Goal: Transaction & Acquisition: Purchase product/service

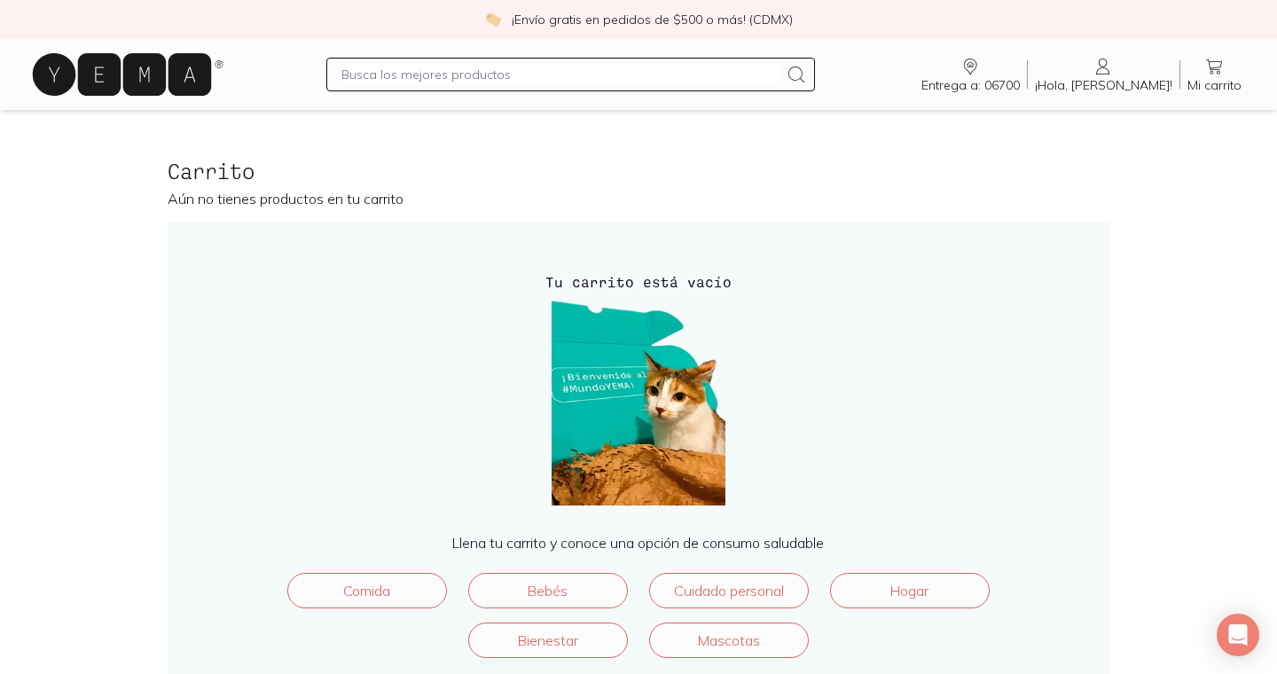
click at [425, 81] on input "text" at bounding box center [559, 74] width 436 height 21
click at [1107, 82] on span "¡Hola, [PERSON_NAME]!" at bounding box center [1103, 85] width 137 height 16
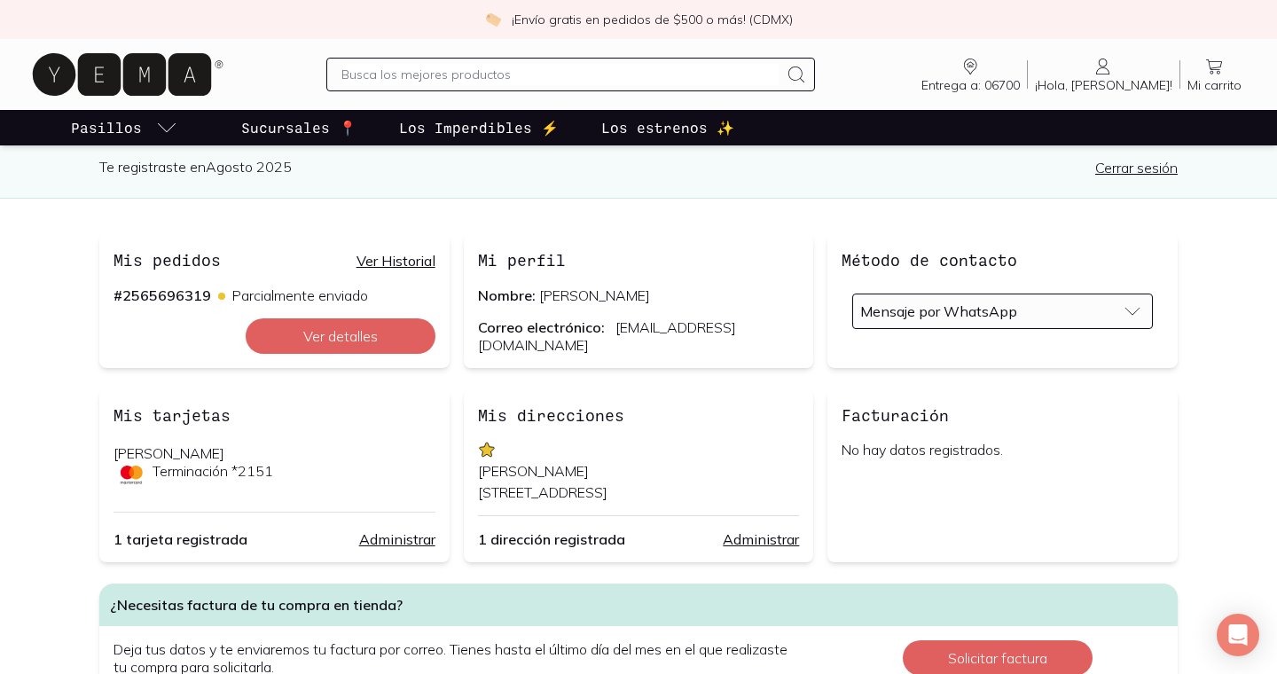
scroll to position [103, 0]
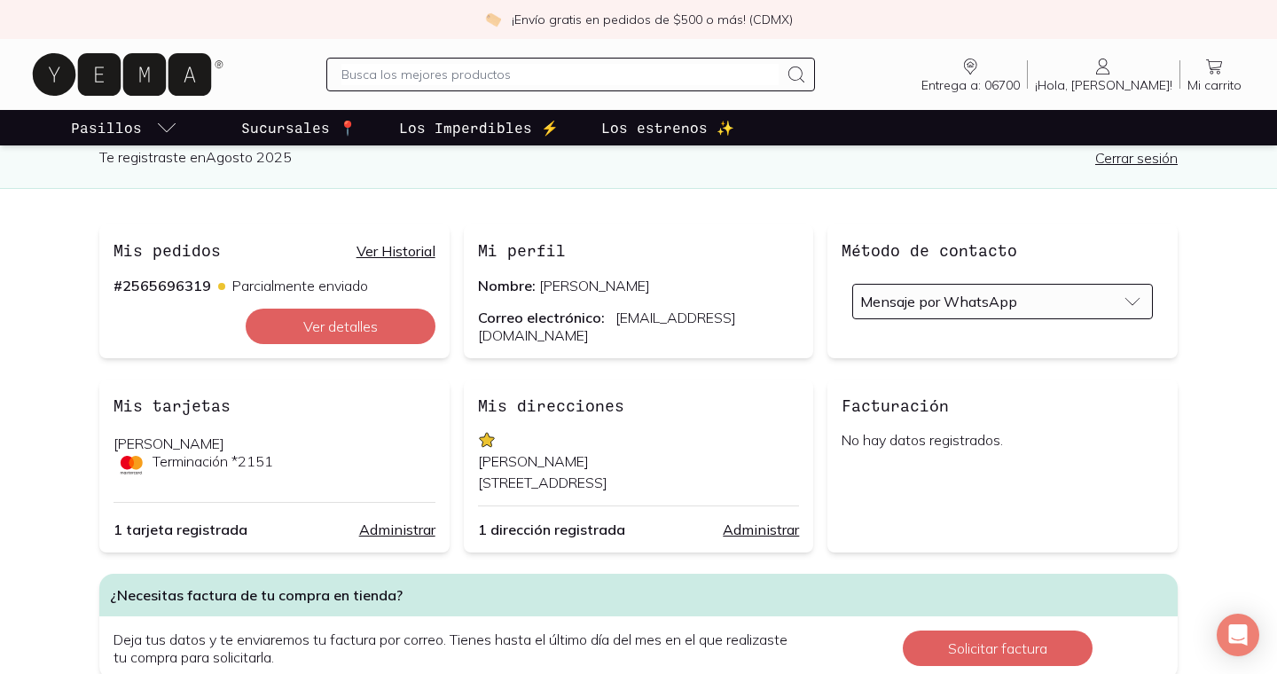
click at [421, 248] on link "Ver Historial" at bounding box center [395, 251] width 79 height 18
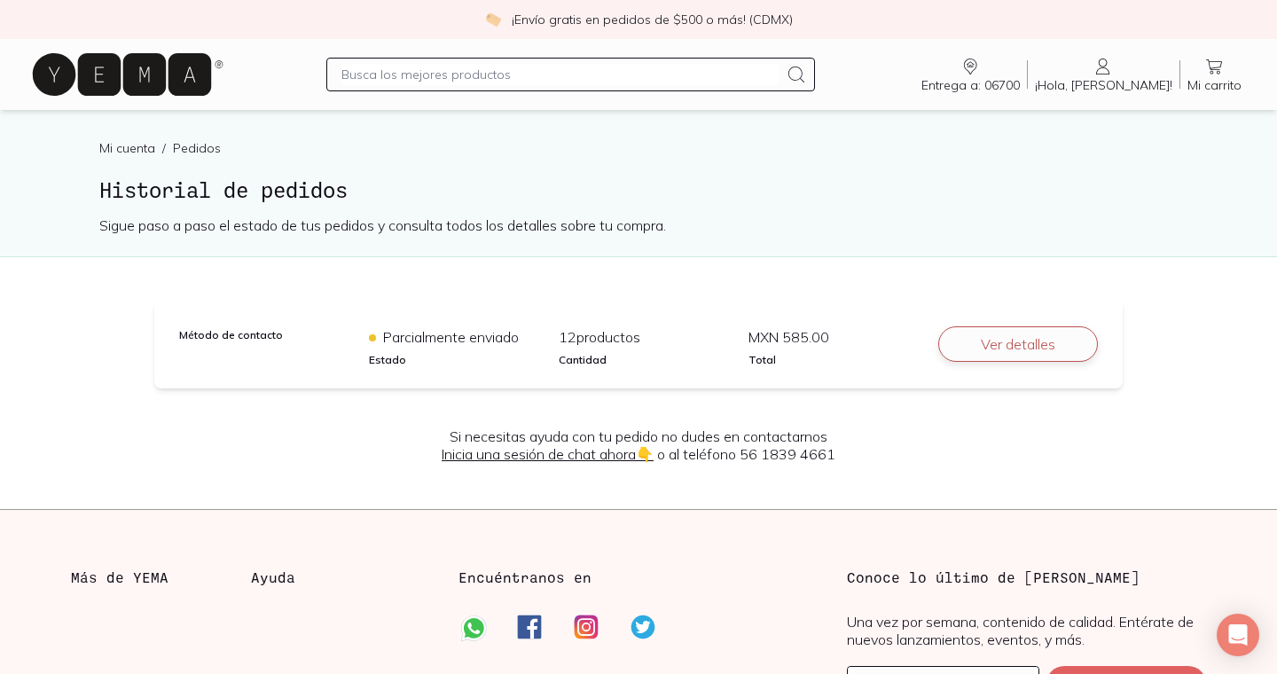
click at [991, 347] on button "Ver detalles" at bounding box center [1018, 343] width 160 height 35
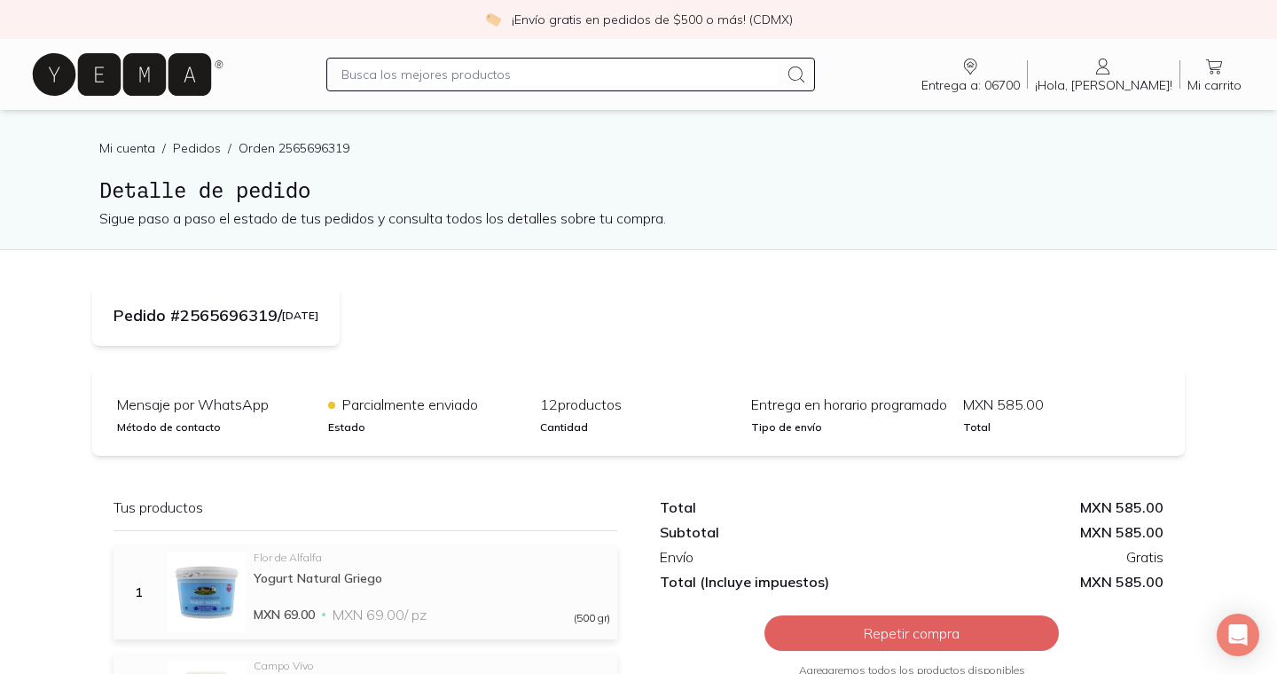
click at [453, 73] on input "text" at bounding box center [559, 74] width 436 height 21
type input "w"
type input "queso"
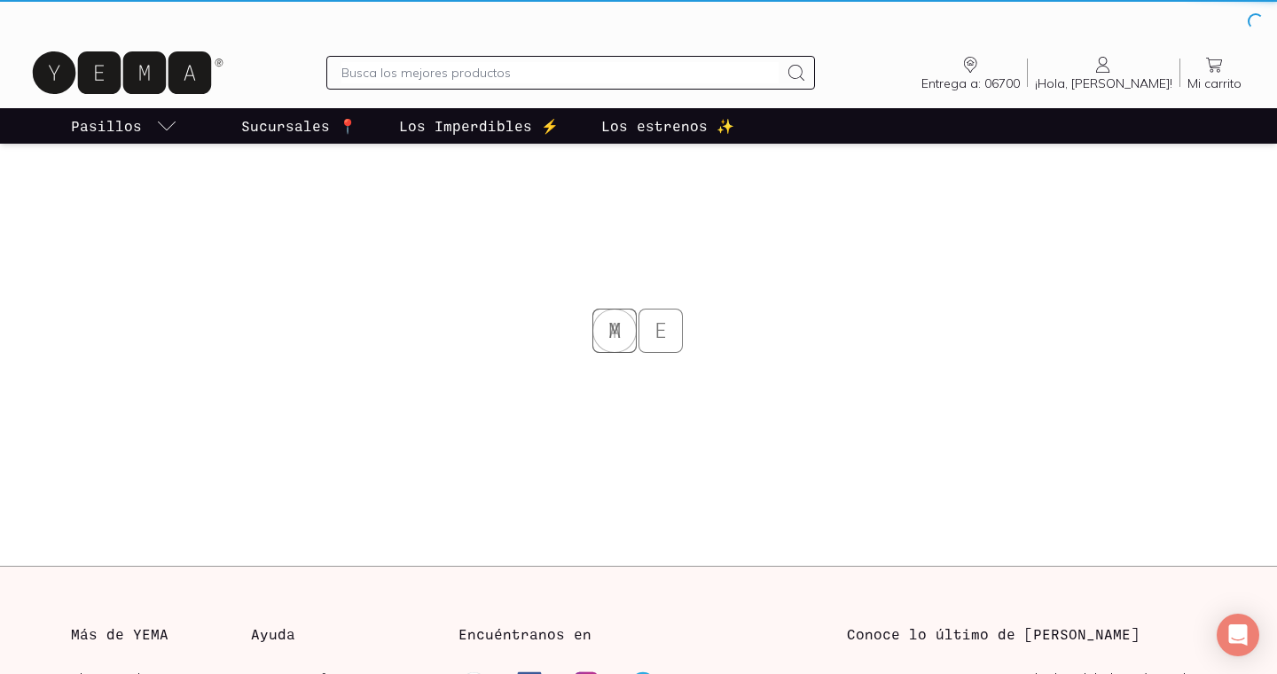
click at [498, 67] on input "text" at bounding box center [559, 72] width 436 height 21
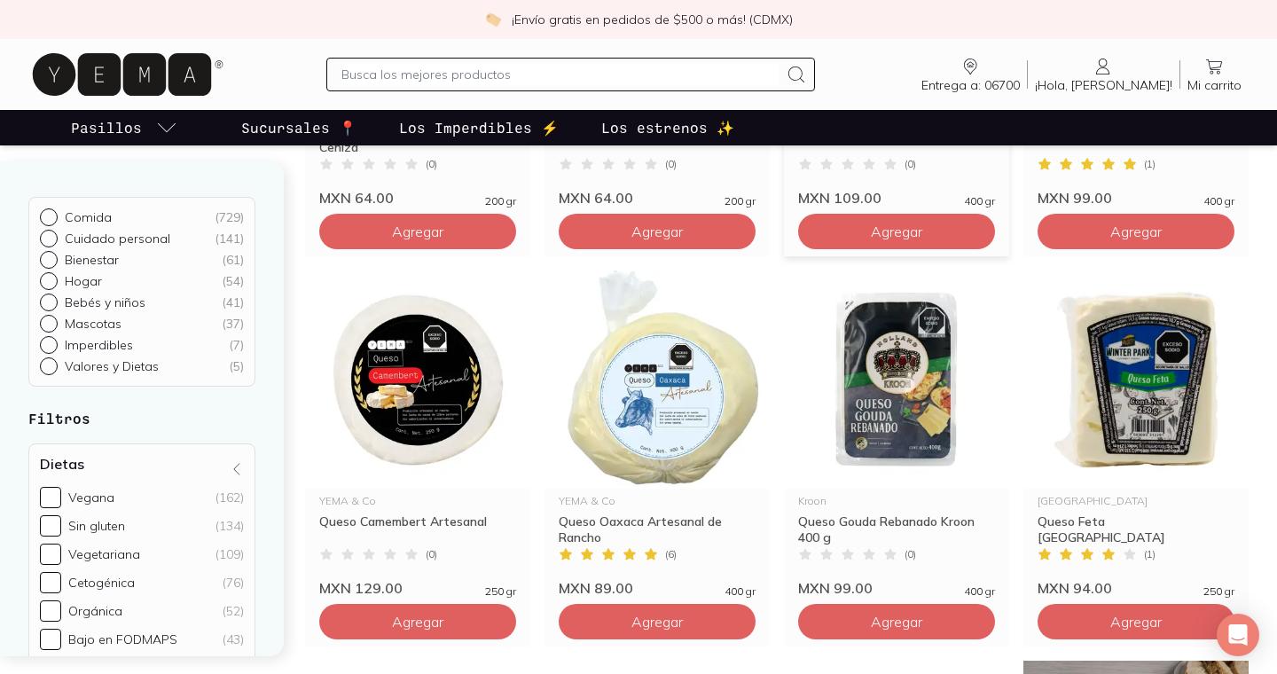
scroll to position [503, 0]
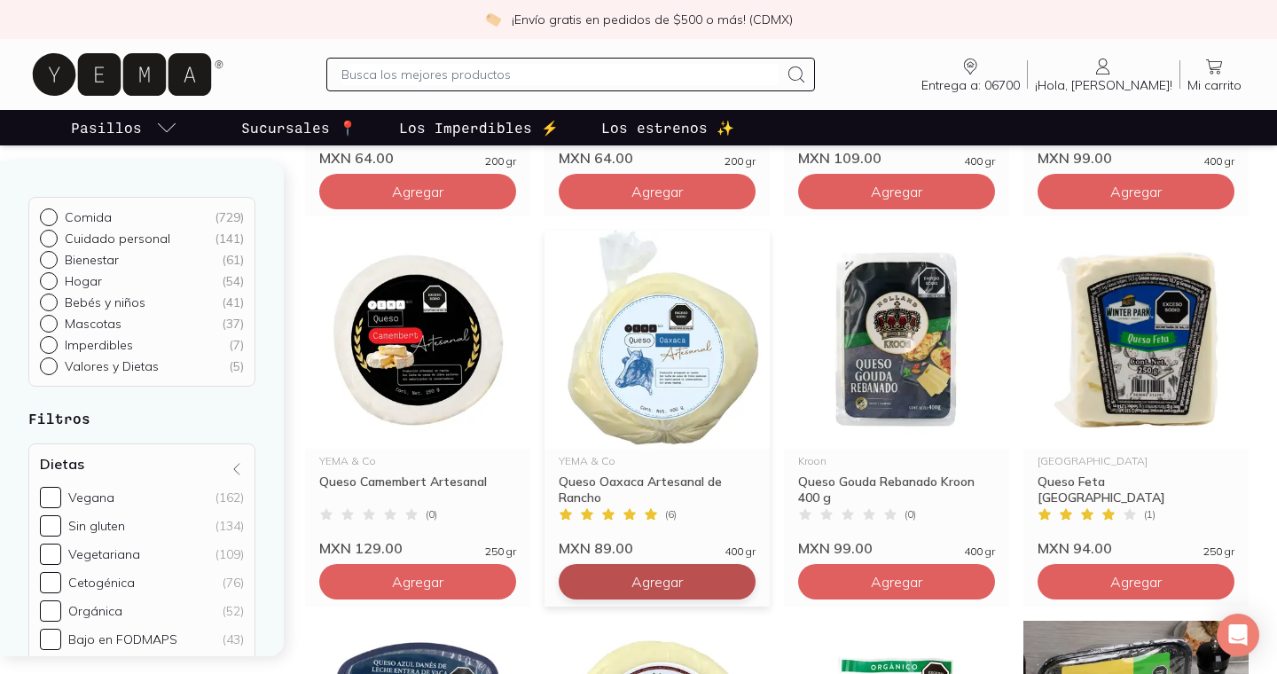
click at [663, 582] on span "Agregar" at bounding box center [656, 582] width 51 height 18
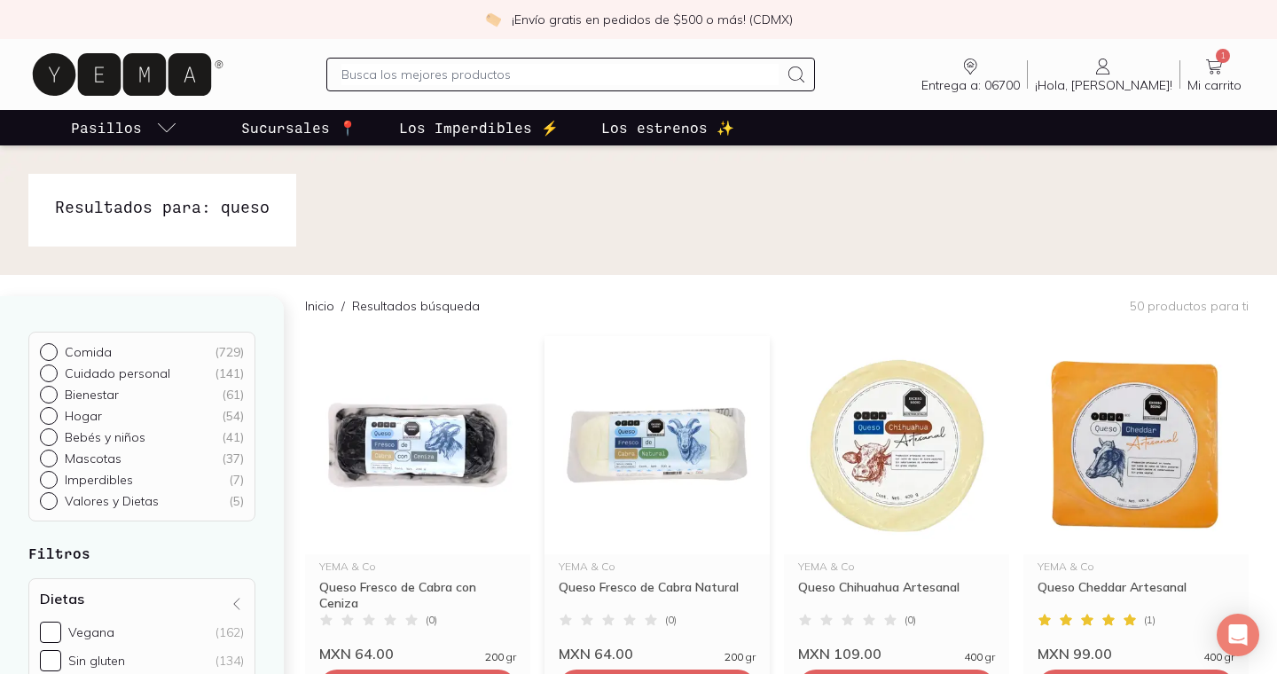
scroll to position [301, 0]
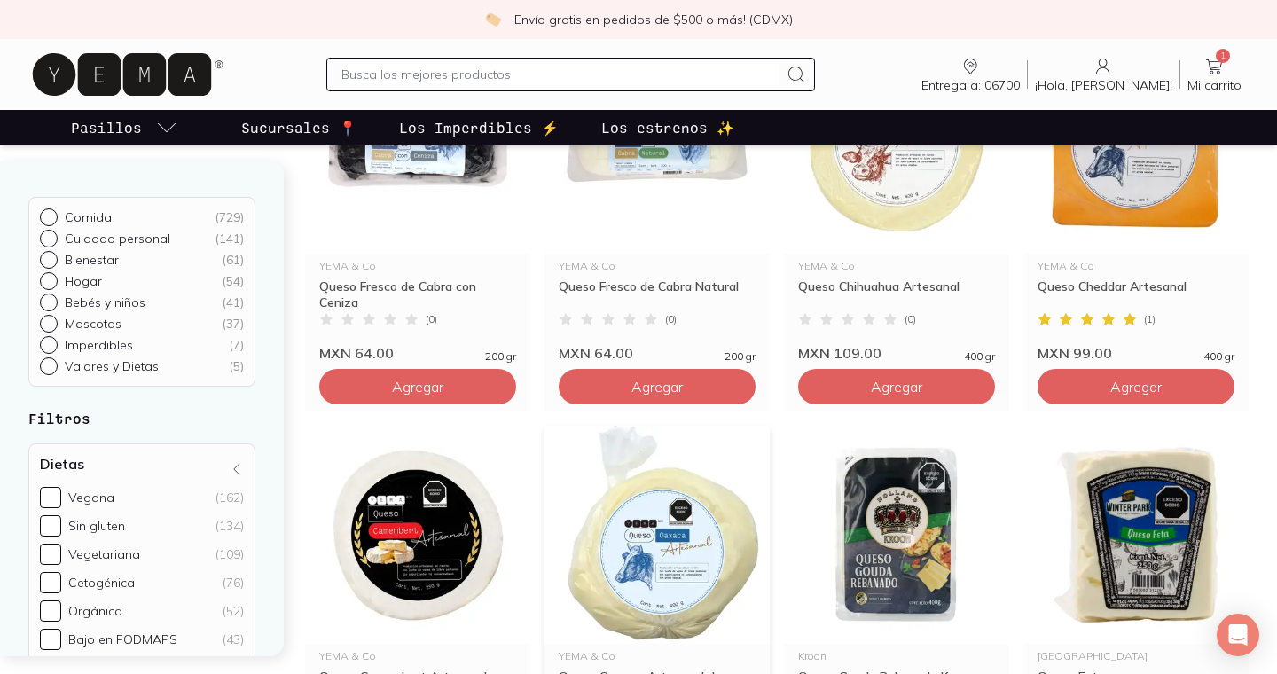
click at [527, 76] on input "text" at bounding box center [559, 74] width 436 height 21
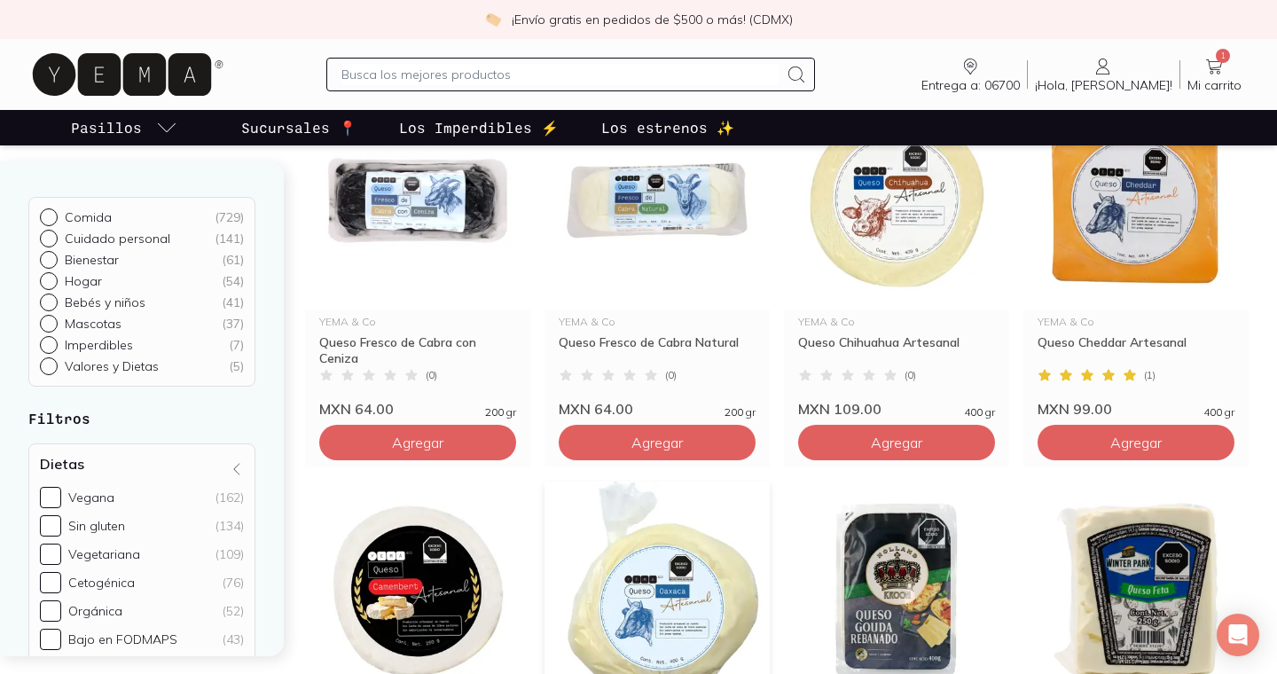
scroll to position [0, 0]
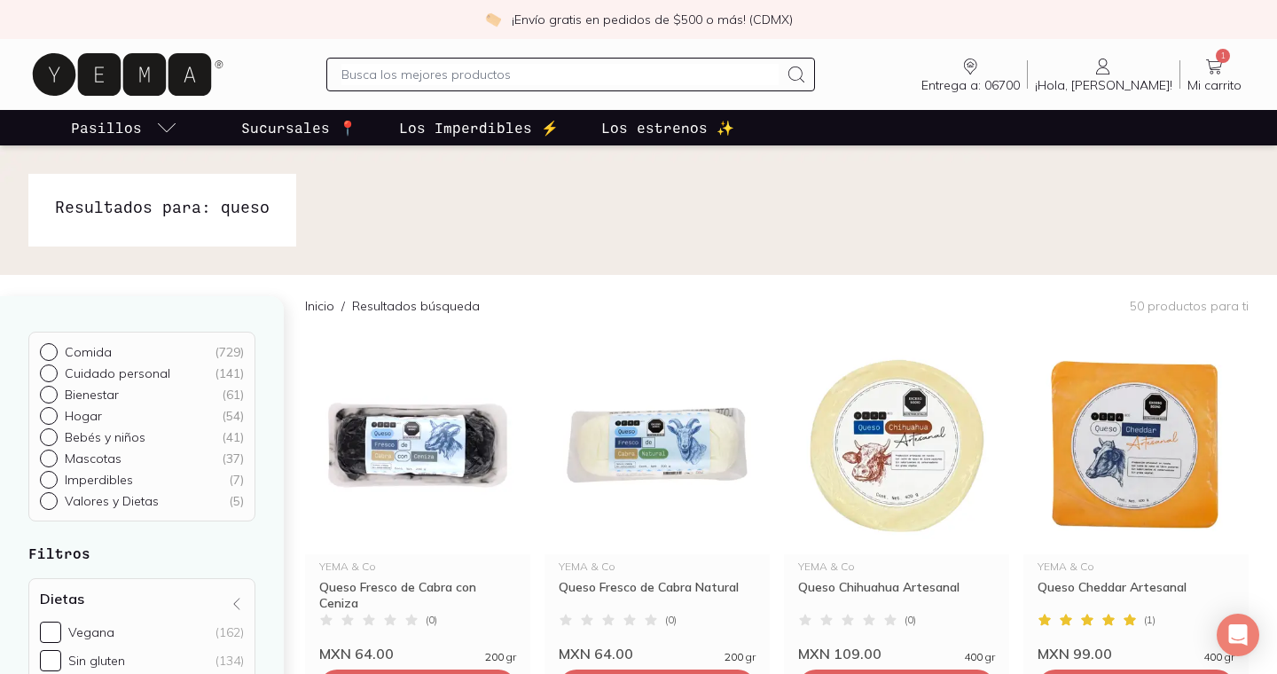
click at [577, 74] on input "text" at bounding box center [559, 74] width 436 height 21
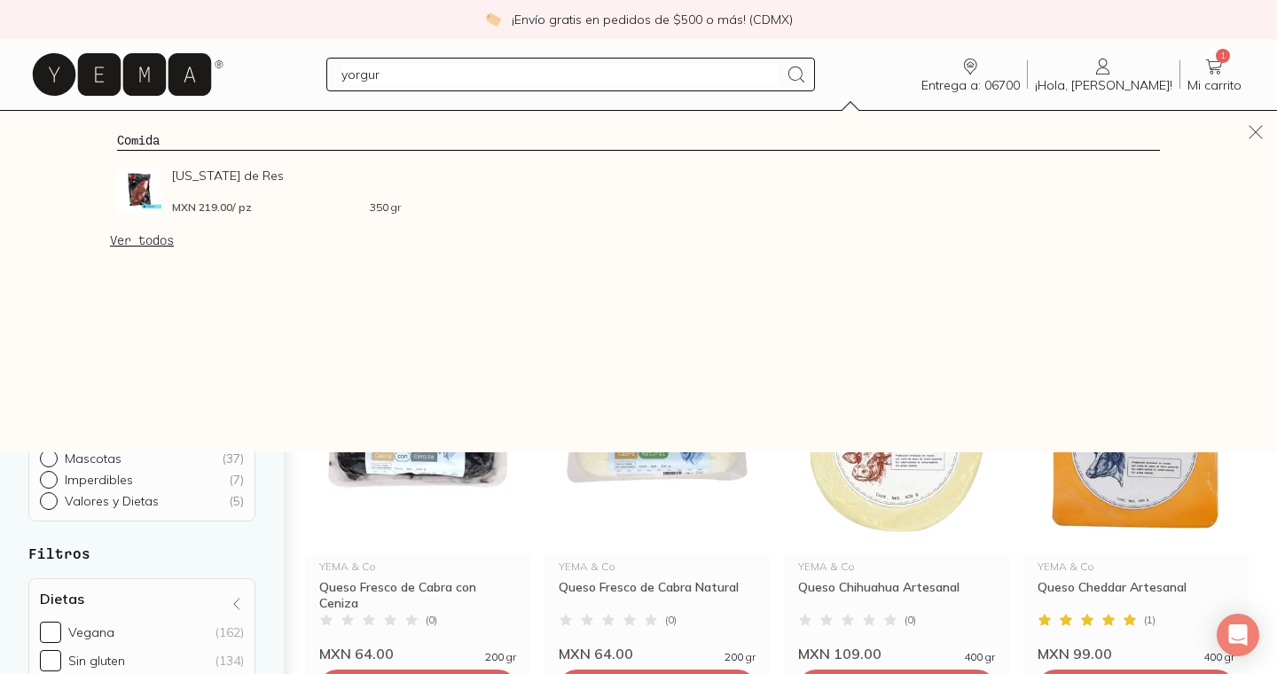
type input "yorgurt"
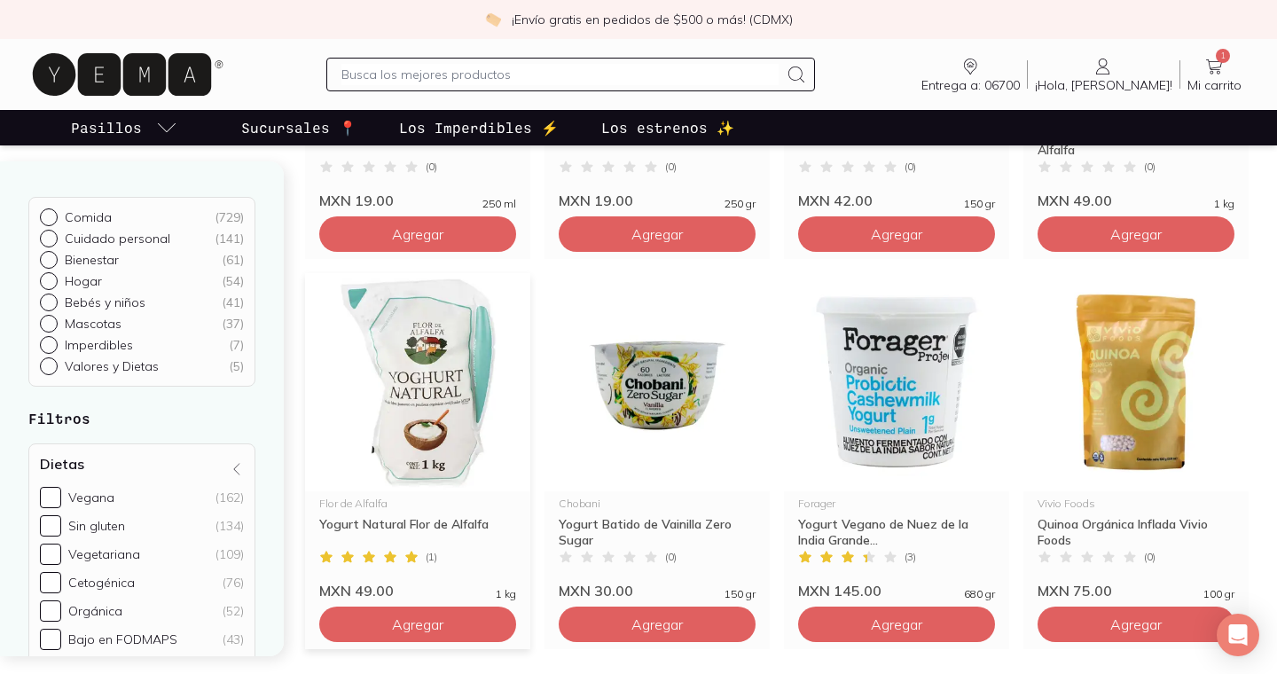
scroll to position [844, 0]
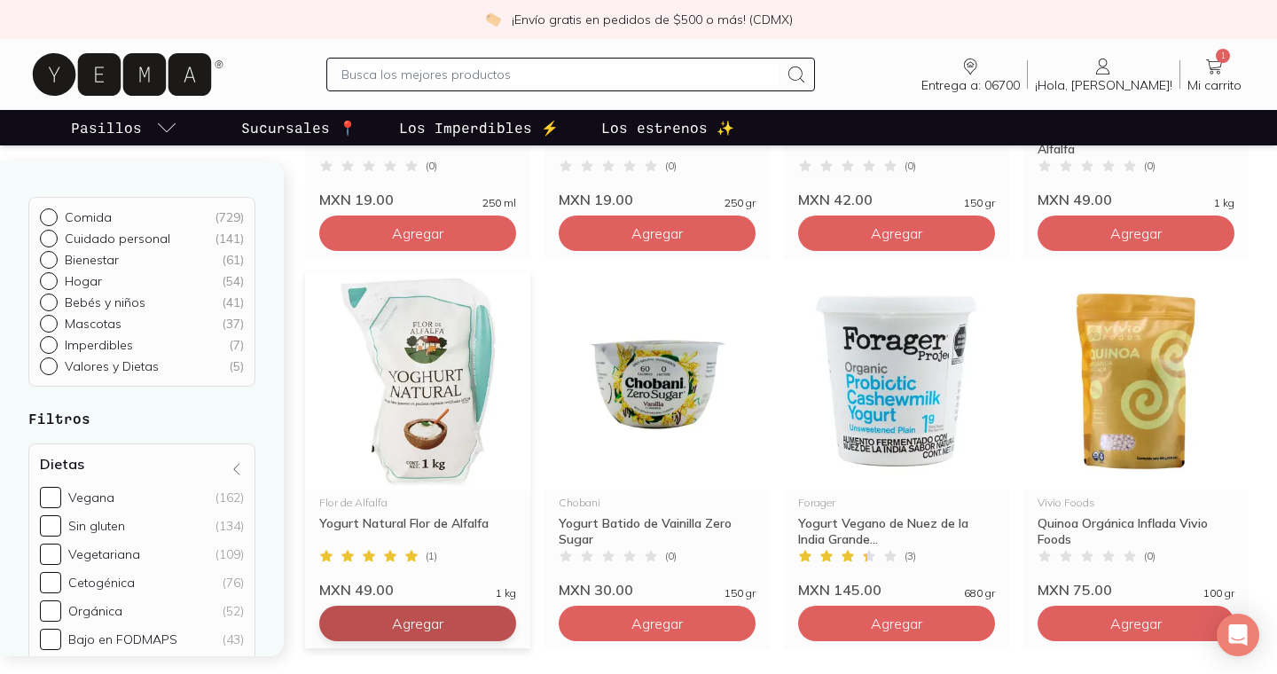
click at [427, 621] on span "Agregar" at bounding box center [417, 623] width 51 height 18
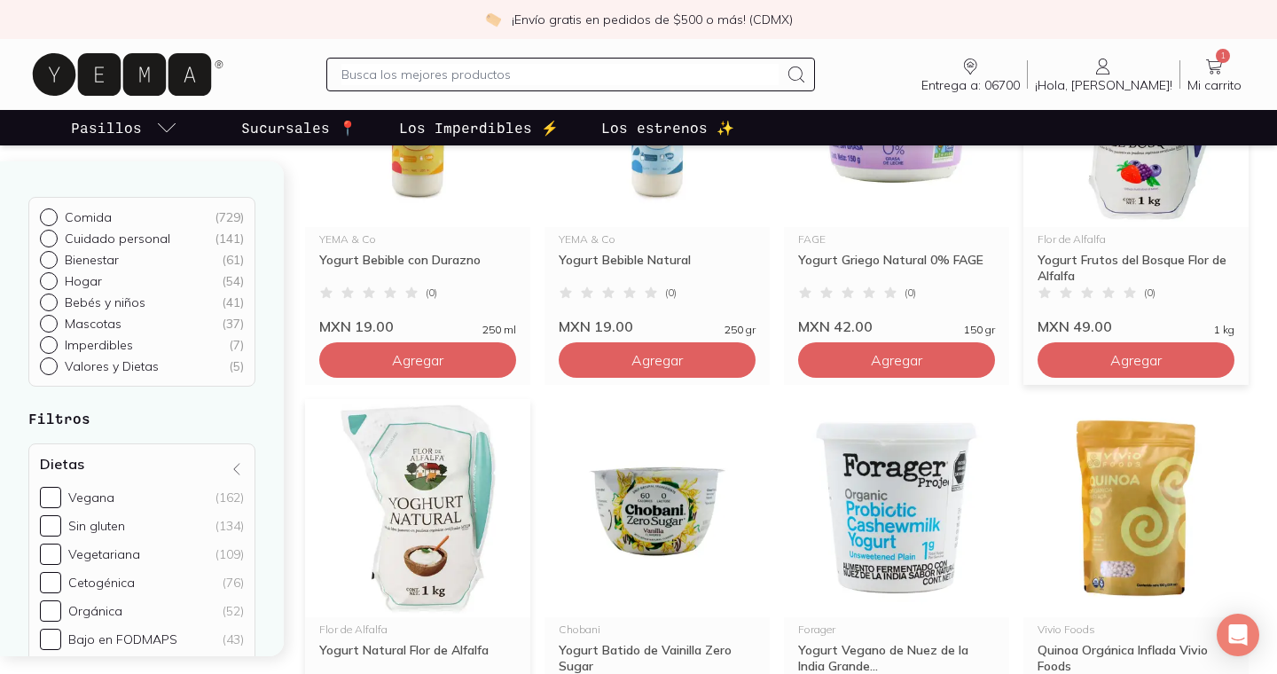
scroll to position [695, 0]
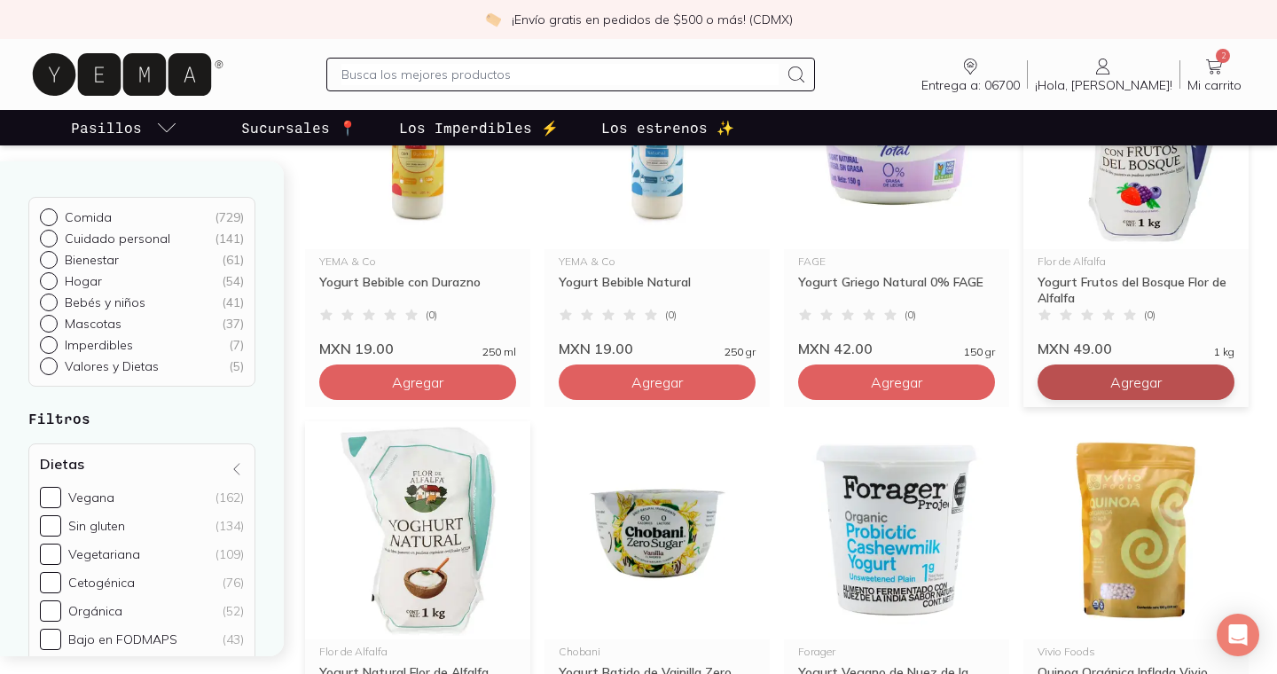
click at [1129, 376] on span "Agregar" at bounding box center [1135, 382] width 51 height 18
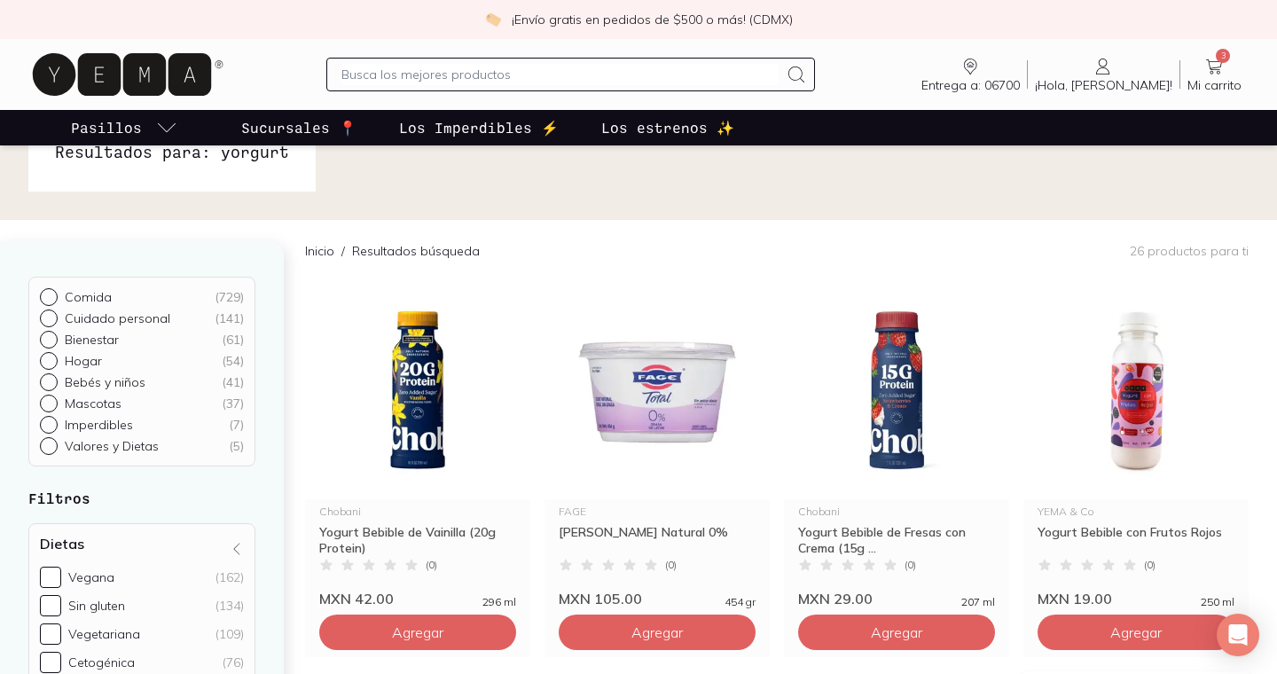
scroll to position [0, 0]
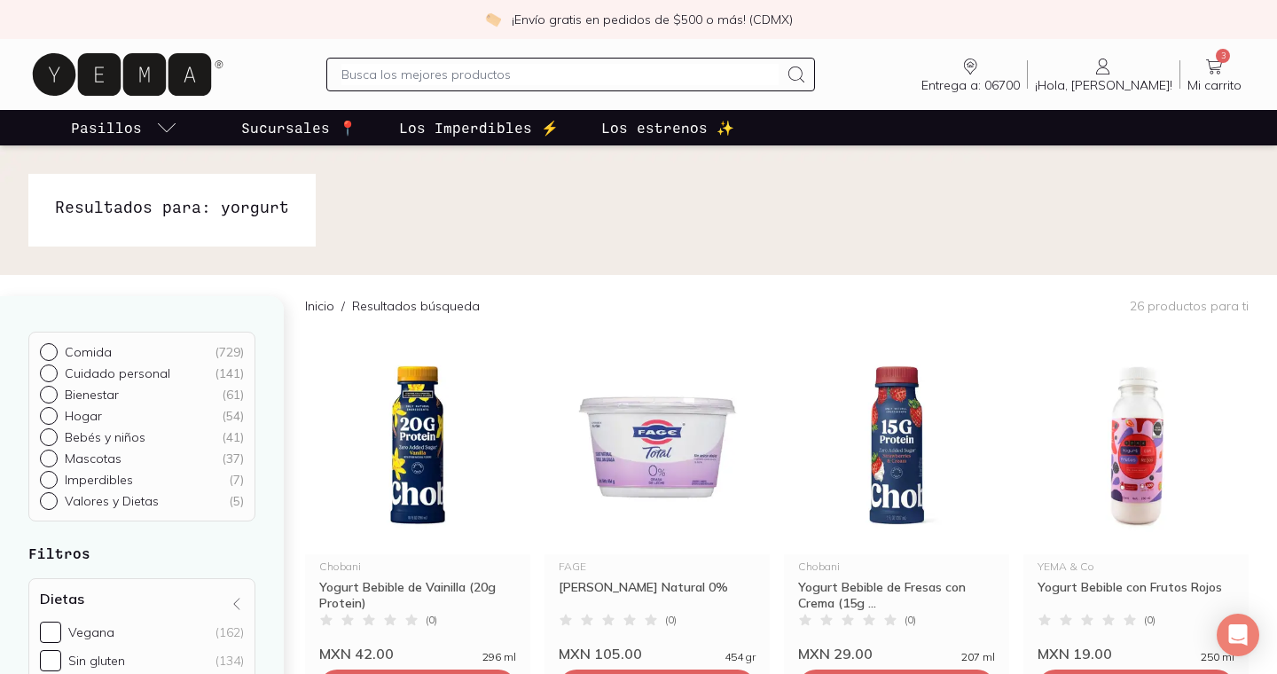
click at [493, 59] on div at bounding box center [570, 75] width 488 height 34
click at [479, 74] on input "text" at bounding box center [559, 74] width 436 height 21
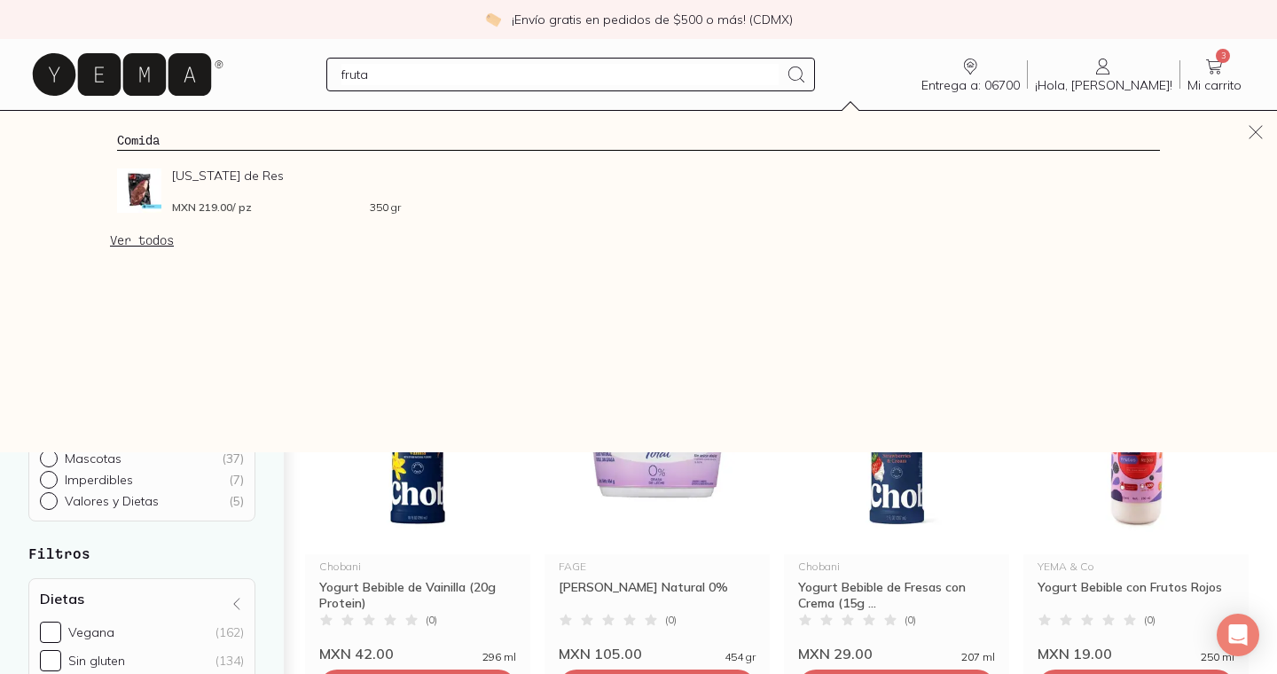
type input "frutas"
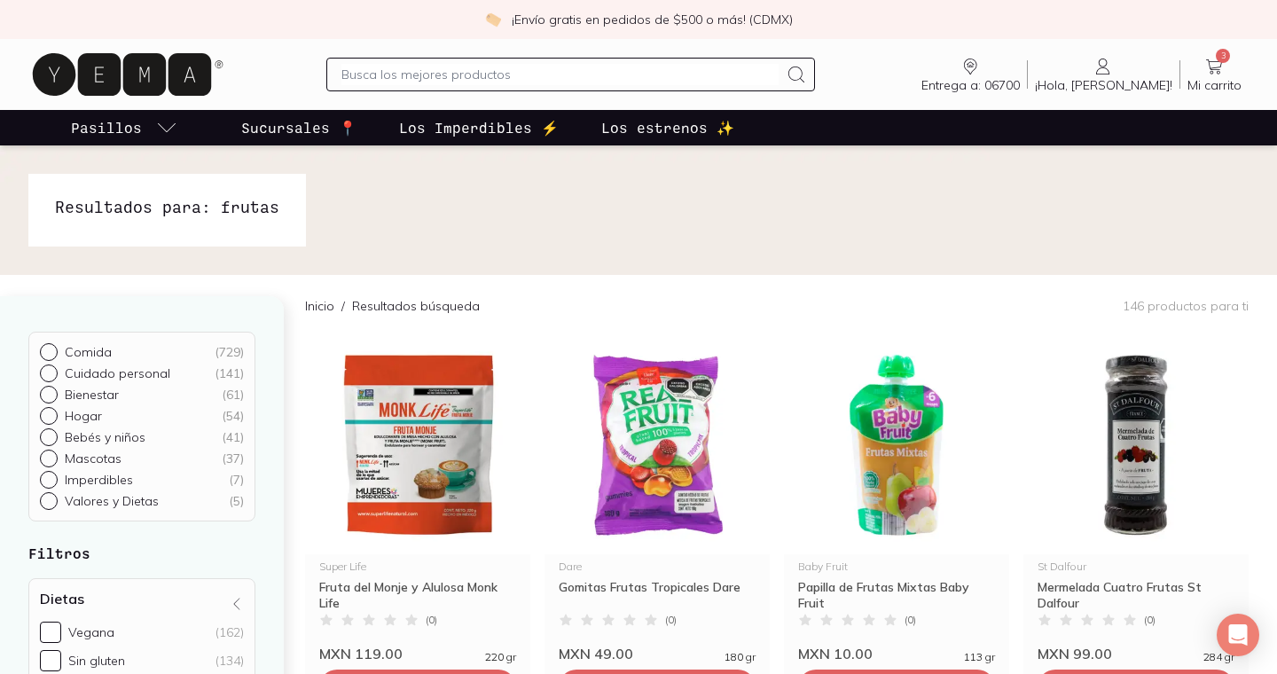
click at [479, 73] on input "text" at bounding box center [559, 74] width 436 height 21
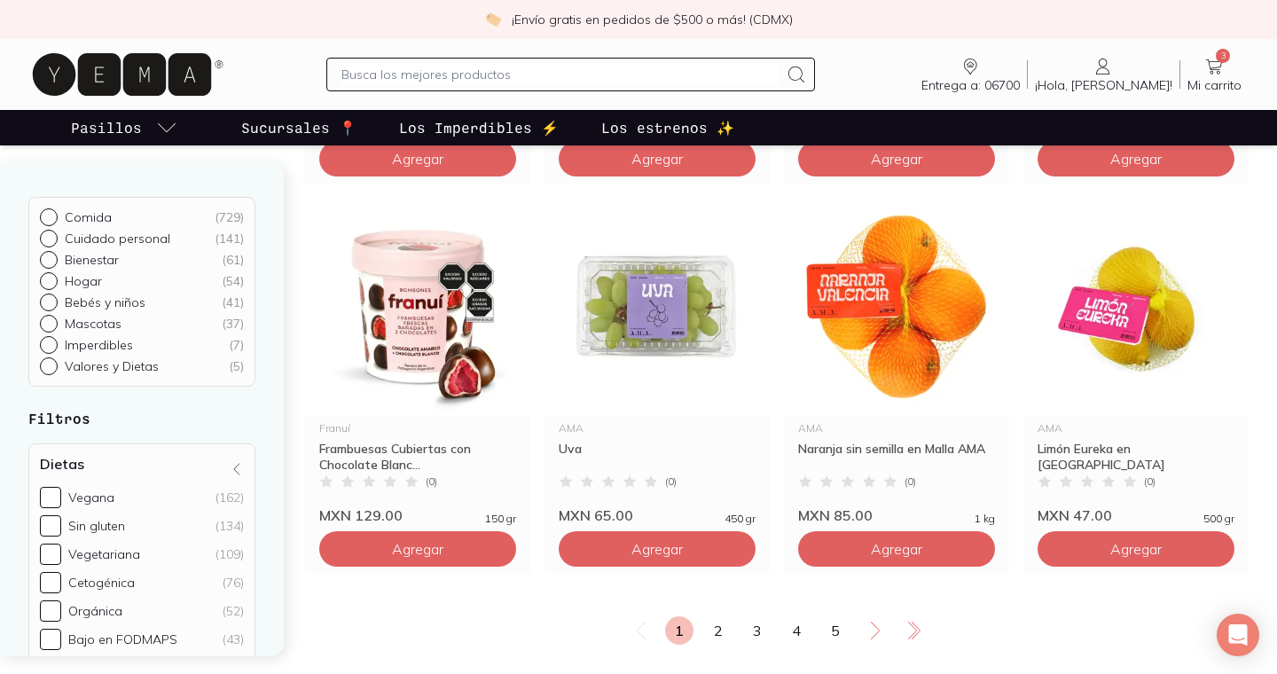
scroll to position [2877, 0]
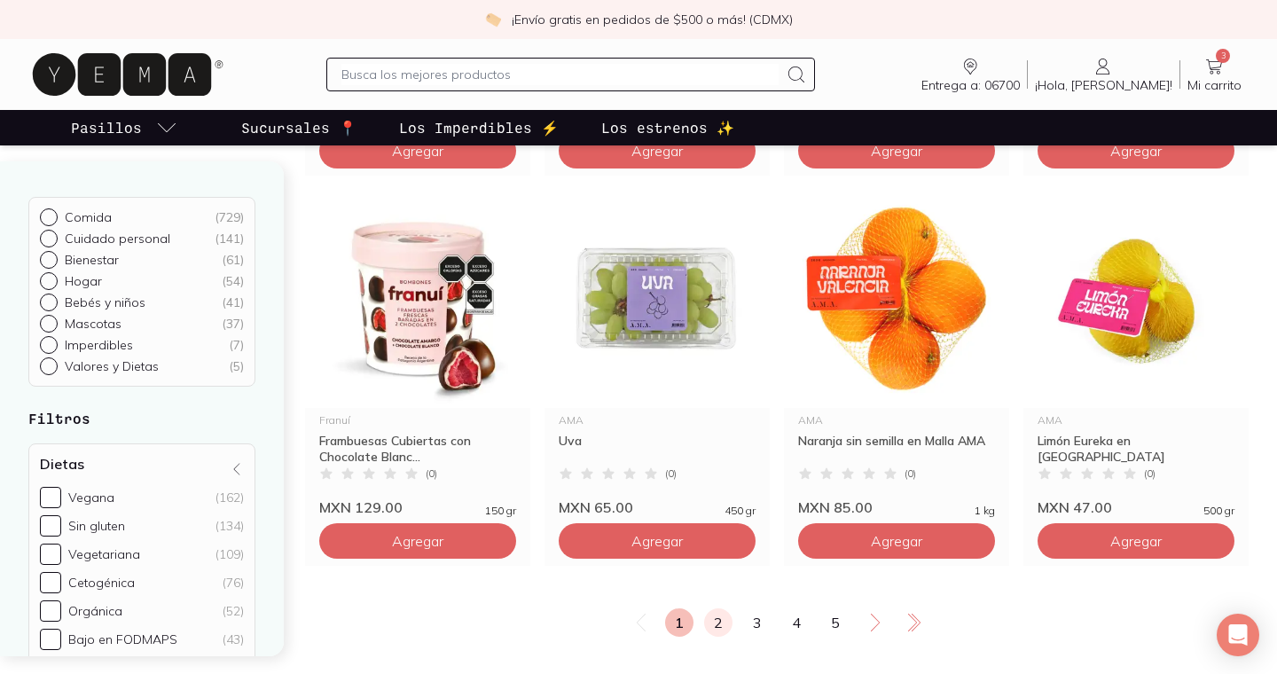
click at [710, 618] on link "2" at bounding box center [718, 622] width 28 height 28
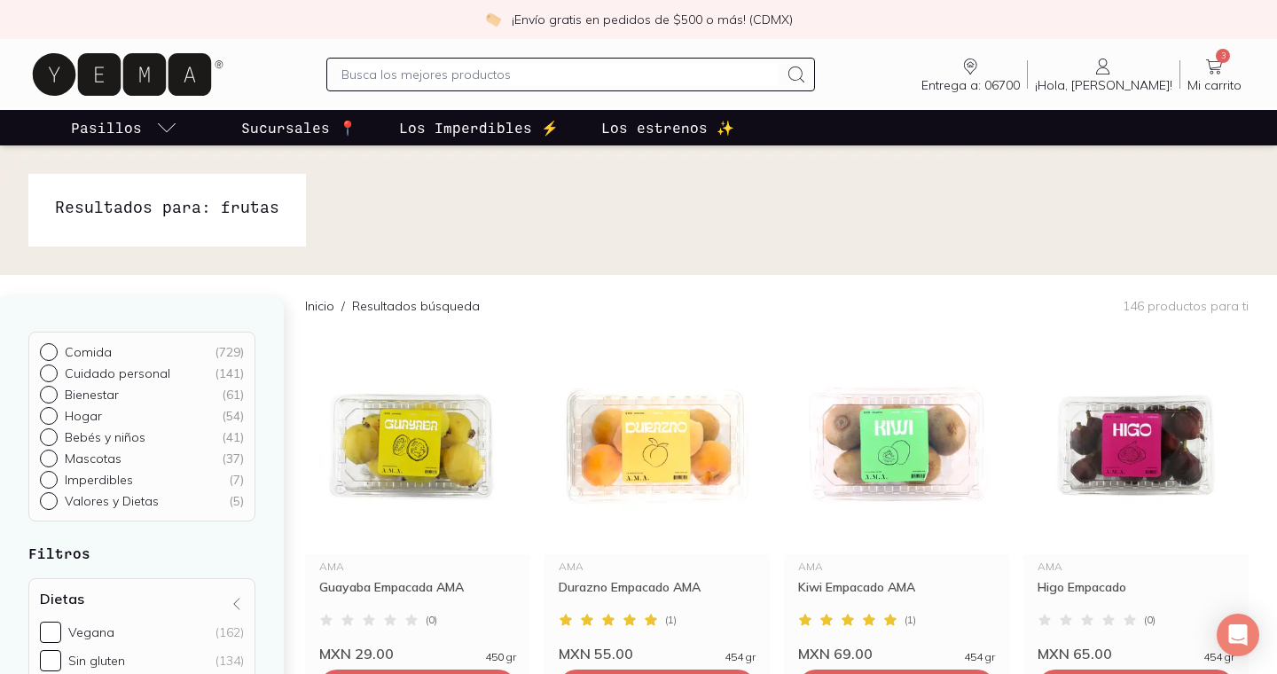
click at [543, 87] on div at bounding box center [570, 75] width 488 height 34
click at [564, 84] on input "text" at bounding box center [559, 74] width 436 height 21
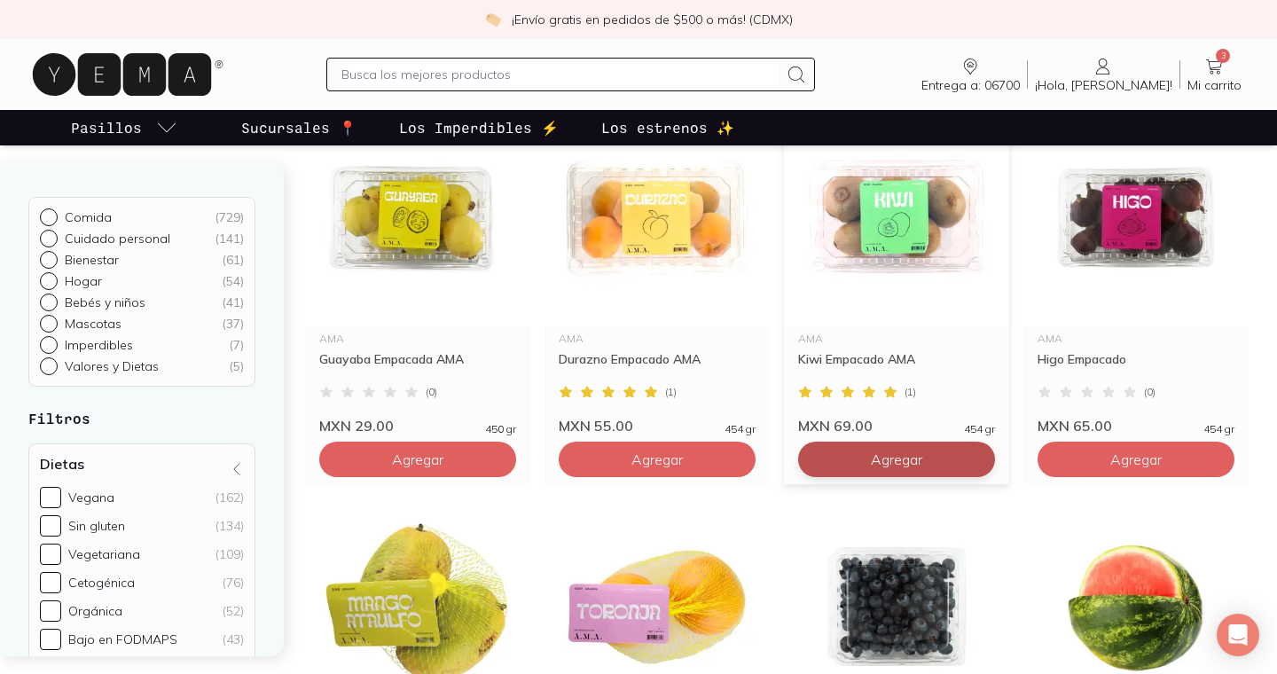
click at [925, 458] on button "Agregar" at bounding box center [896, 459] width 197 height 35
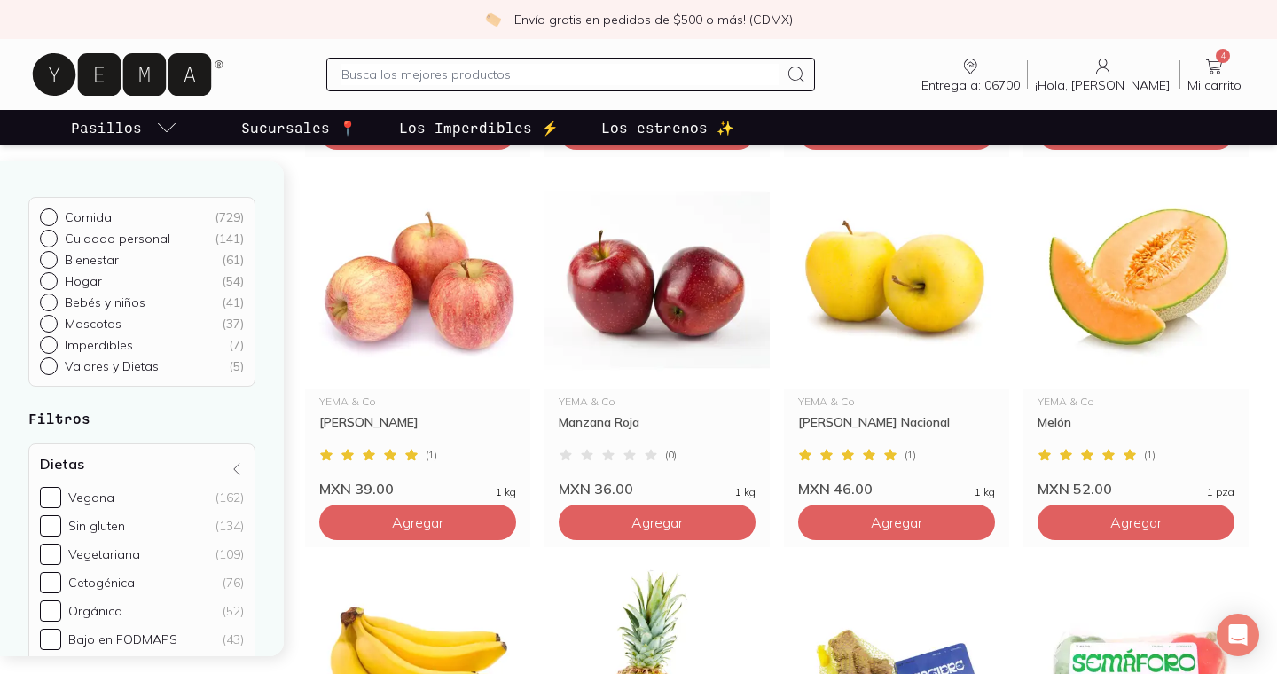
scroll to position [1656, 0]
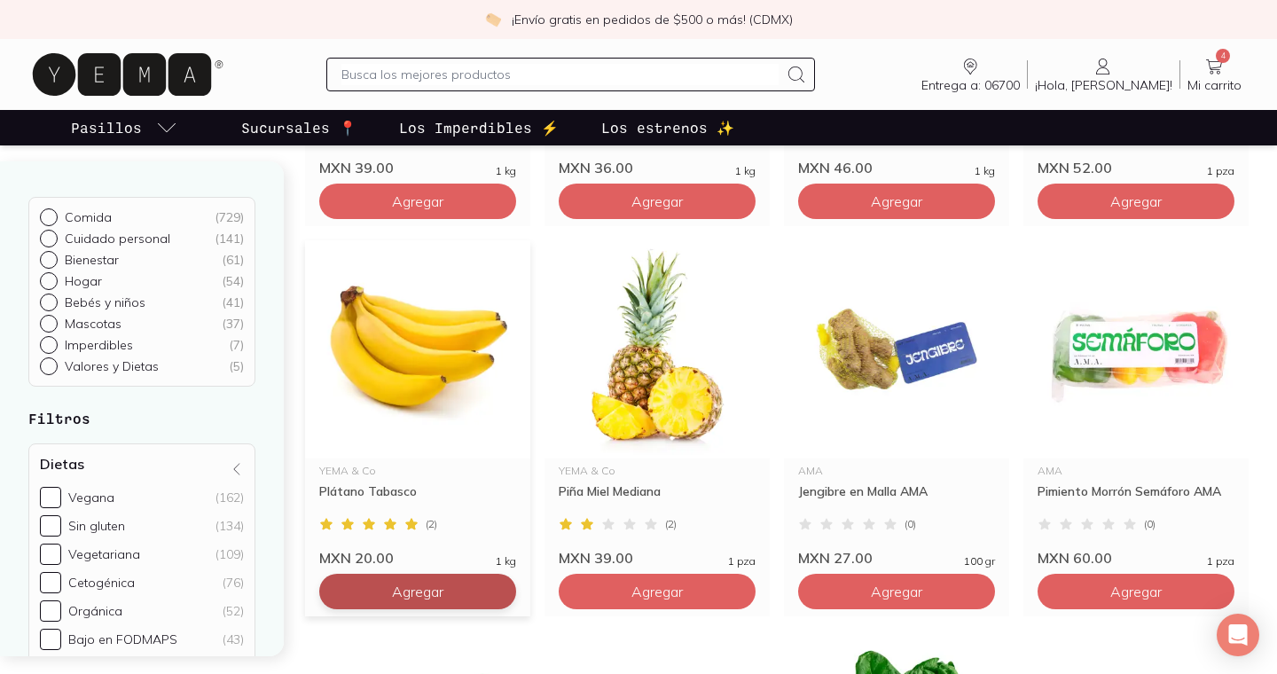
click at [398, 592] on span "Agregar" at bounding box center [417, 592] width 51 height 18
click at [364, 592] on icon "button" at bounding box center [373, 592] width 18 height 18
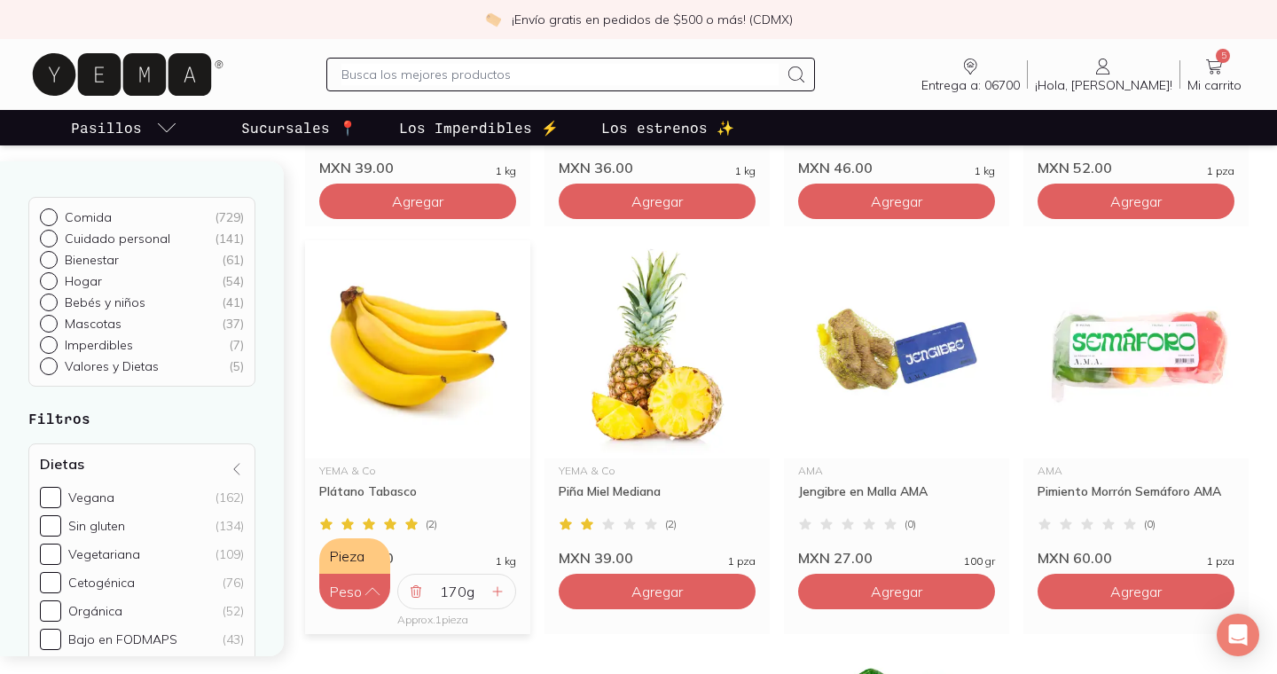
click at [476, 498] on div "Plátano Tabasco" at bounding box center [417, 499] width 197 height 32
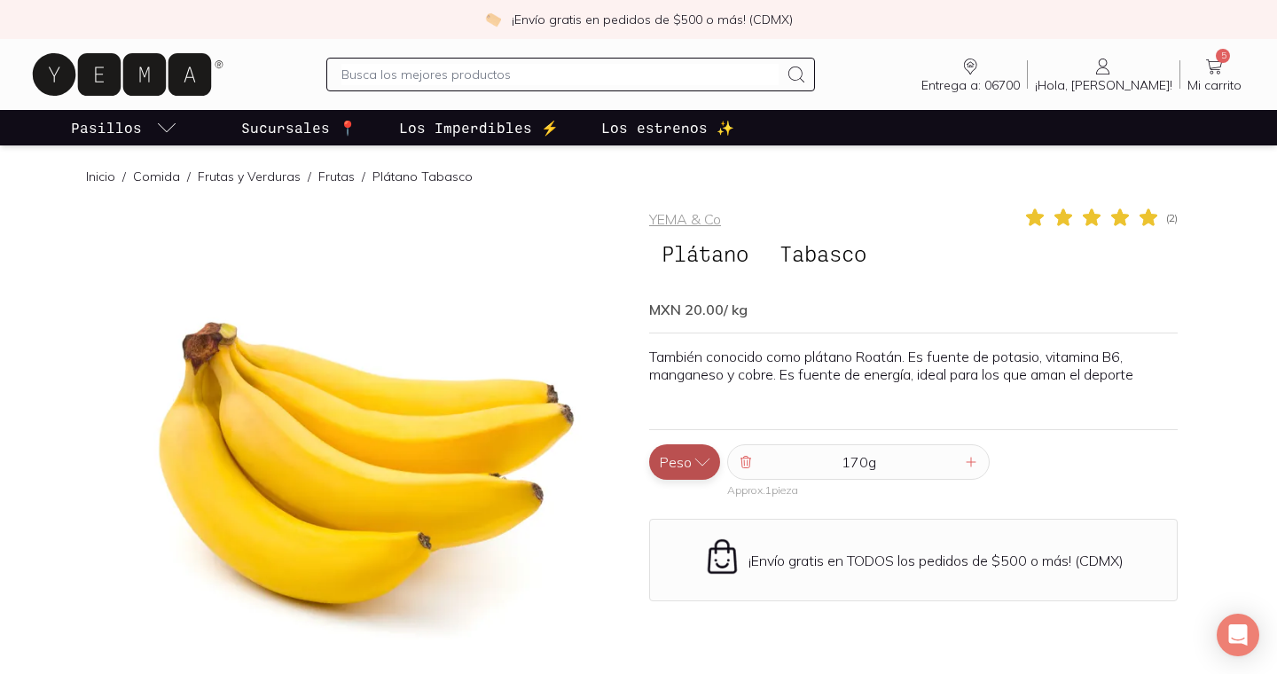
click at [691, 472] on button "Peso" at bounding box center [684, 461] width 71 height 35
click at [698, 427] on button "Pieza" at bounding box center [684, 426] width 71 height 35
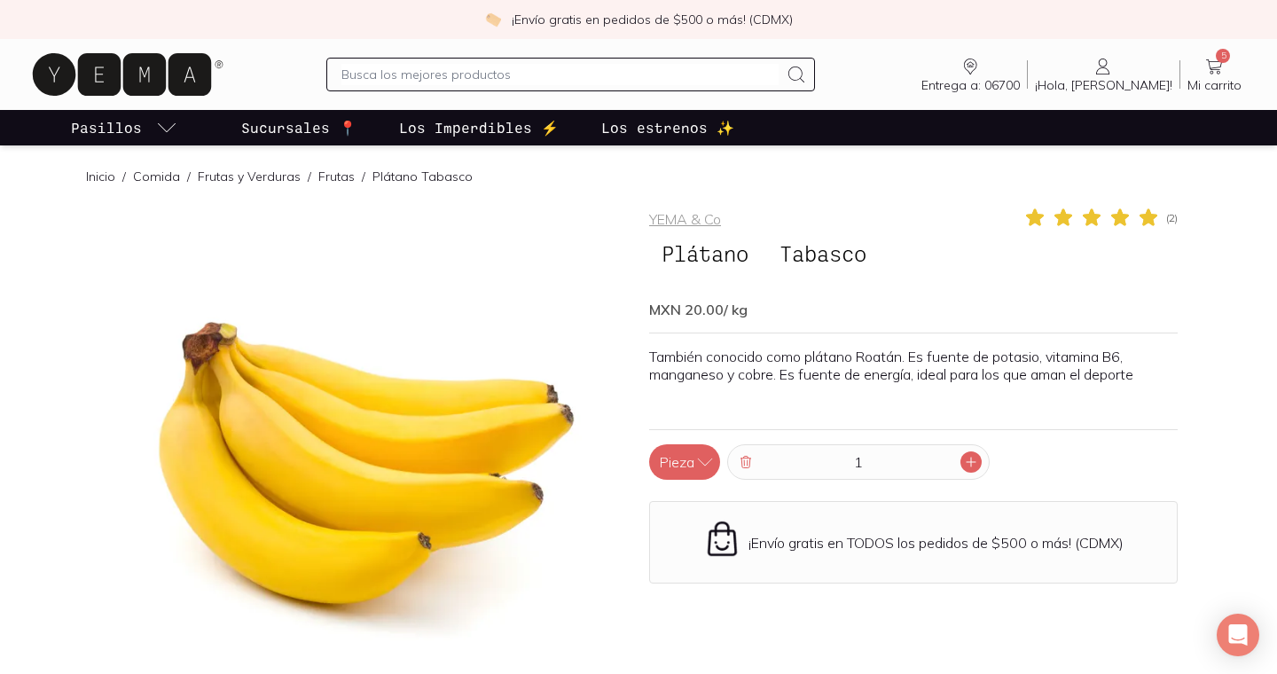
click at [967, 469] on div at bounding box center [970, 461] width 21 height 21
type input "4"
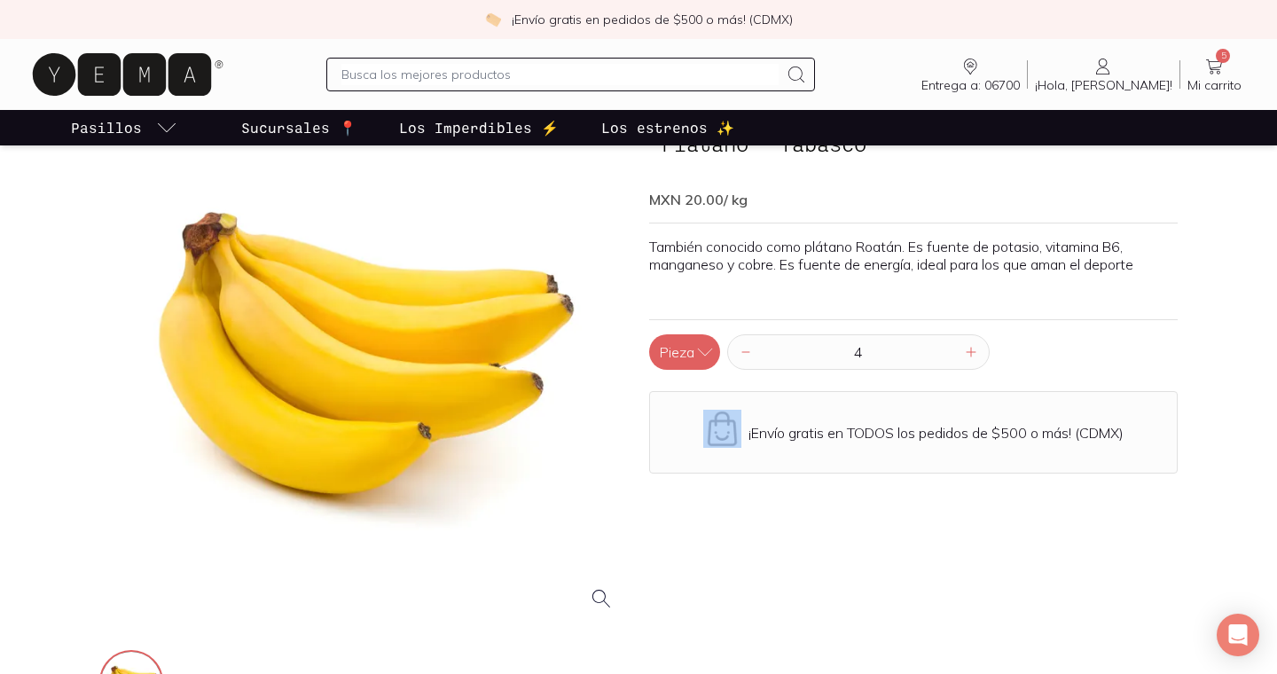
scroll to position [26, 0]
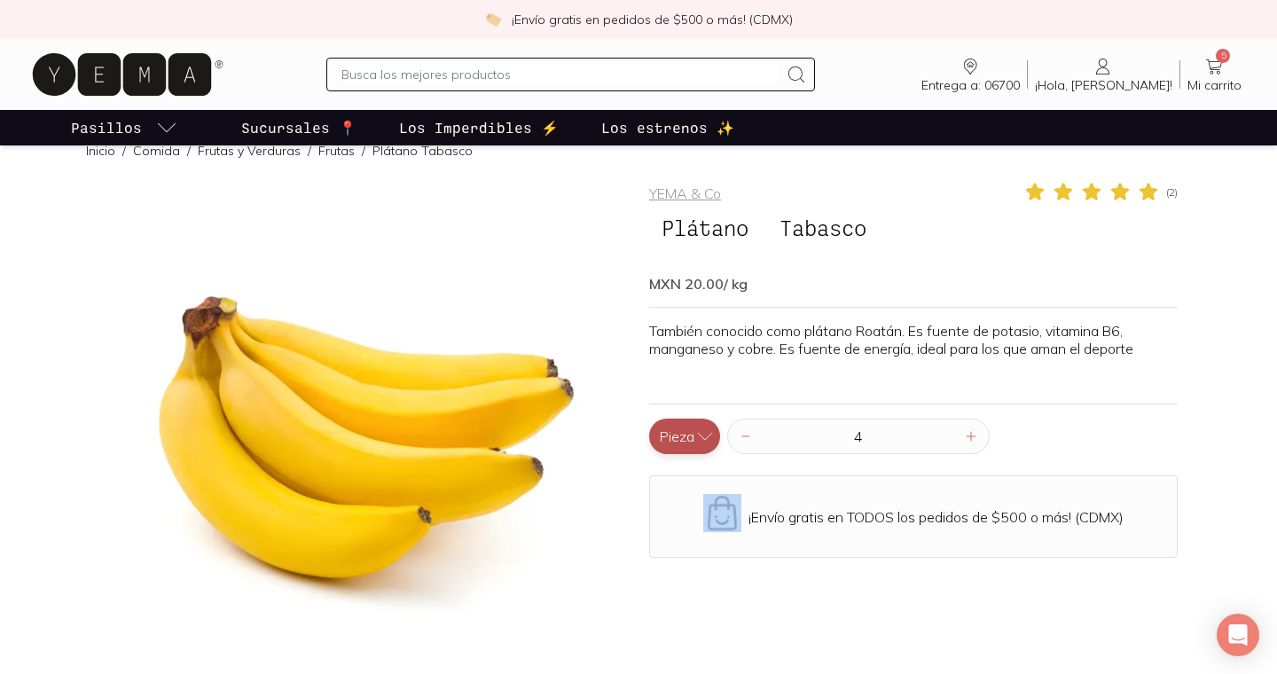
click at [664, 439] on button "Pieza" at bounding box center [684, 436] width 71 height 35
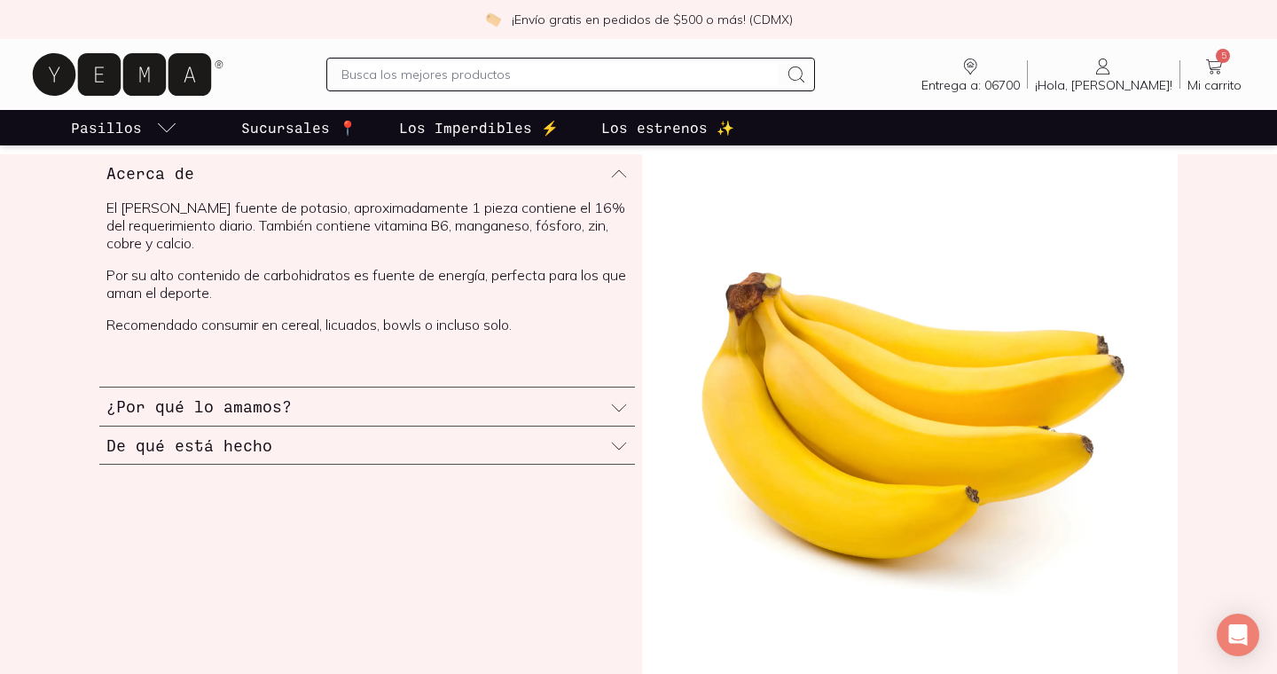
scroll to position [0, 0]
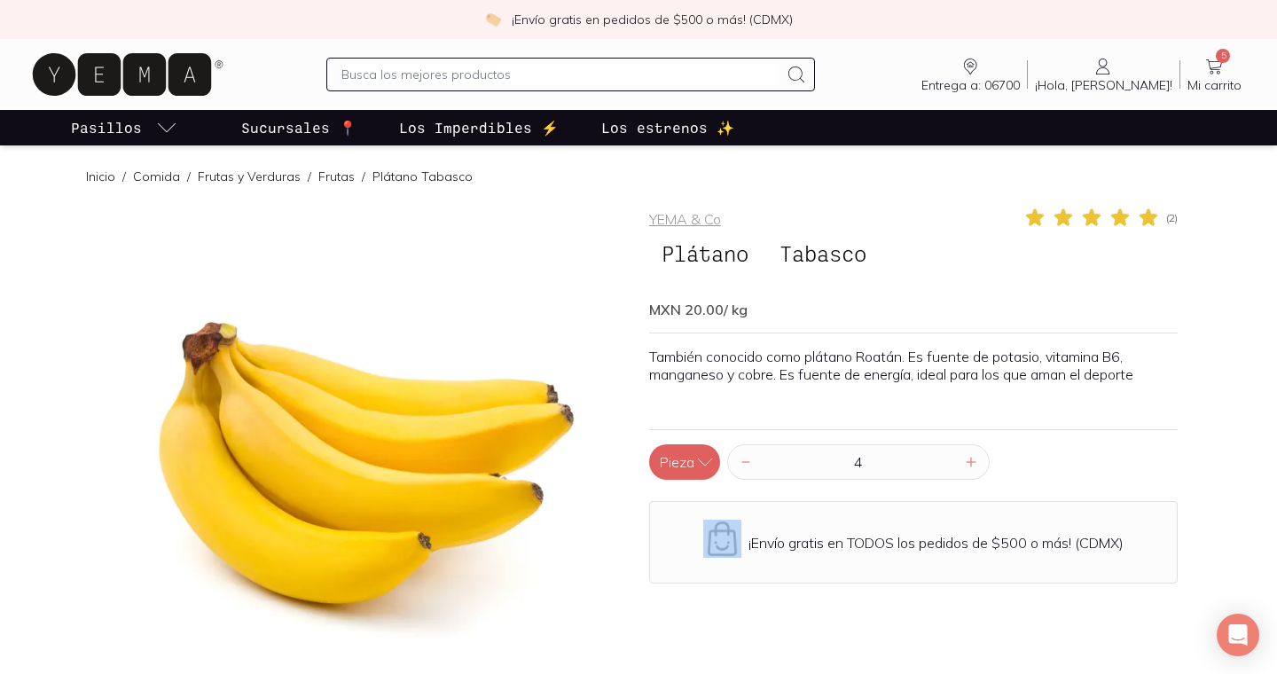
click at [1226, 62] on span "5" at bounding box center [1223, 56] width 14 height 14
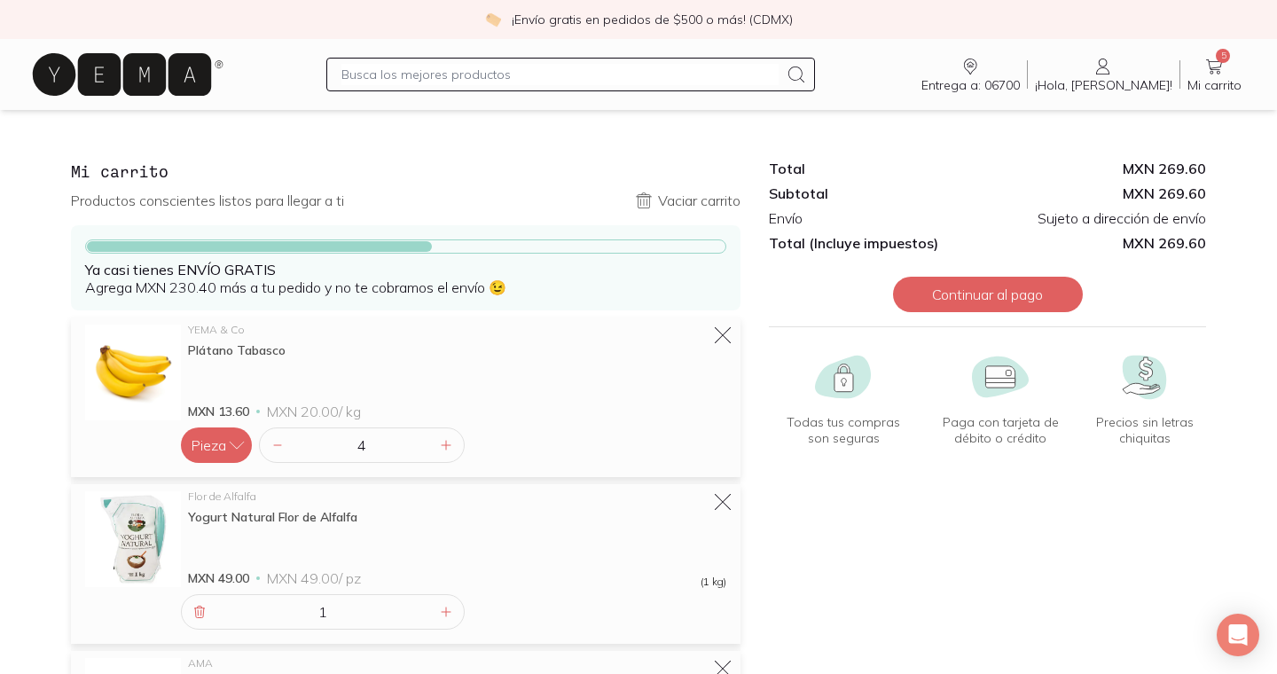
click at [520, 80] on input "text" at bounding box center [559, 74] width 436 height 21
type input "huevos"
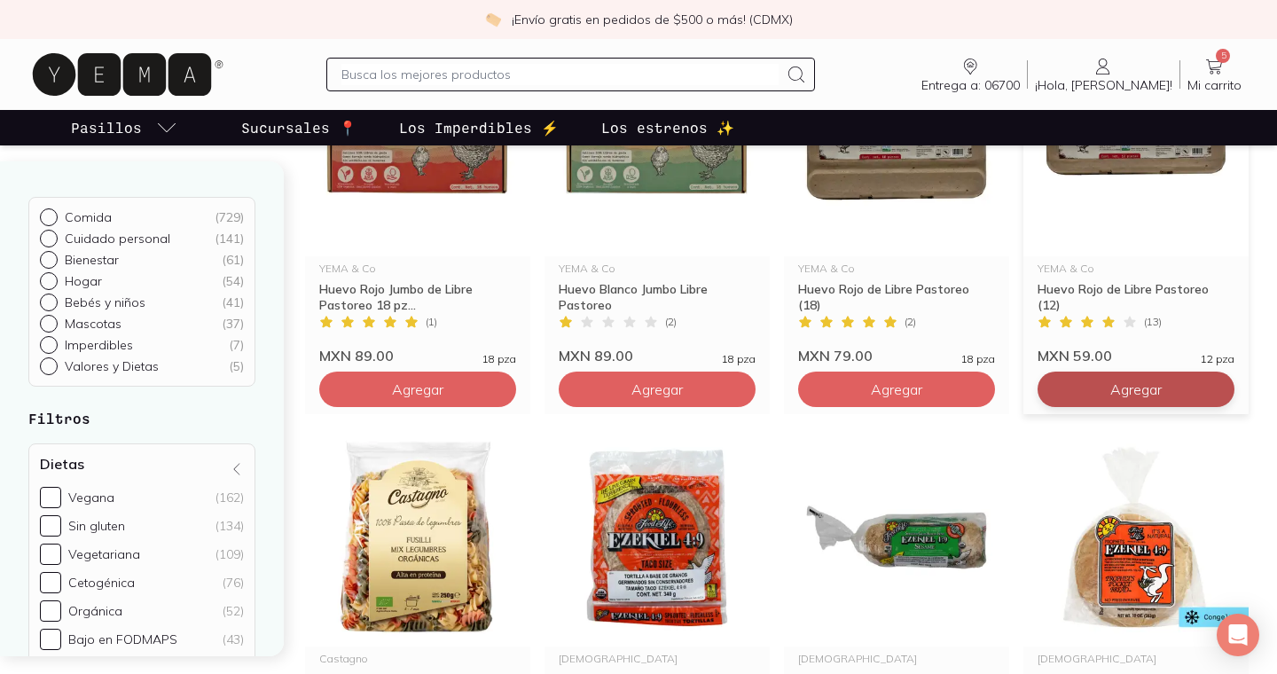
scroll to position [303, 0]
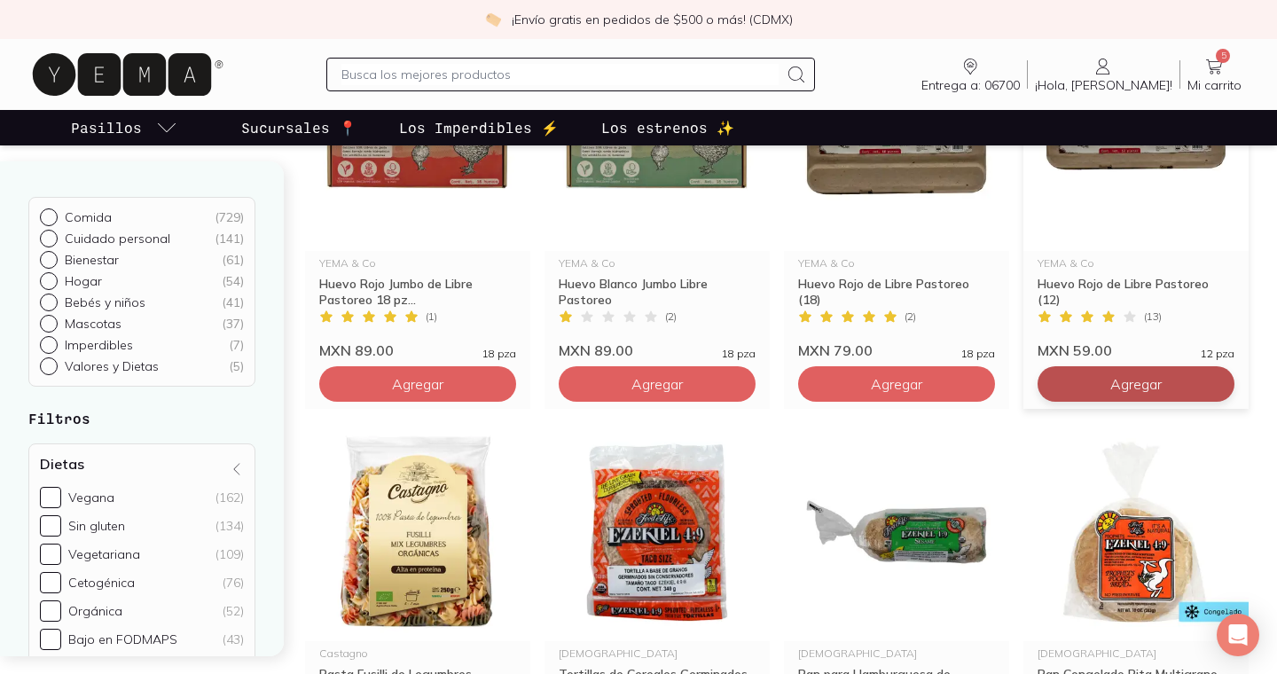
click at [1156, 385] on span "Agregar" at bounding box center [1135, 384] width 51 height 18
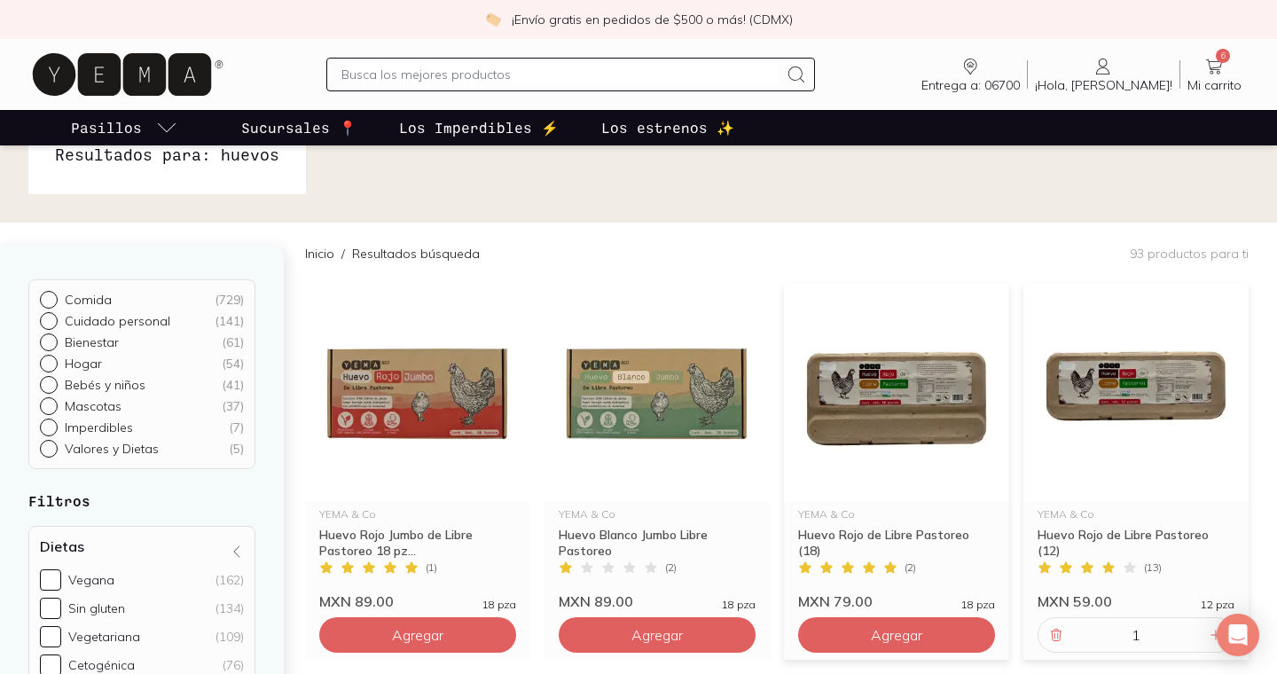
scroll to position [0, 0]
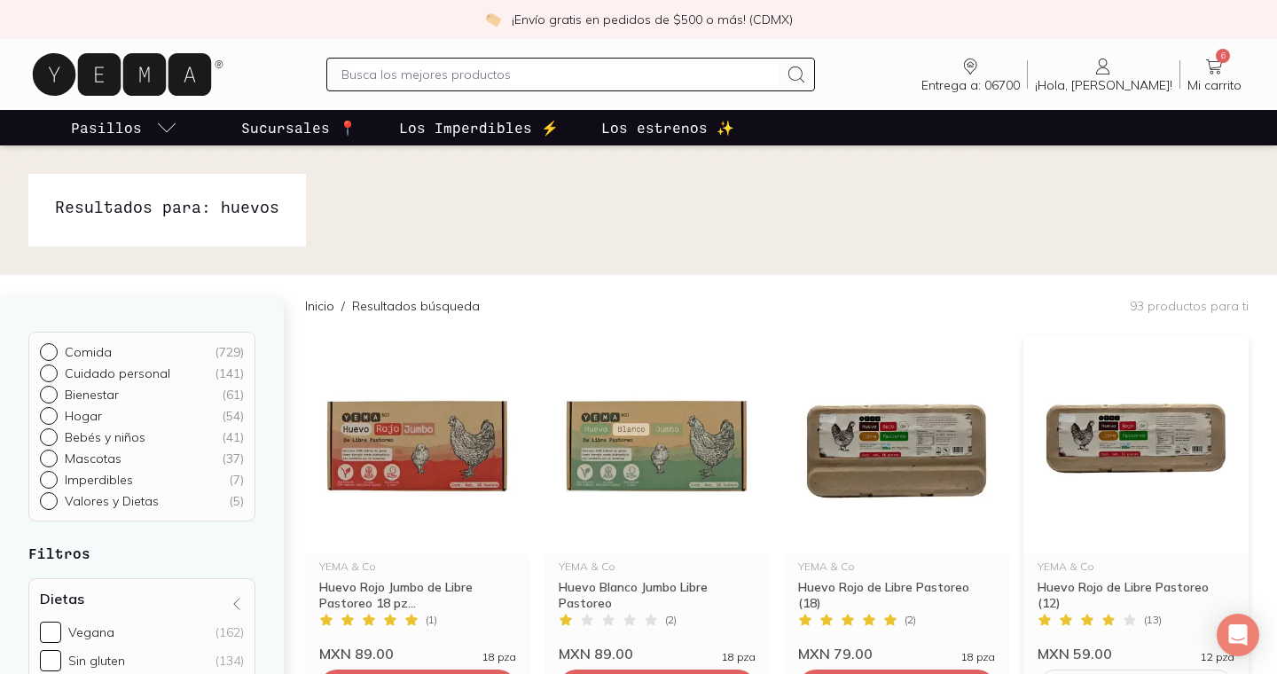
click at [596, 72] on input "text" at bounding box center [559, 74] width 436 height 21
type input "frutas"
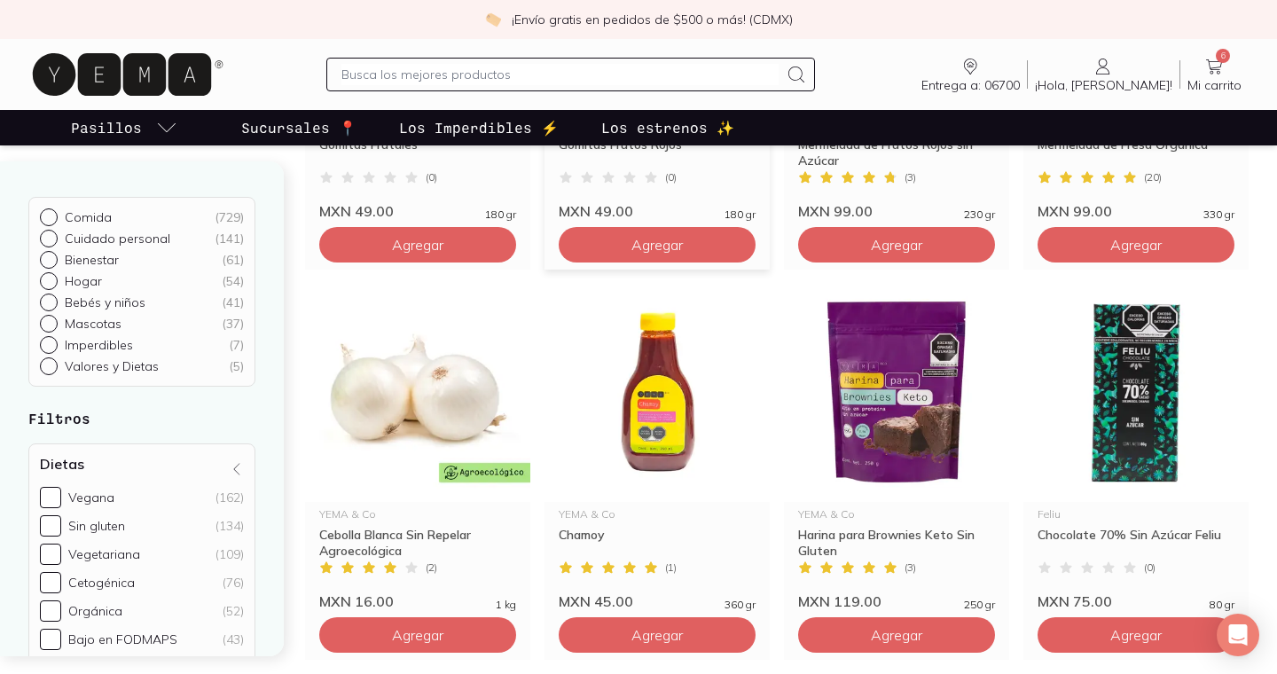
scroll to position [1097, 0]
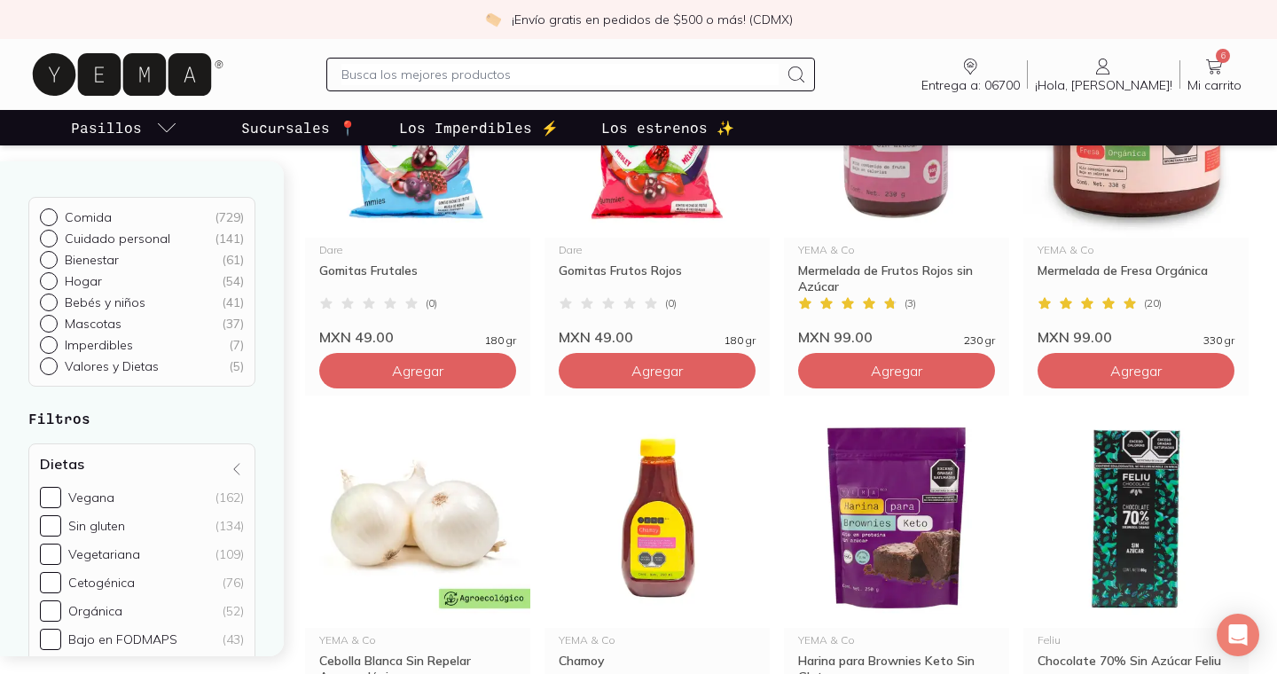
click at [633, 61] on div at bounding box center [570, 75] width 488 height 34
click at [621, 66] on input "text" at bounding box center [559, 74] width 436 height 21
type input "verduras"
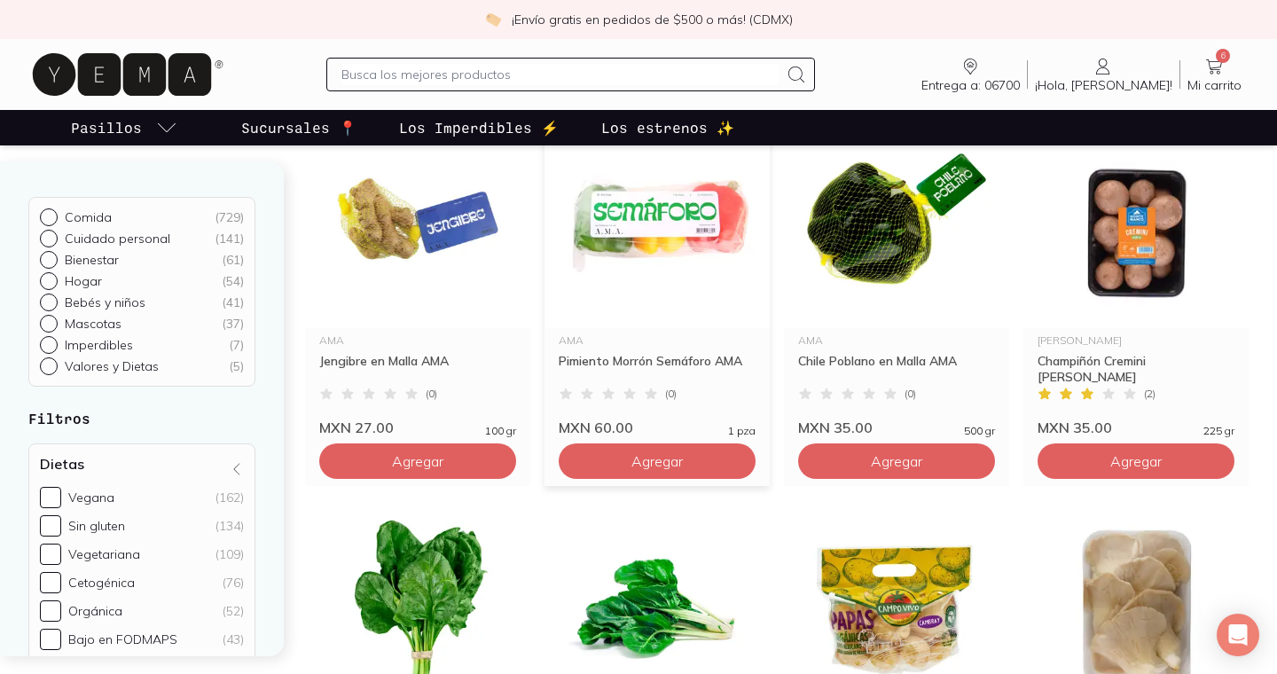
scroll to position [1030, 0]
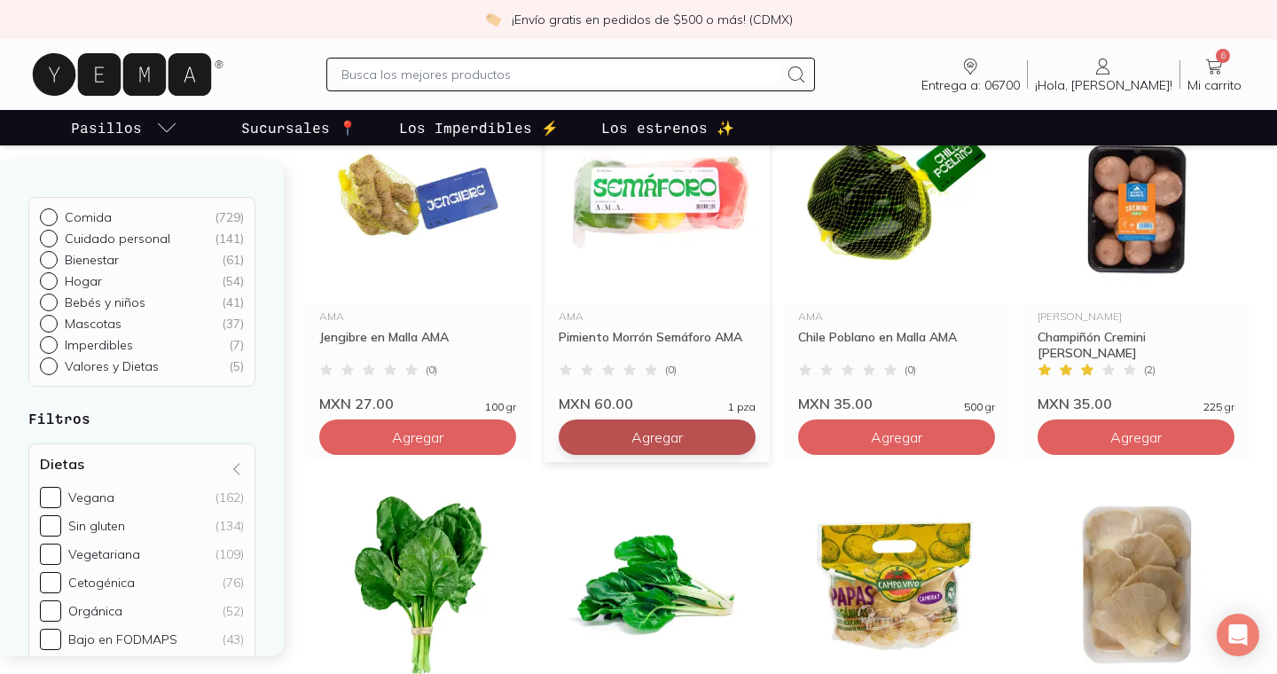
click at [644, 422] on button "Agregar" at bounding box center [657, 436] width 197 height 35
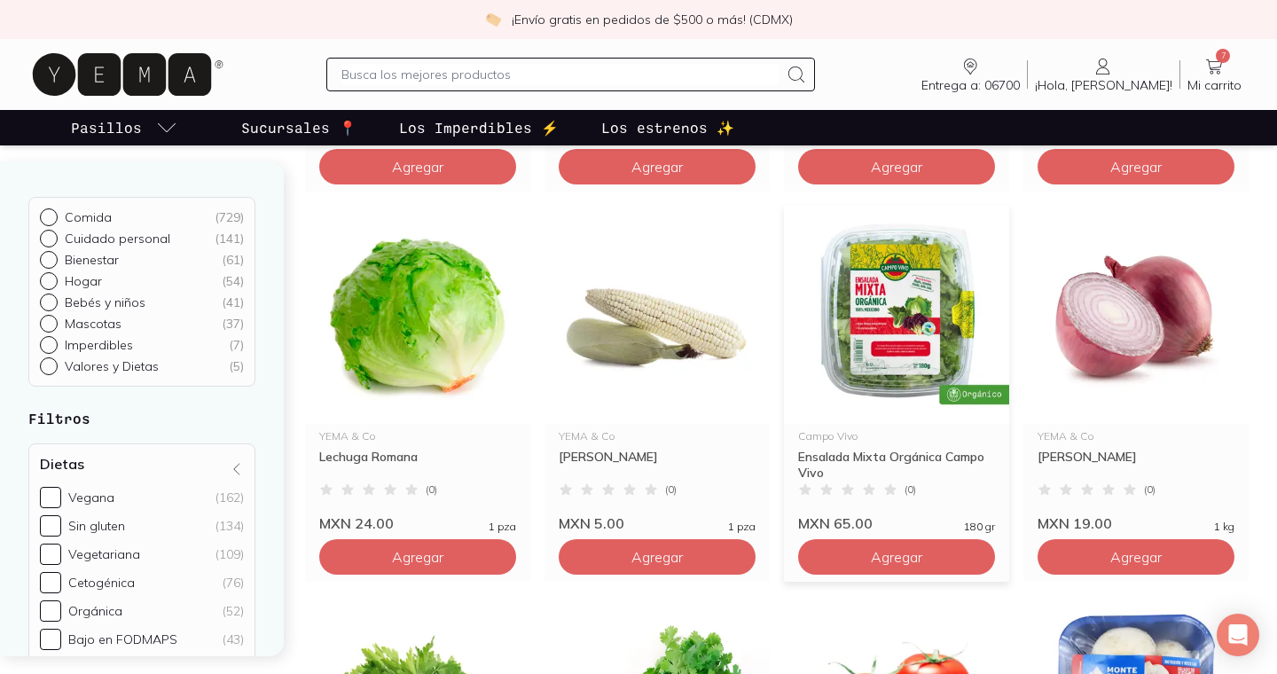
scroll to position [2513, 0]
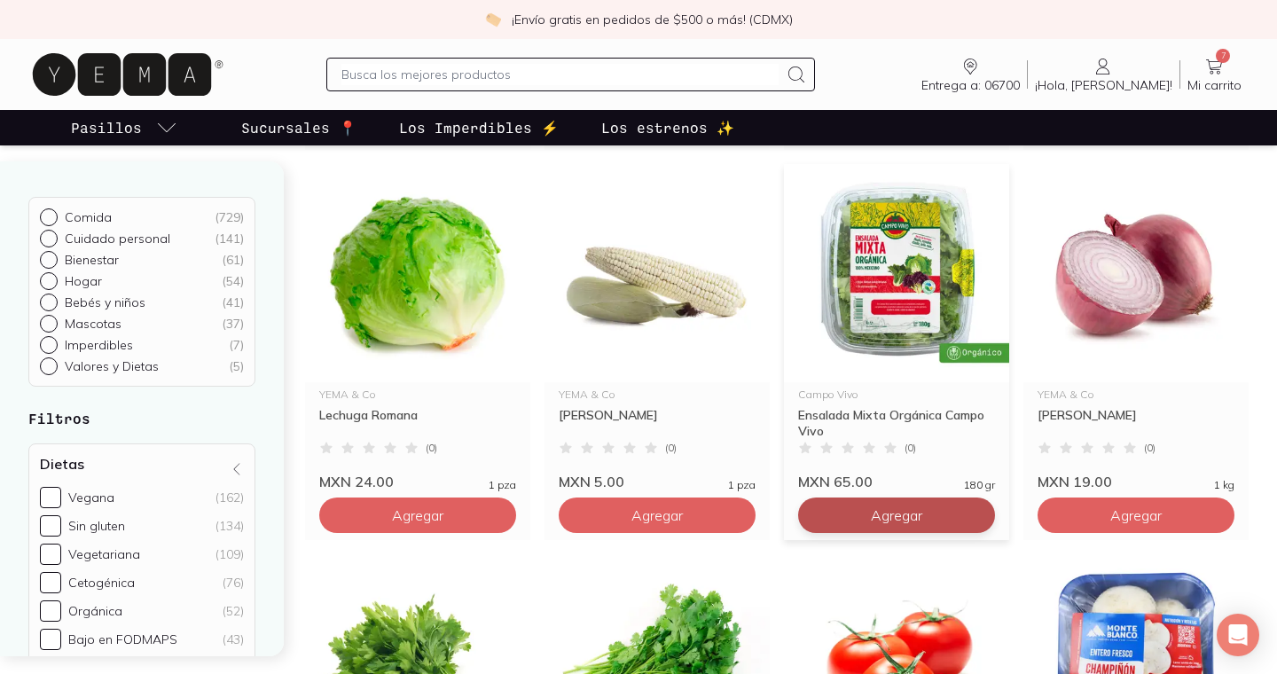
click at [904, 517] on span "Agregar" at bounding box center [896, 515] width 51 height 18
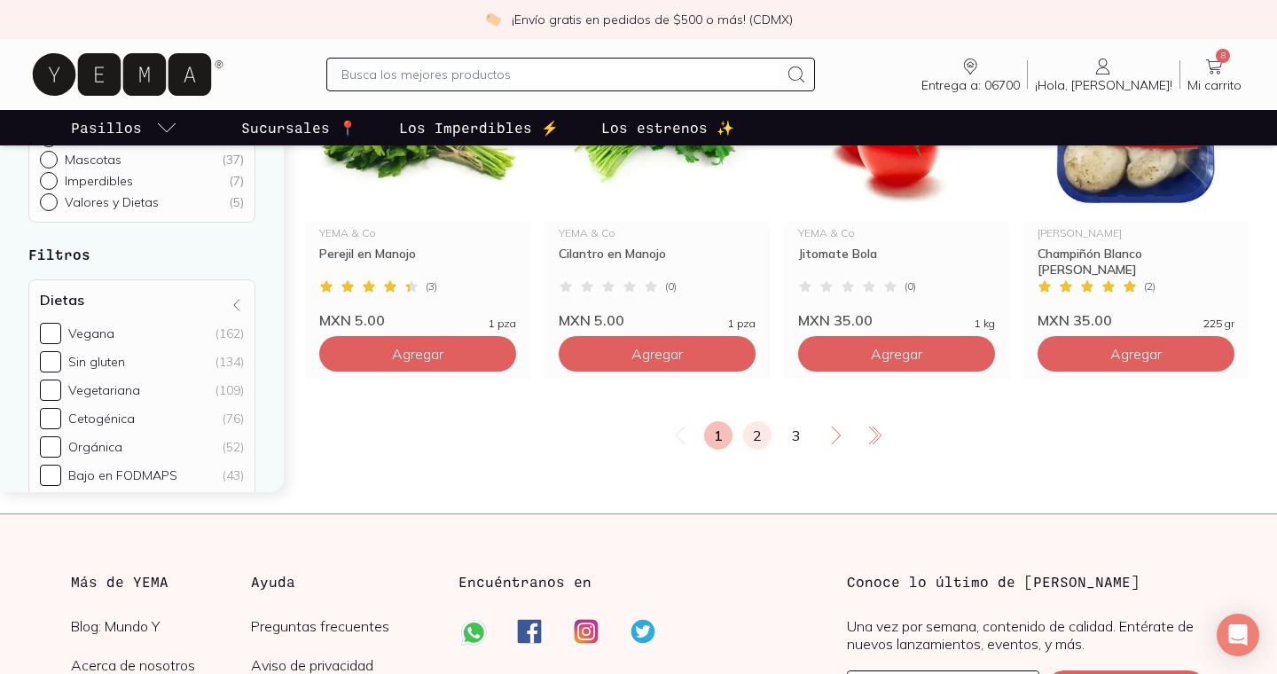
click at [755, 439] on link "2" at bounding box center [757, 435] width 28 height 28
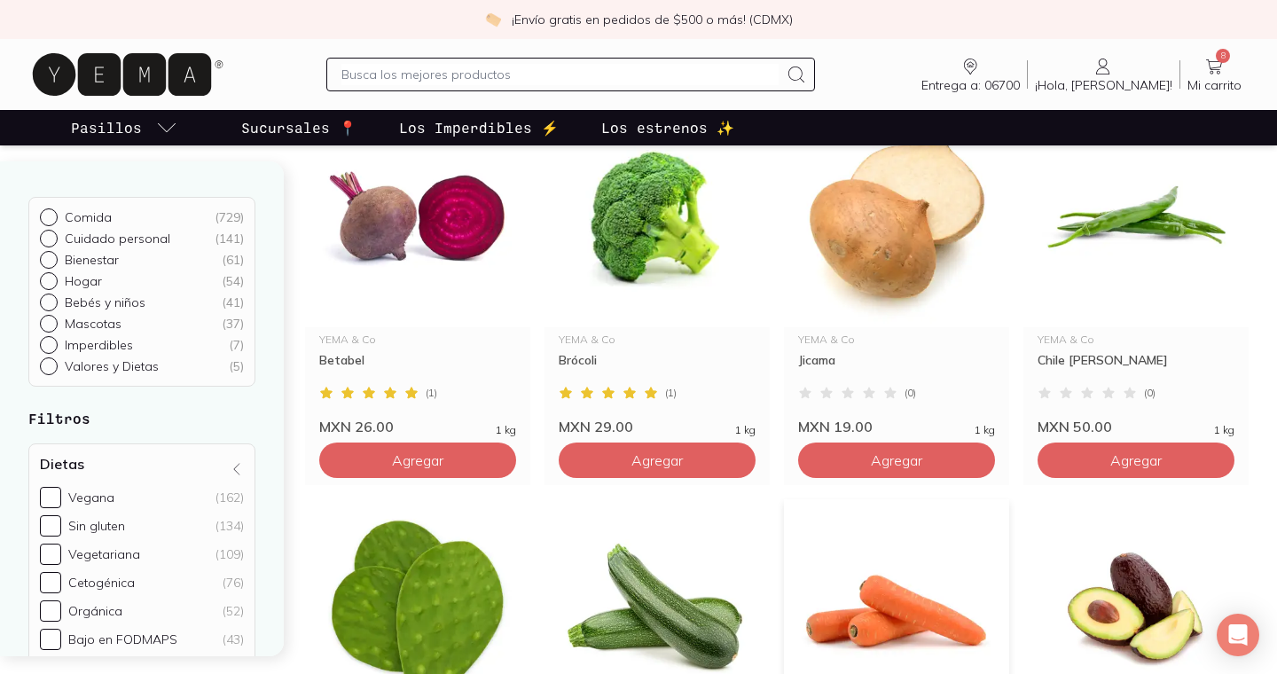
scroll to position [216, 0]
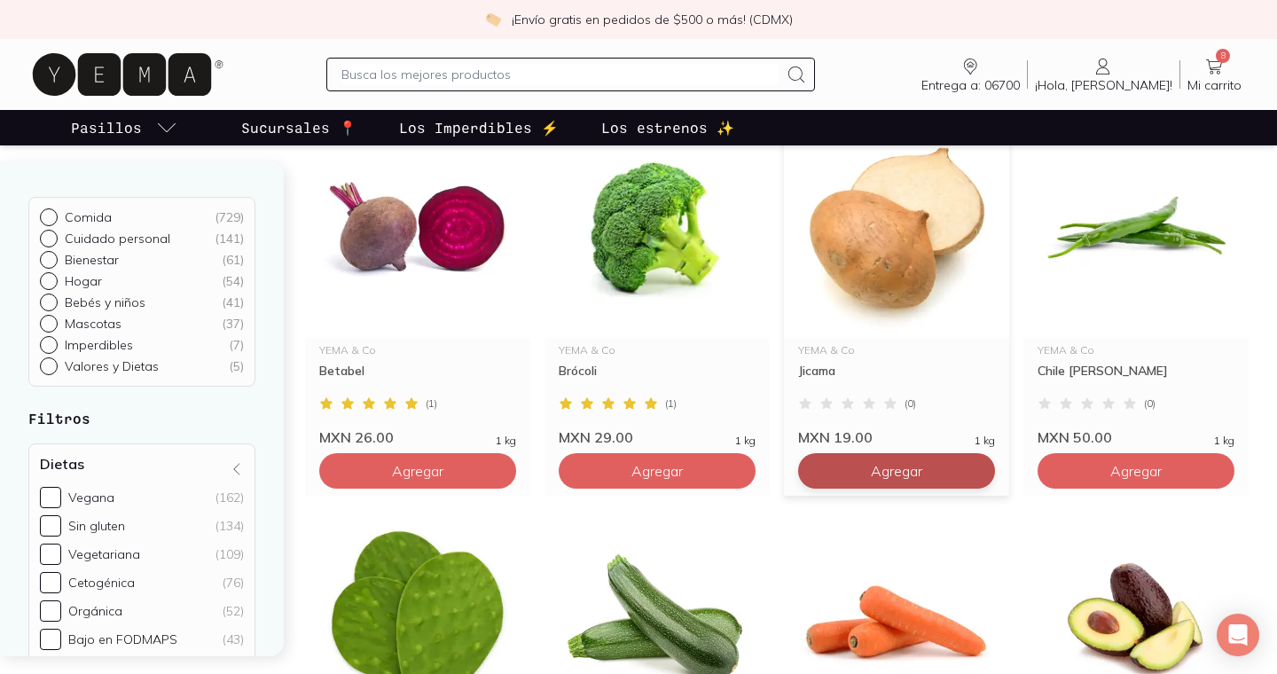
click at [879, 459] on button "Agregar" at bounding box center [896, 470] width 197 height 35
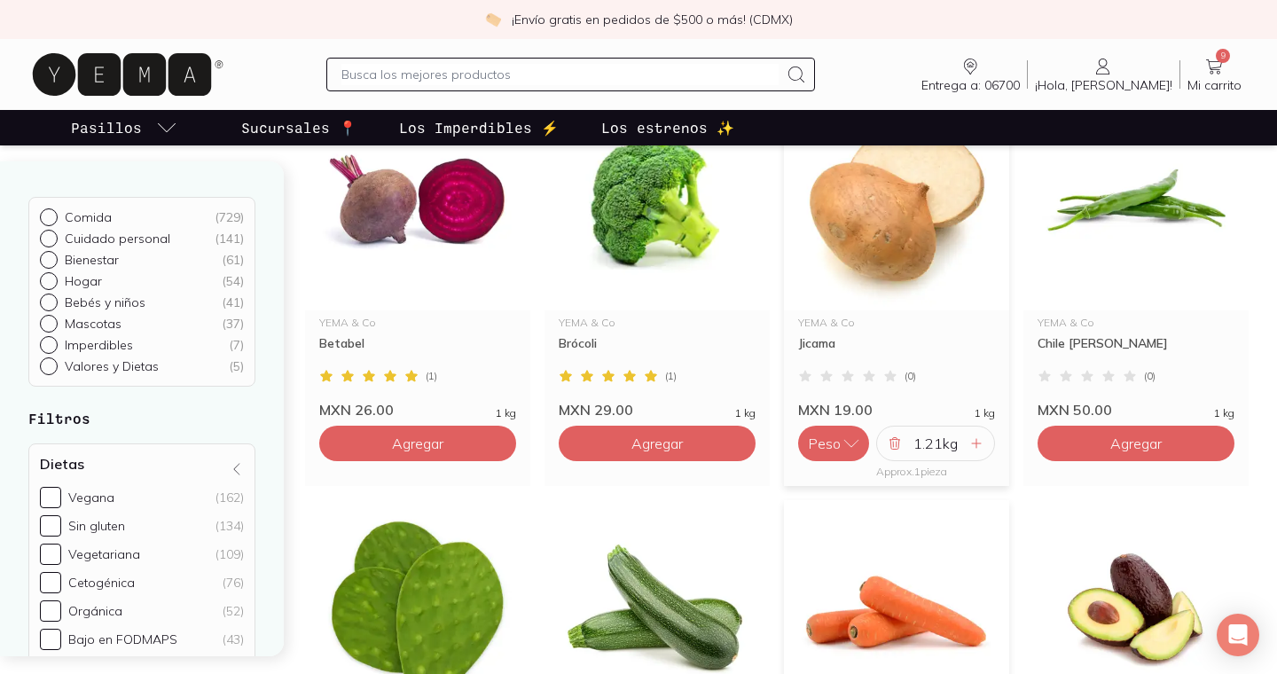
scroll to position [251, 0]
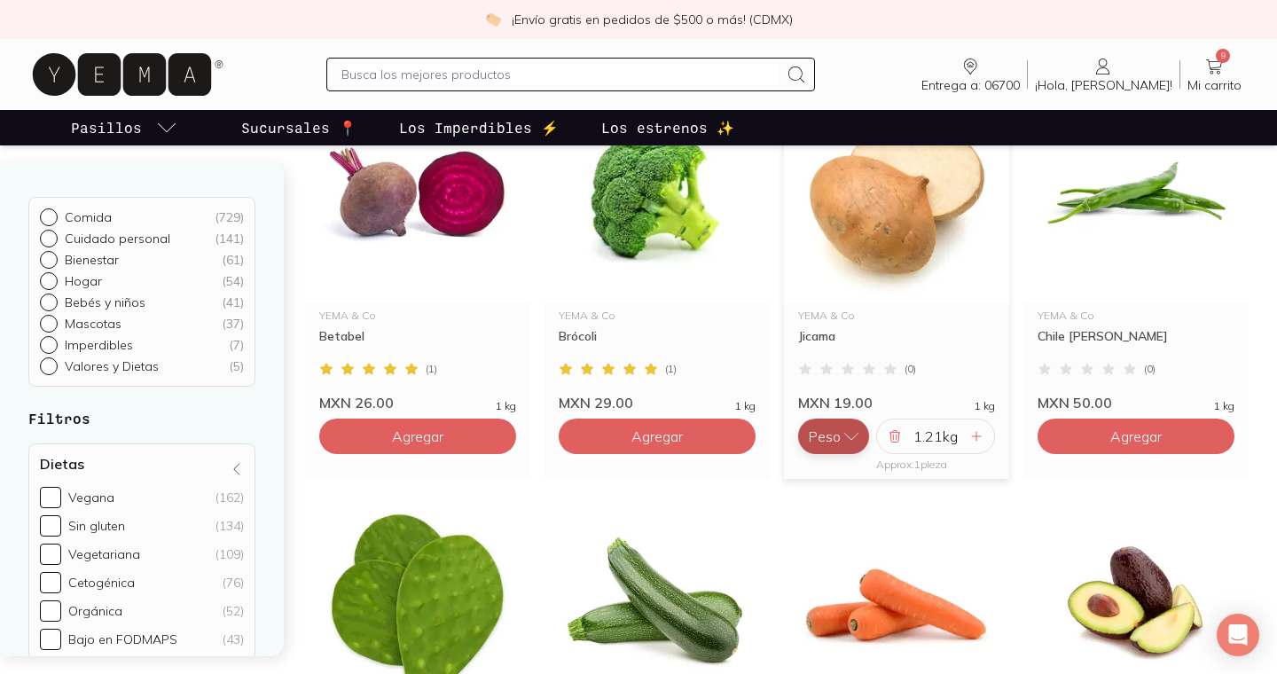
click at [838, 432] on button "Peso" at bounding box center [833, 436] width 71 height 35
click at [838, 402] on button "Pieza" at bounding box center [833, 400] width 71 height 35
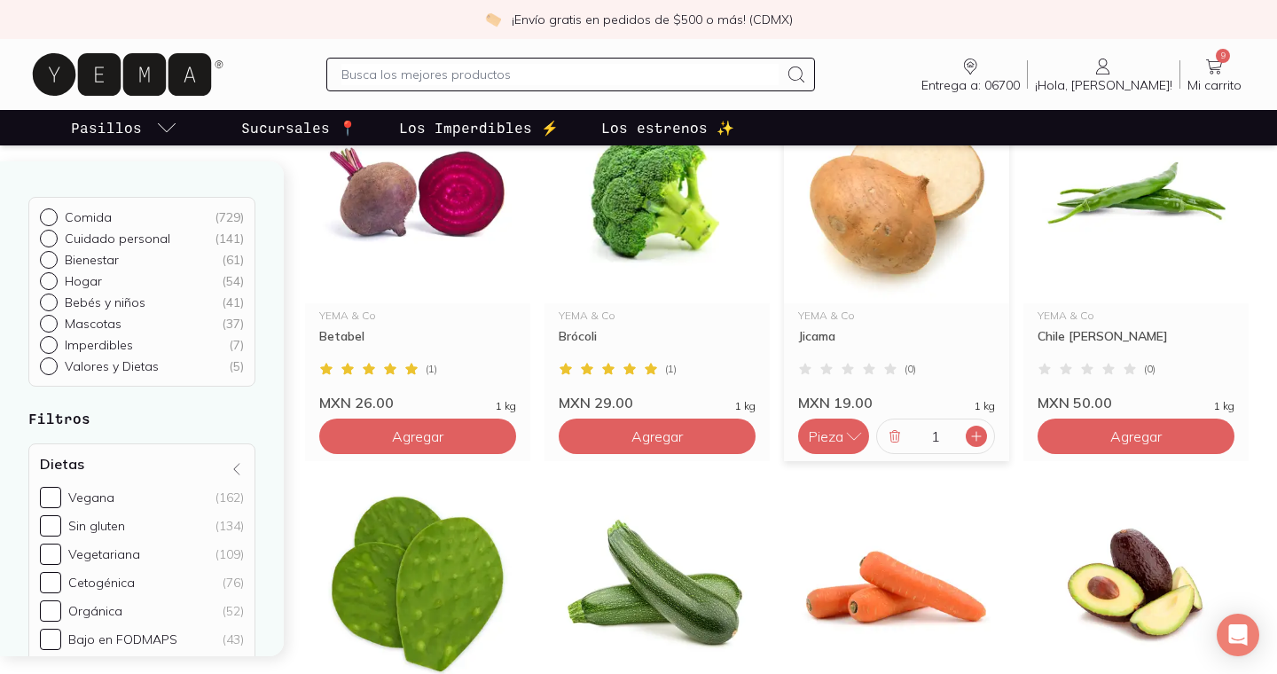
click at [969, 442] on icon at bounding box center [976, 436] width 14 height 14
click at [886, 440] on div at bounding box center [894, 436] width 21 height 21
type input "1"
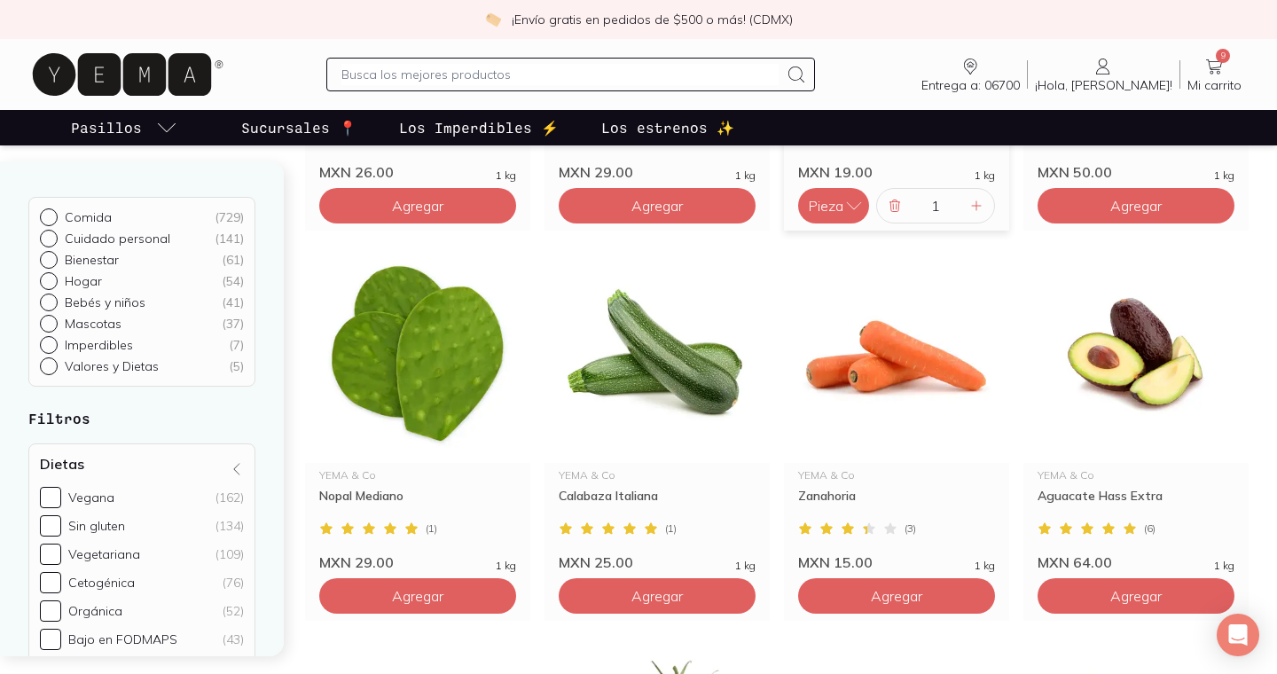
scroll to position [633, 0]
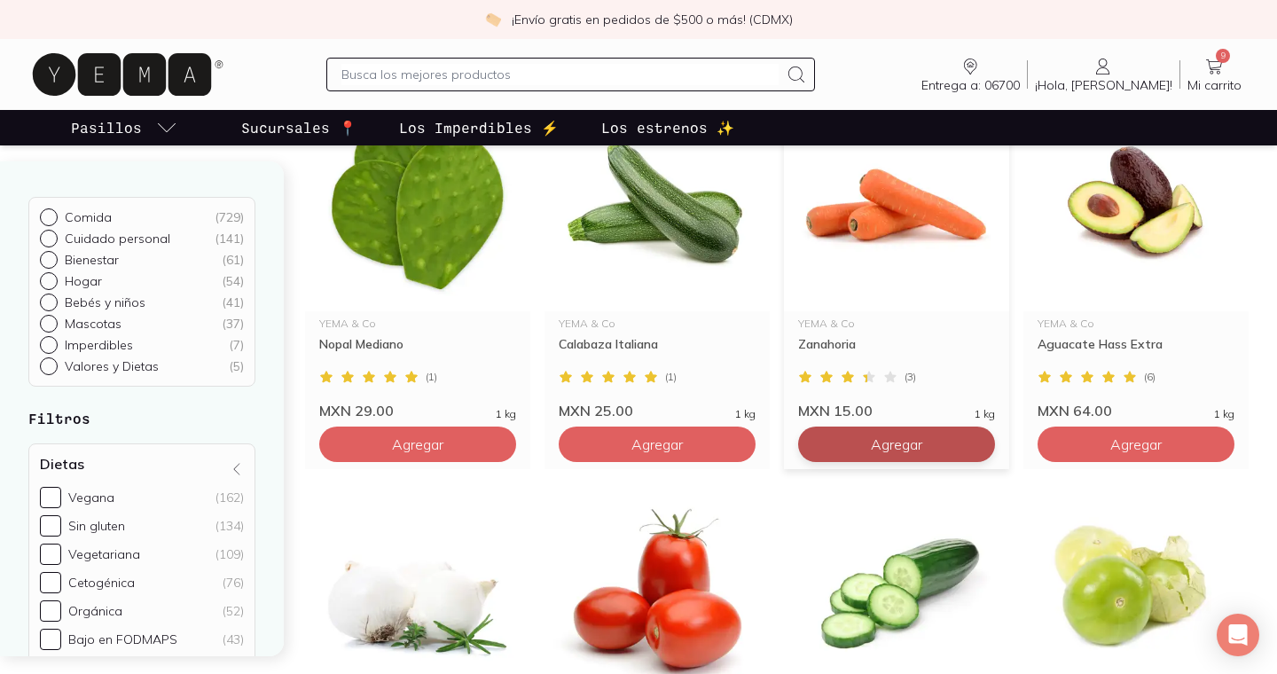
click at [934, 446] on button "Agregar" at bounding box center [896, 444] width 197 height 35
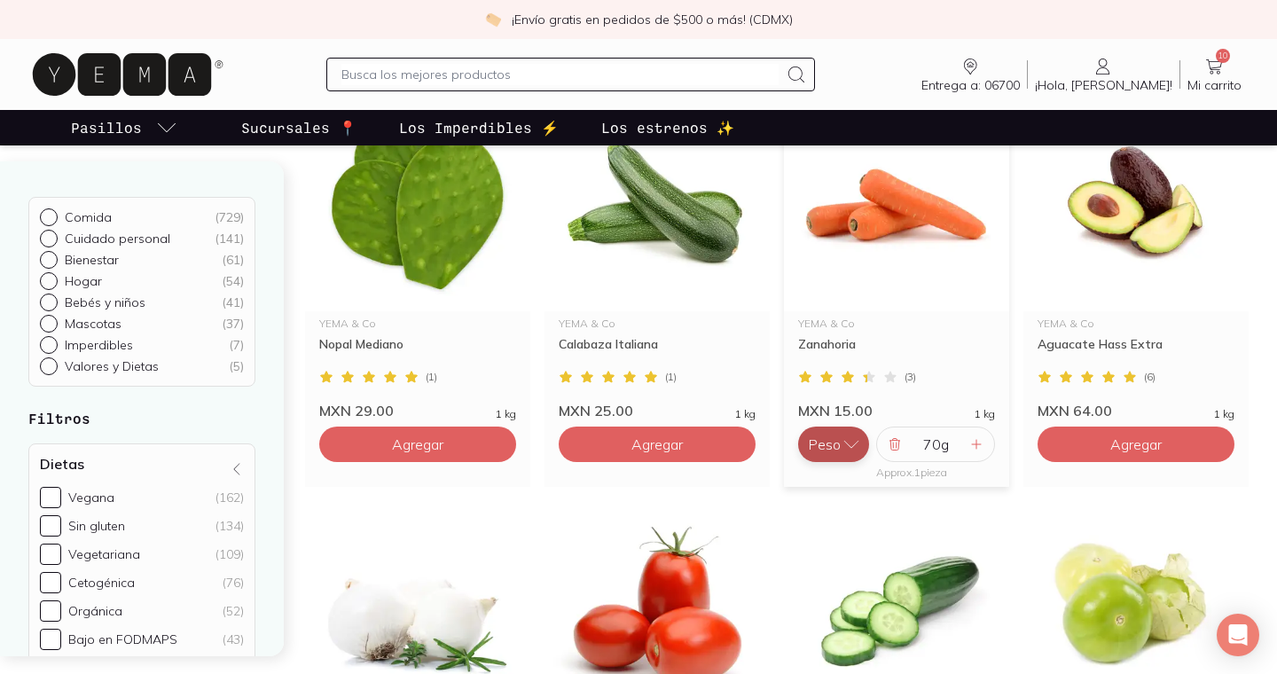
click at [840, 430] on button "Peso" at bounding box center [833, 444] width 71 height 35
click at [843, 446] on icon "button" at bounding box center [851, 444] width 18 height 18
click at [977, 450] on icon at bounding box center [976, 444] width 14 height 14
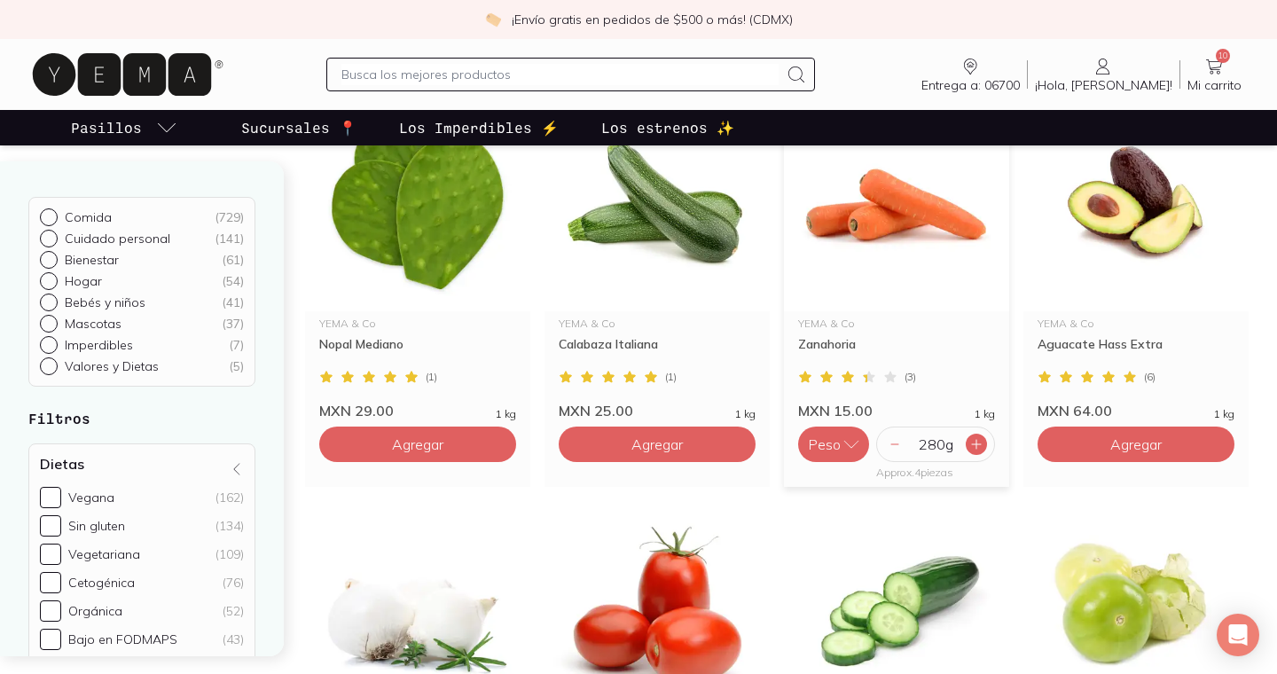
click at [977, 450] on icon at bounding box center [976, 444] width 14 height 14
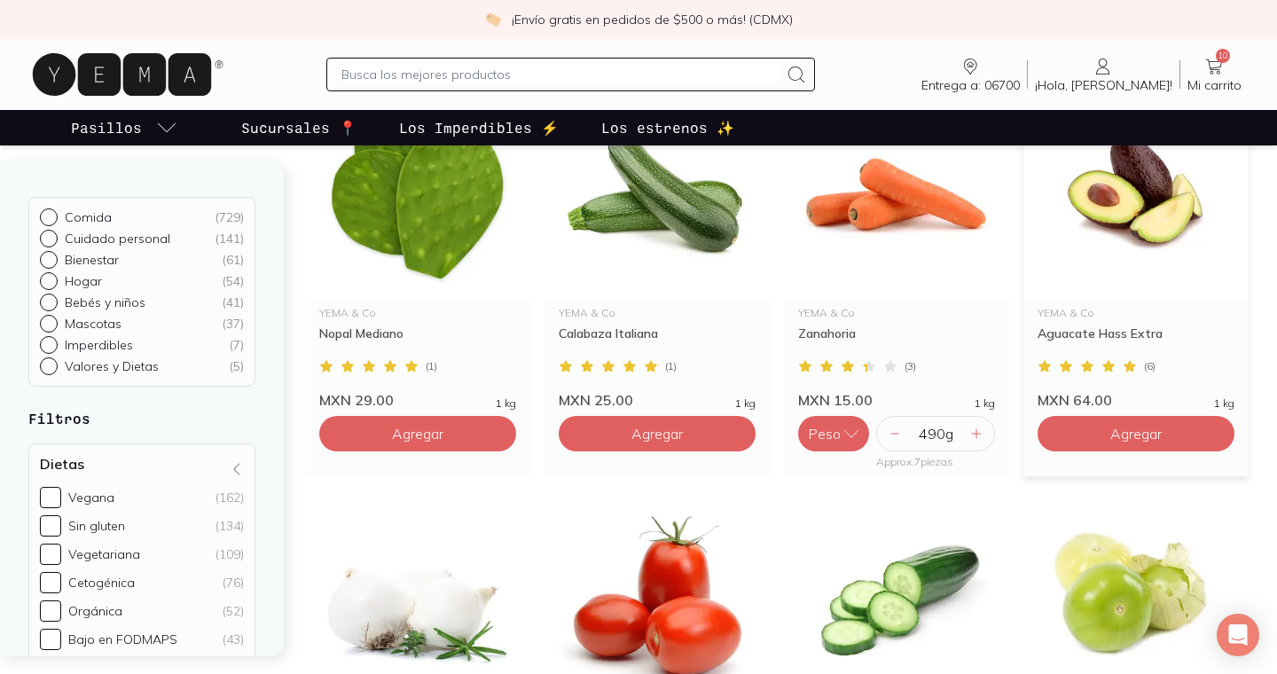
scroll to position [667, 0]
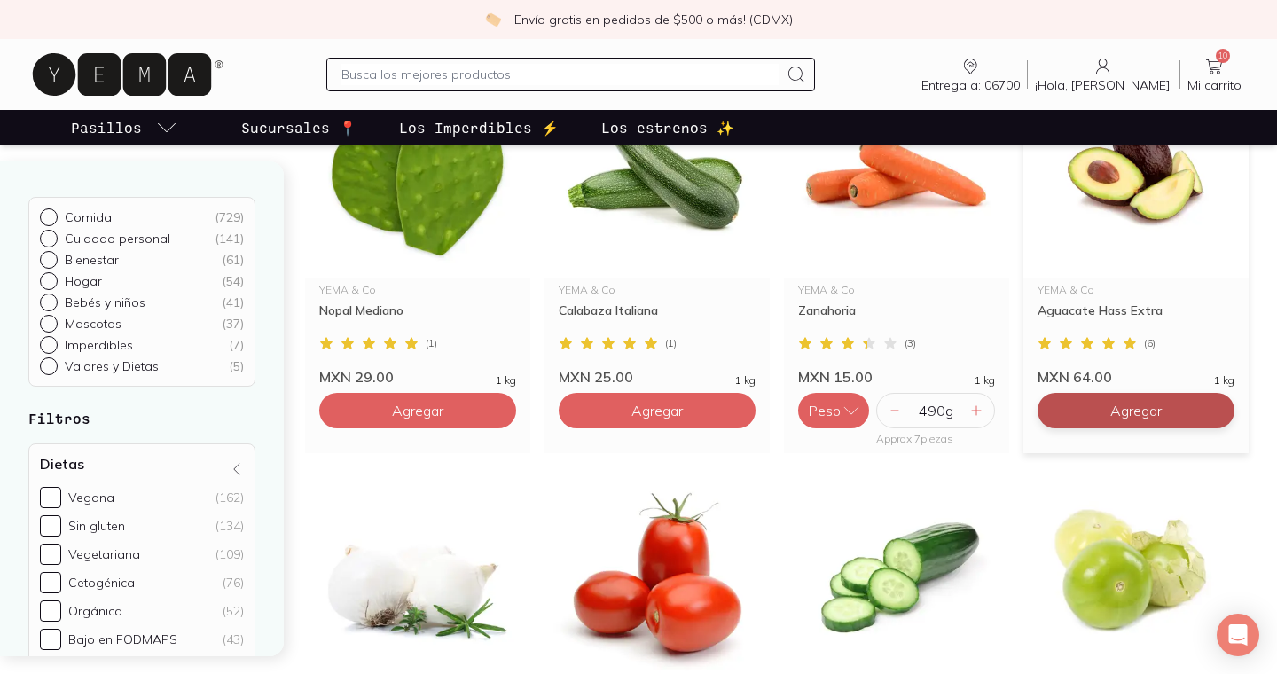
click at [1117, 411] on span "Agregar" at bounding box center [1135, 411] width 51 height 18
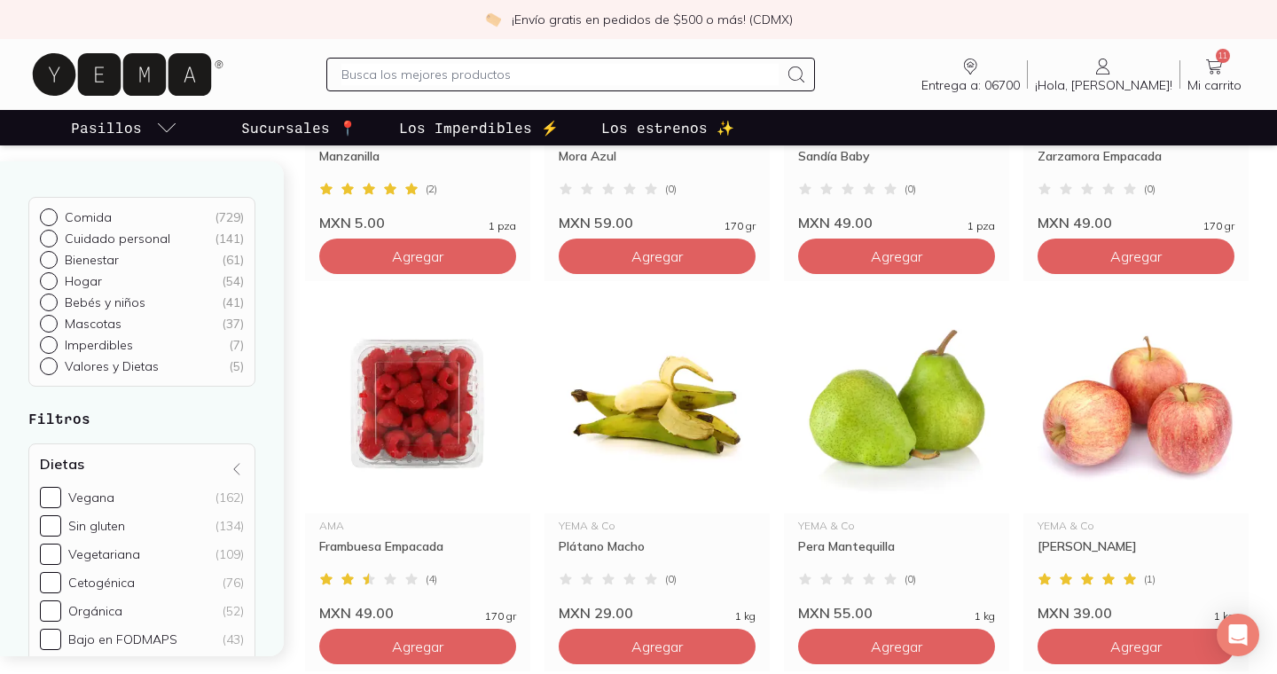
scroll to position [2838, 0]
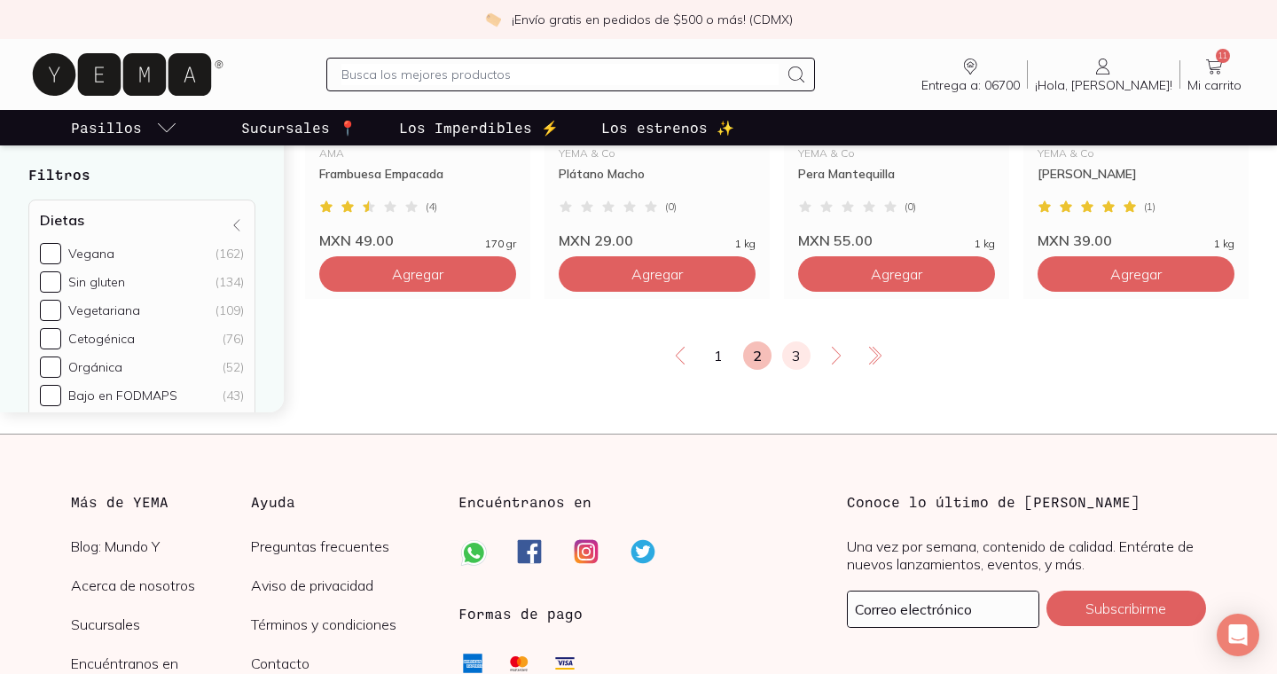
click at [783, 355] on link "3" at bounding box center [796, 355] width 28 height 28
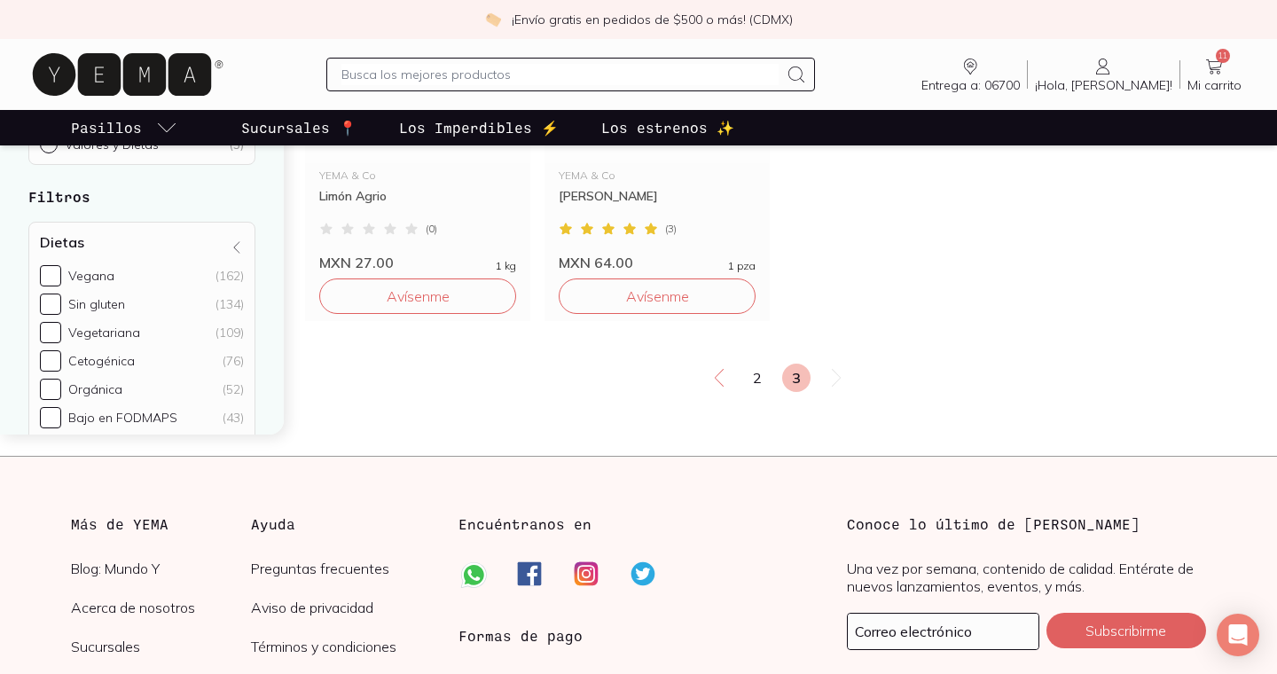
scroll to position [2129, 0]
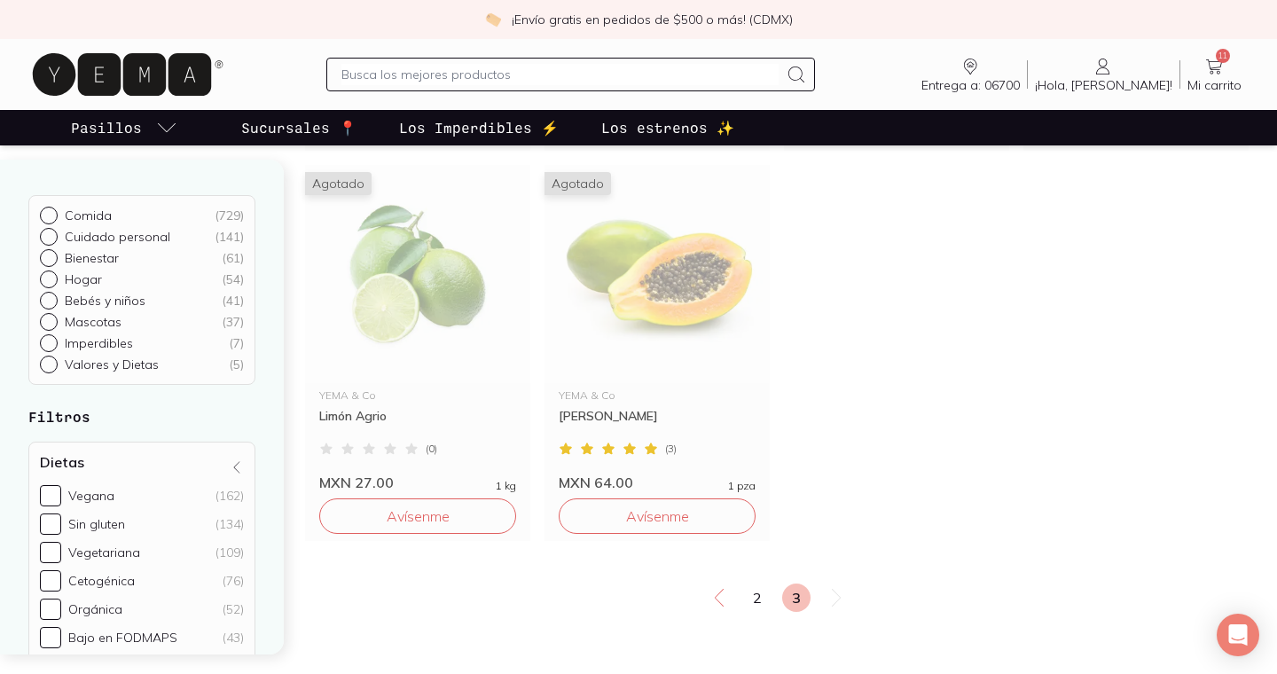
click at [567, 63] on div at bounding box center [570, 75] width 488 height 34
click at [542, 81] on input "text" at bounding box center [559, 74] width 436 height 21
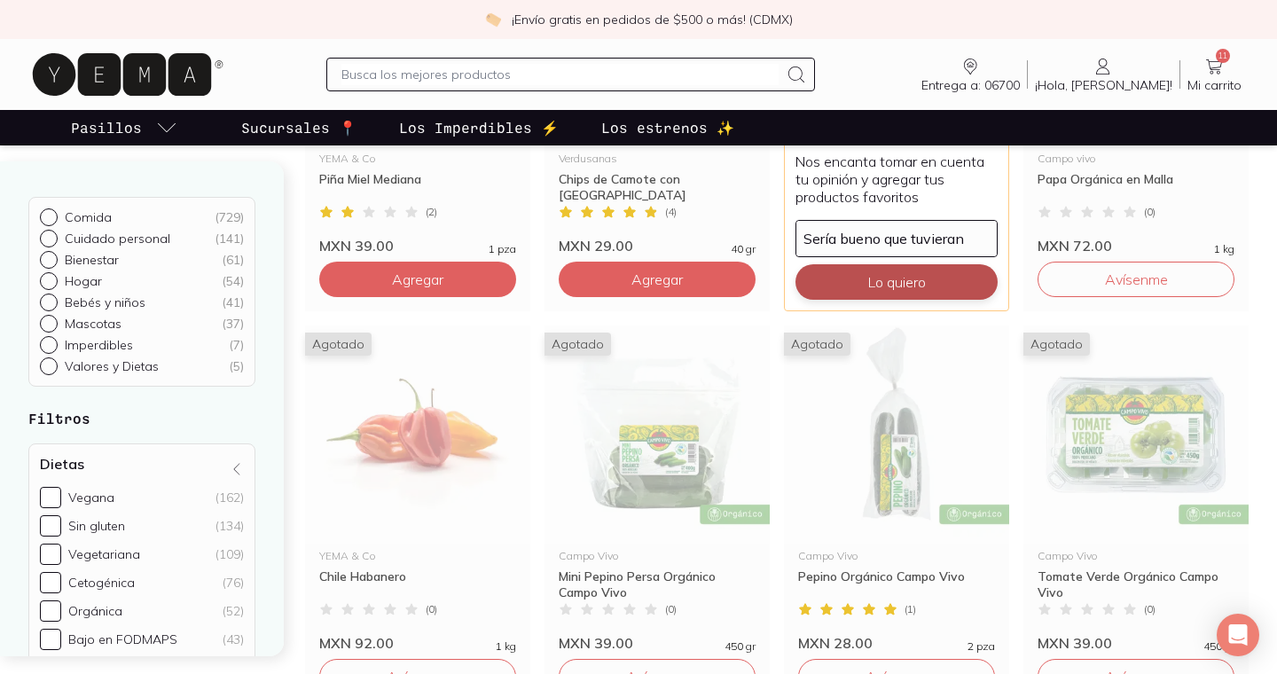
scroll to position [365, 0]
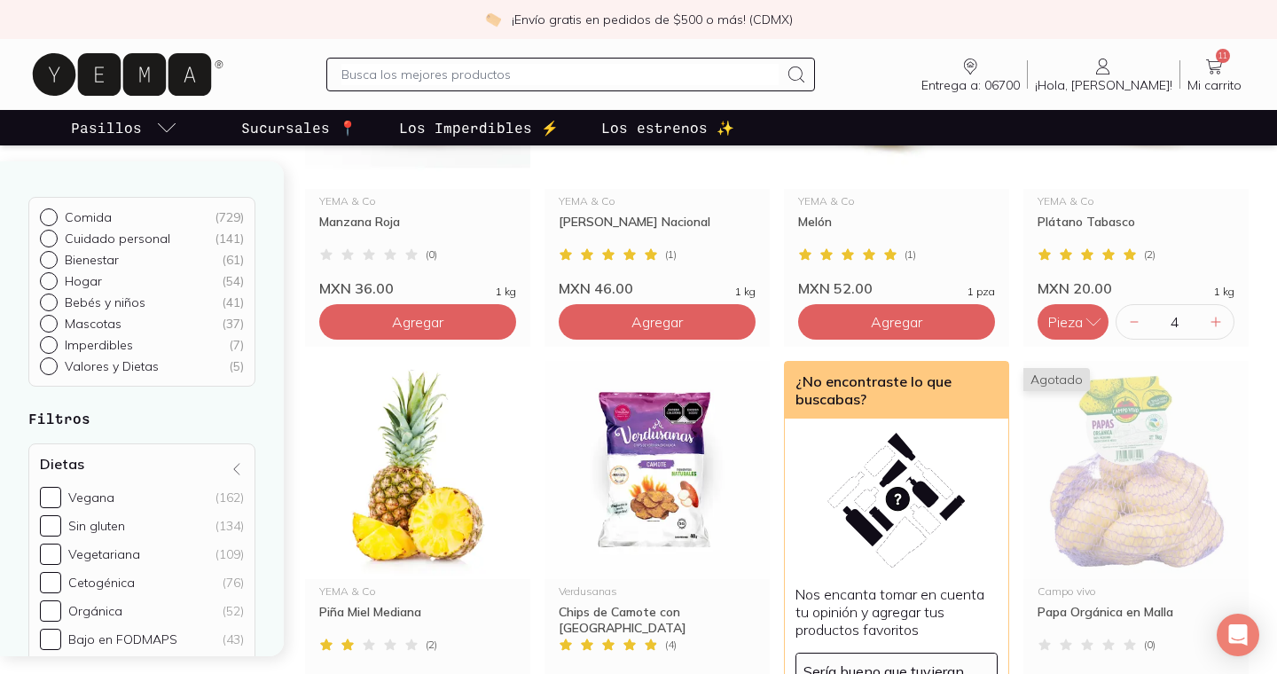
click at [592, 80] on input "text" at bounding box center [559, 74] width 436 height 21
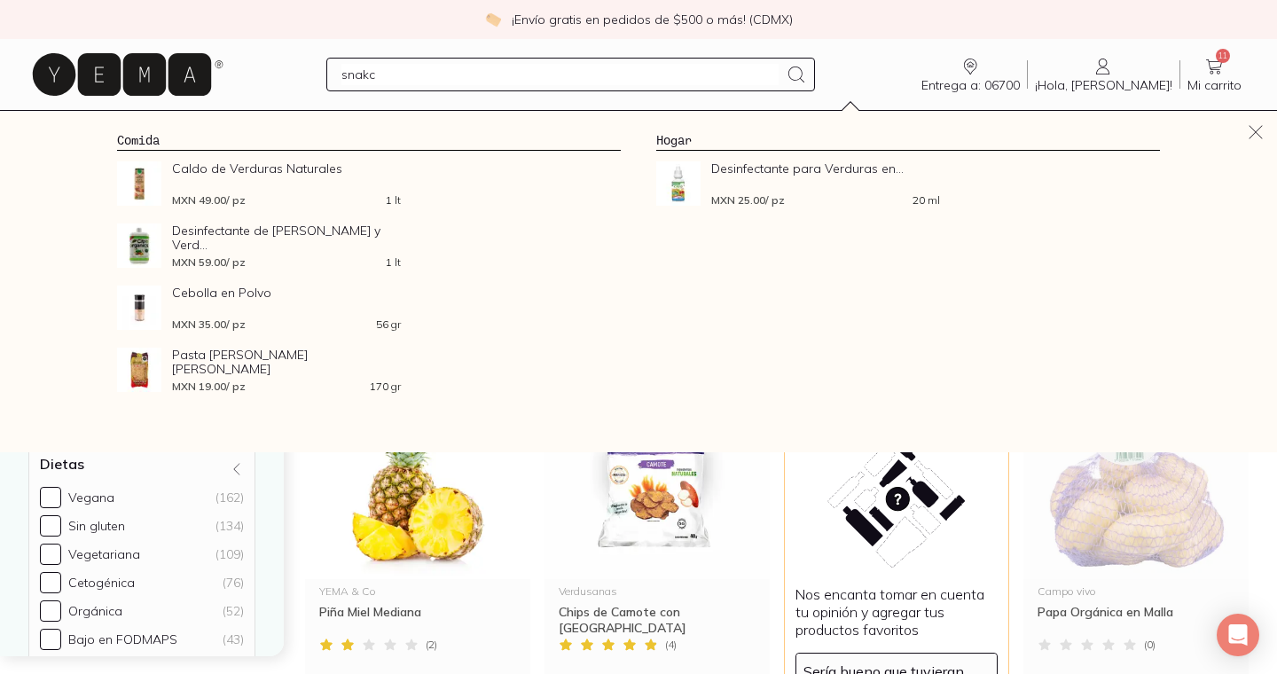
type input "snakcs"
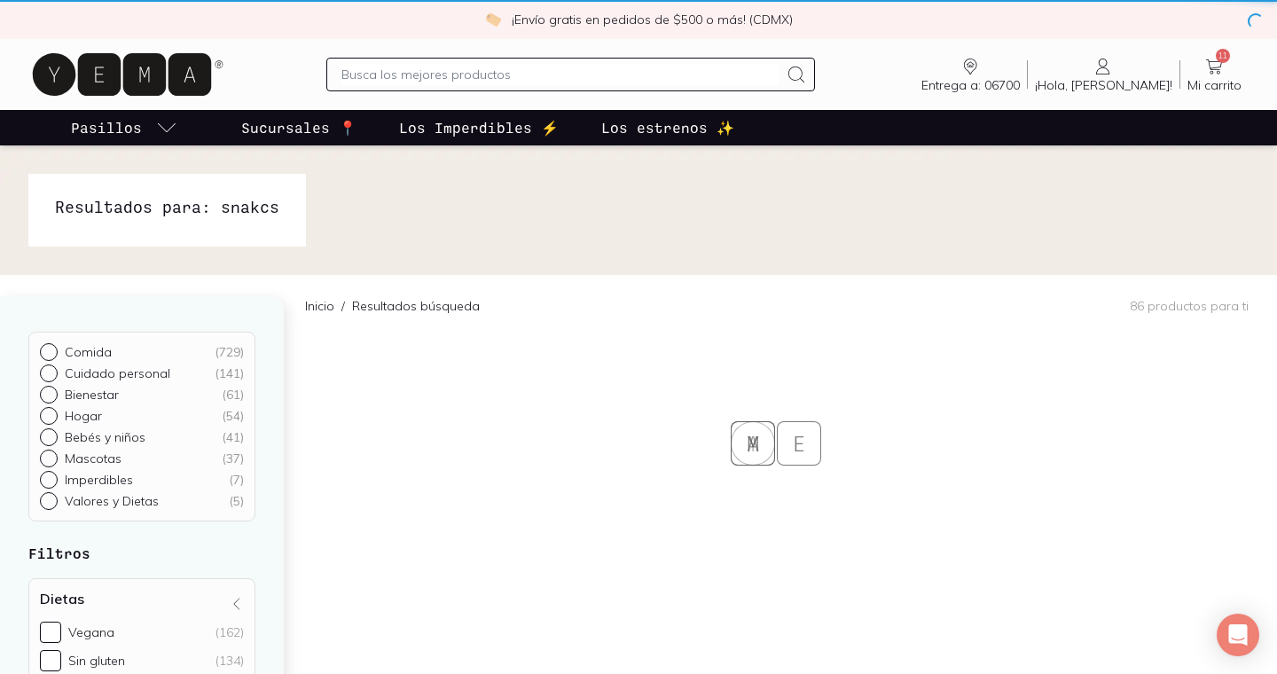
click at [591, 71] on input "text" at bounding box center [559, 74] width 436 height 21
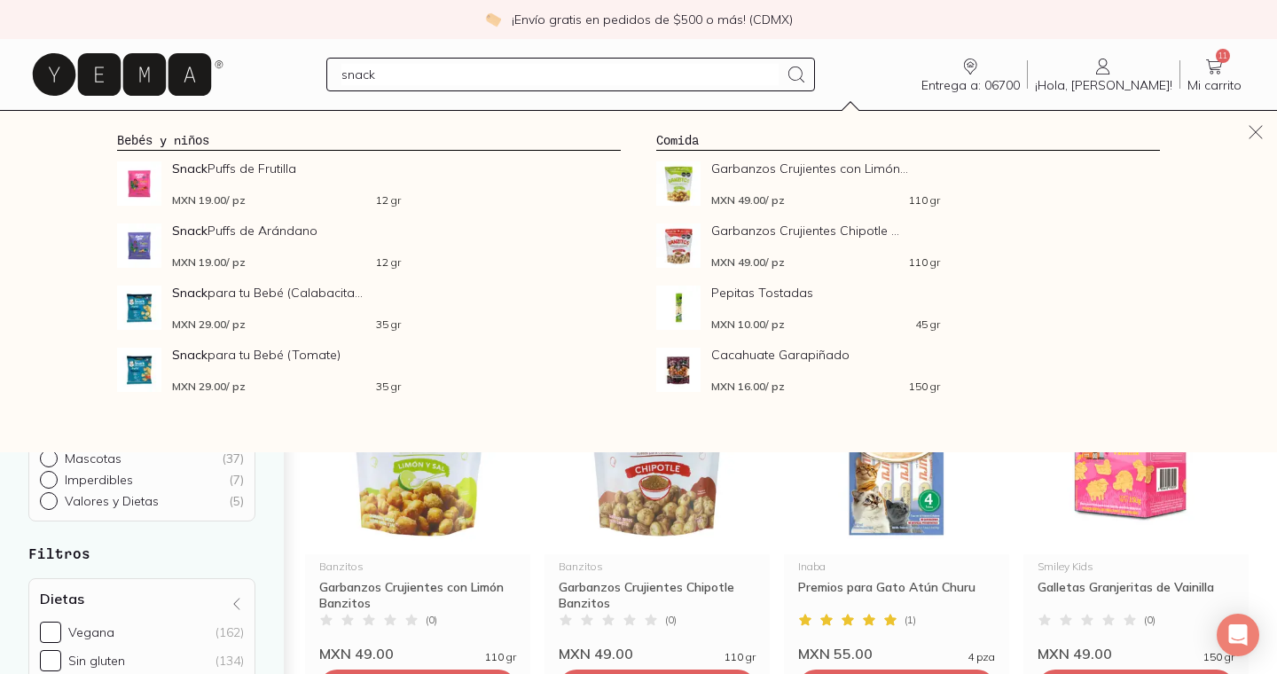
type input "snacks"
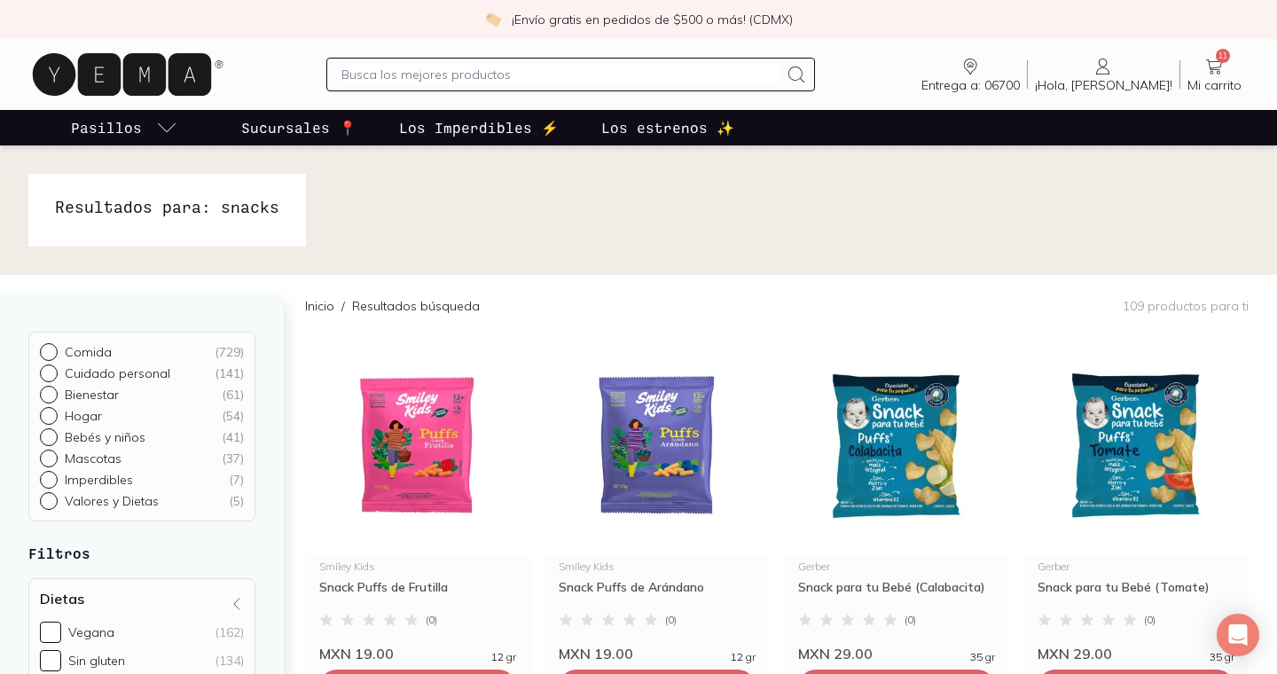
scroll to position [567, 0]
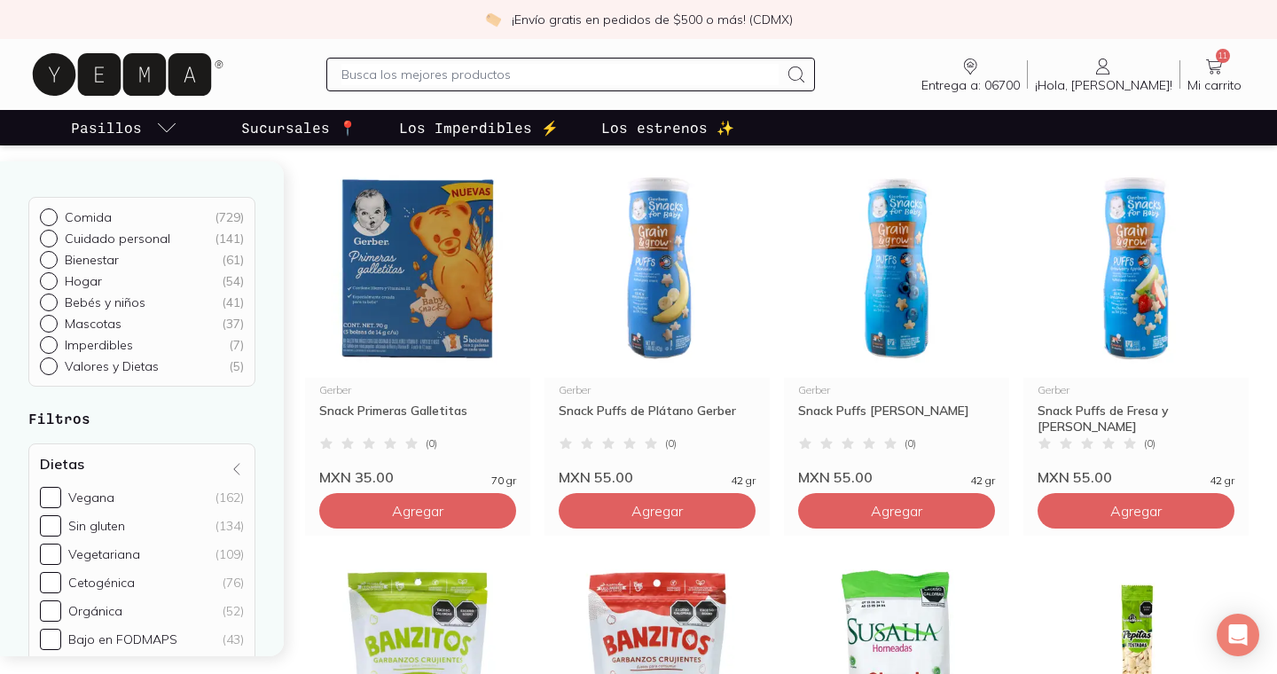
click at [489, 77] on input "text" at bounding box center [559, 74] width 436 height 21
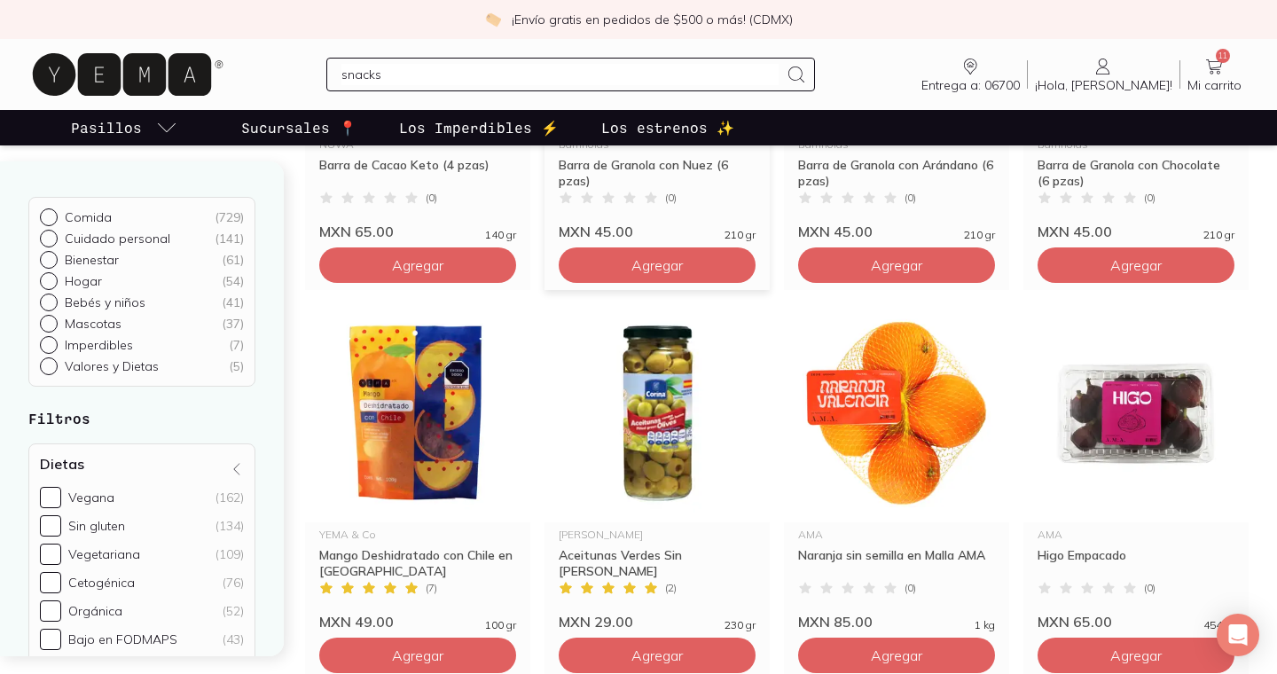
scroll to position [2844, 0]
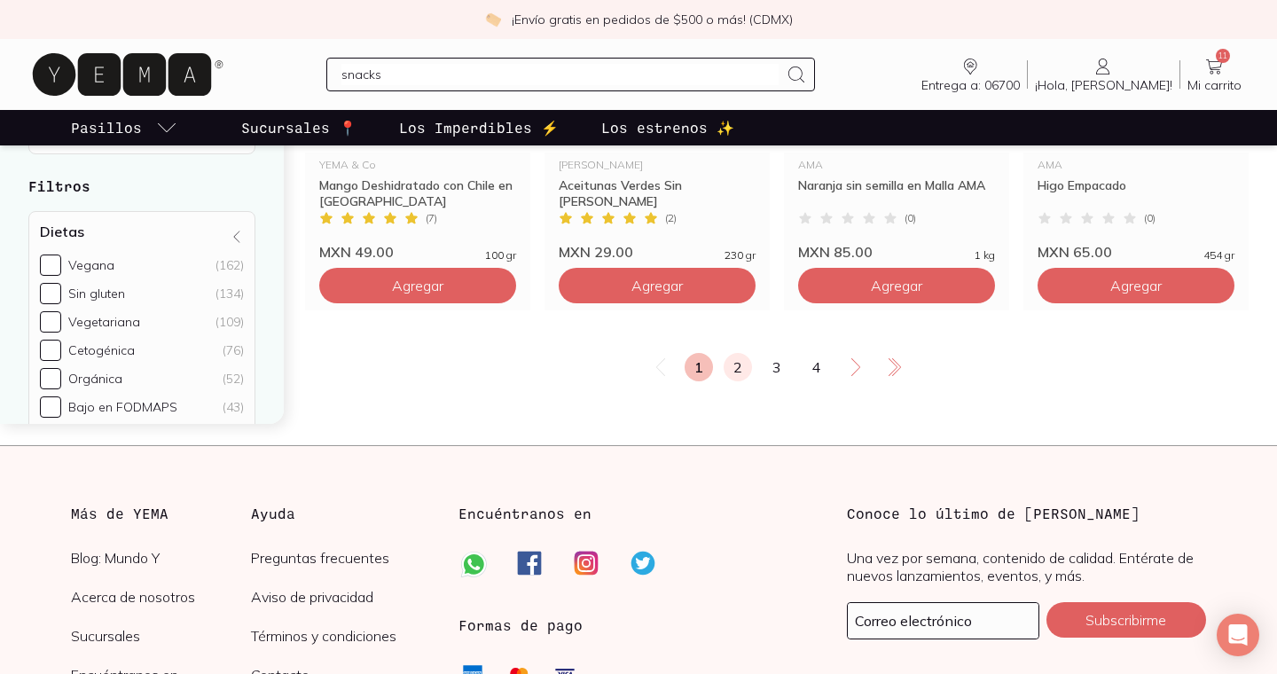
click at [745, 369] on link "2" at bounding box center [738, 367] width 28 height 28
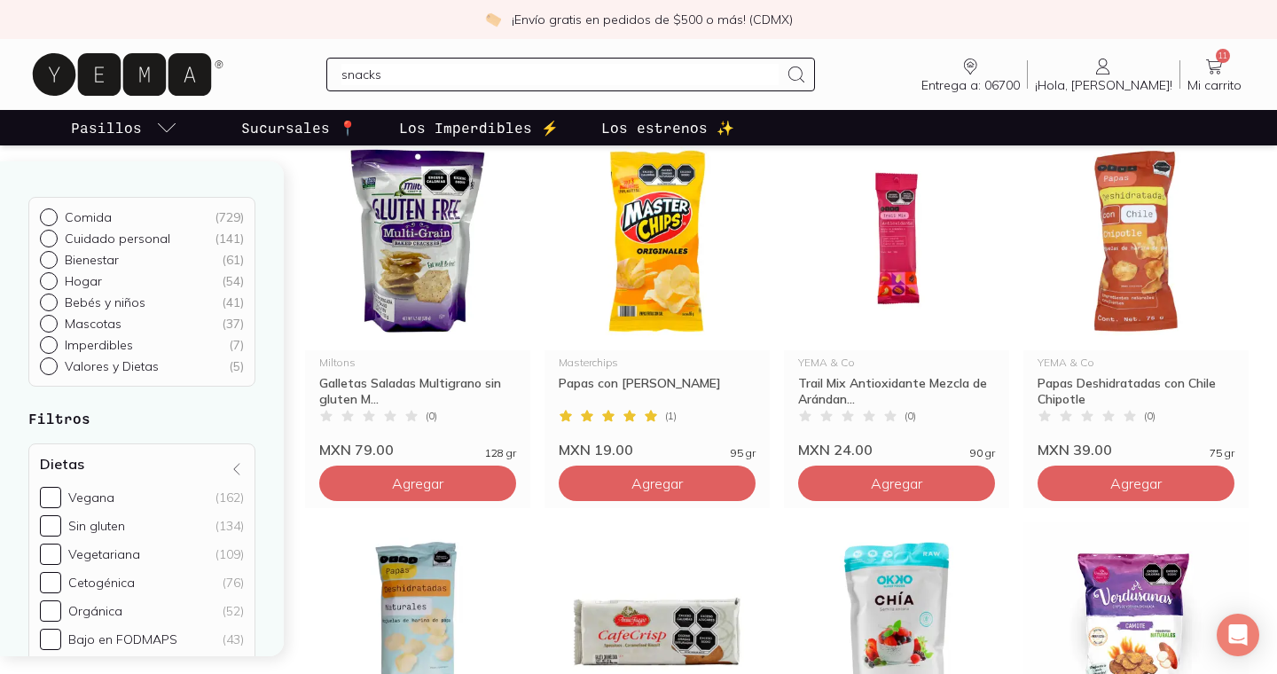
scroll to position [2906, 0]
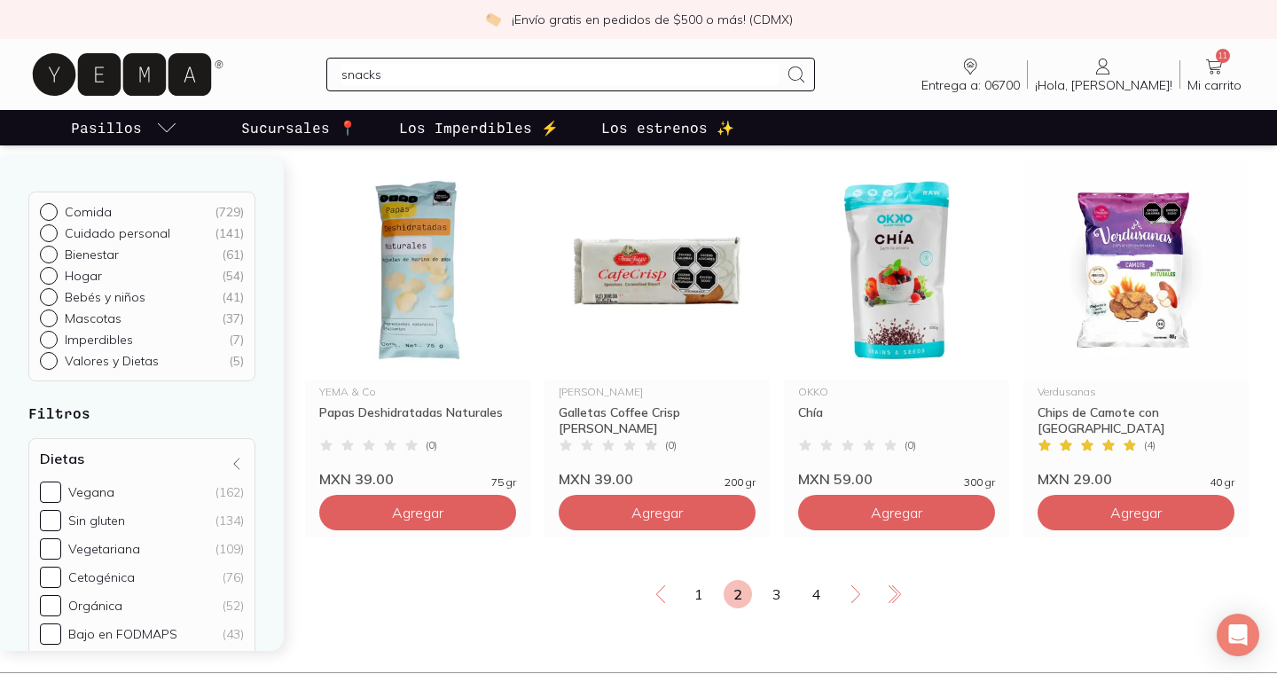
click at [646, 80] on input "snacks" at bounding box center [559, 74] width 436 height 21
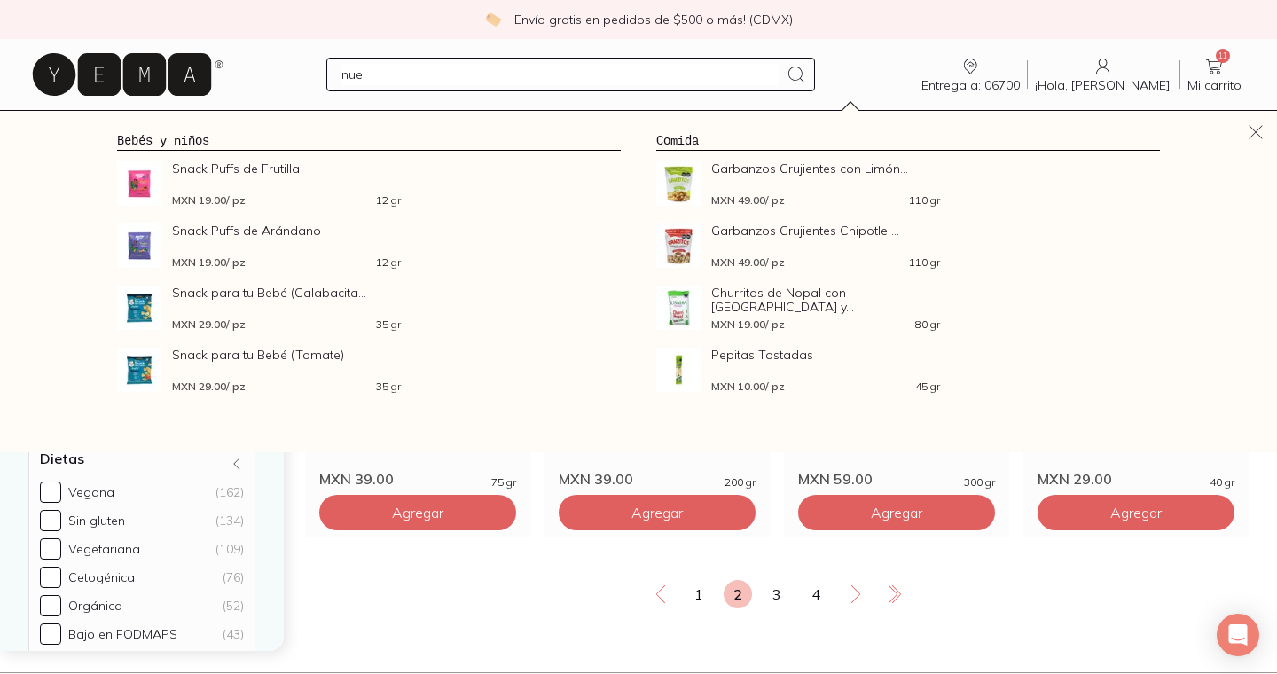
type input "nuez"
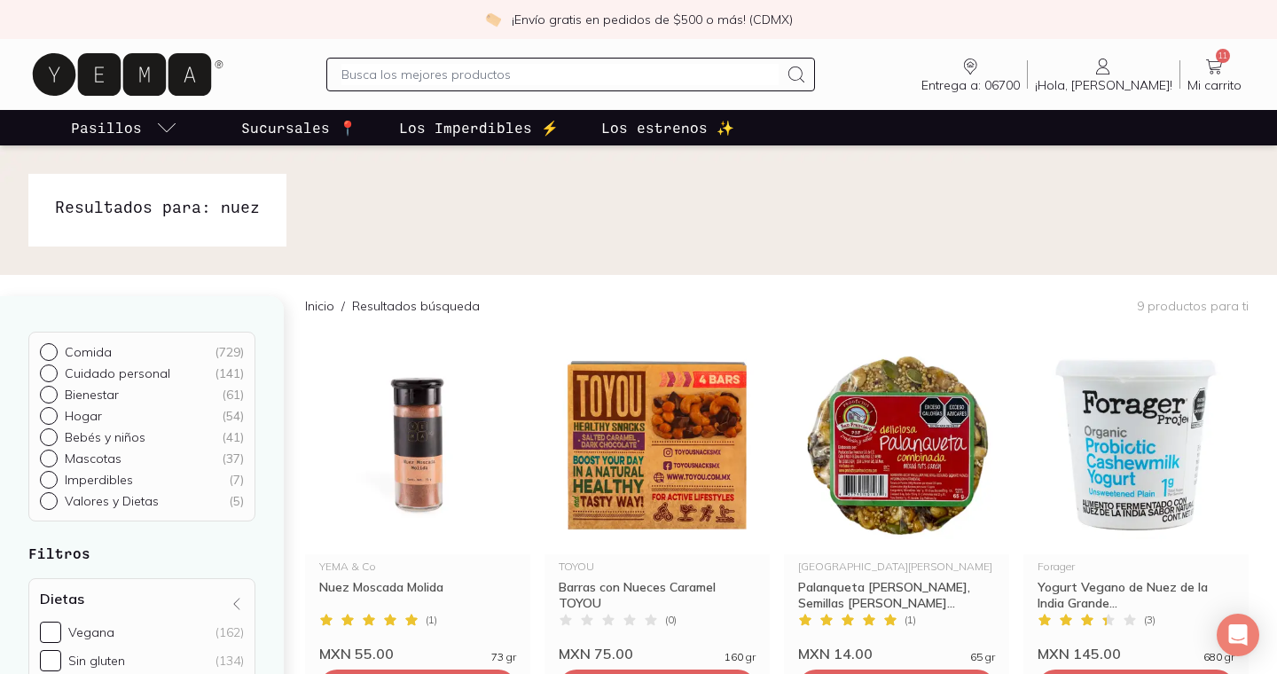
click at [614, 73] on input "text" at bounding box center [559, 74] width 436 height 21
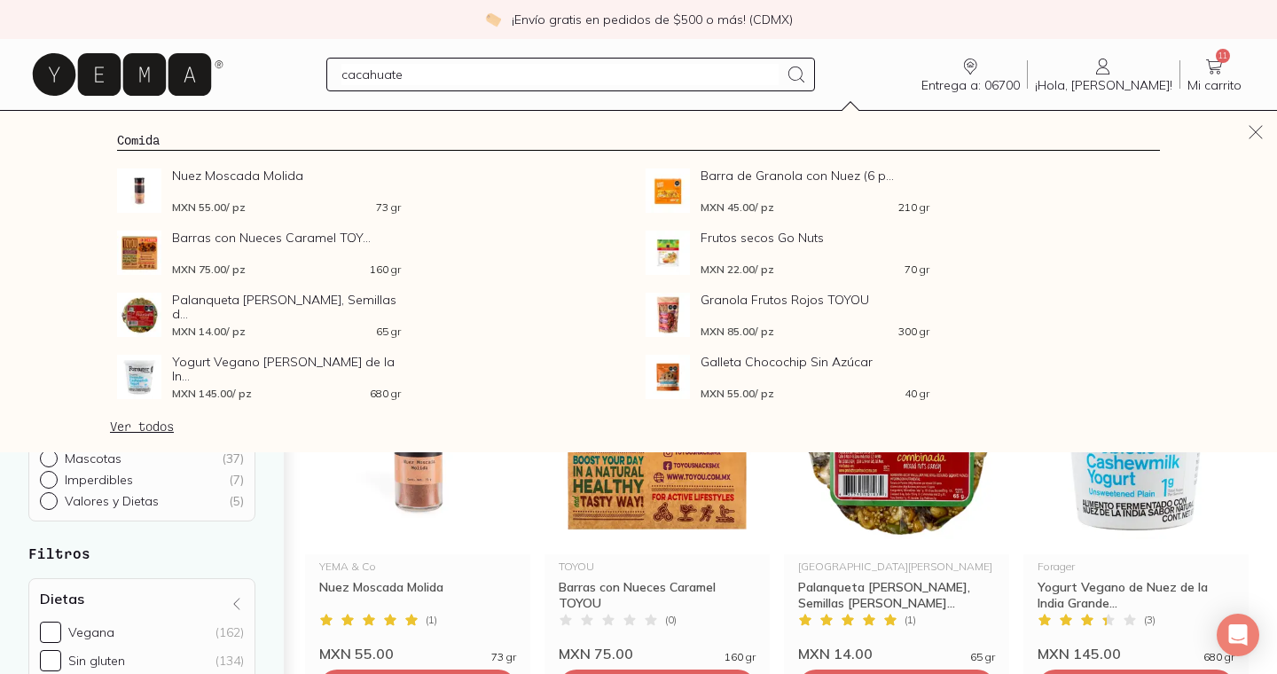
type input "cacahuates"
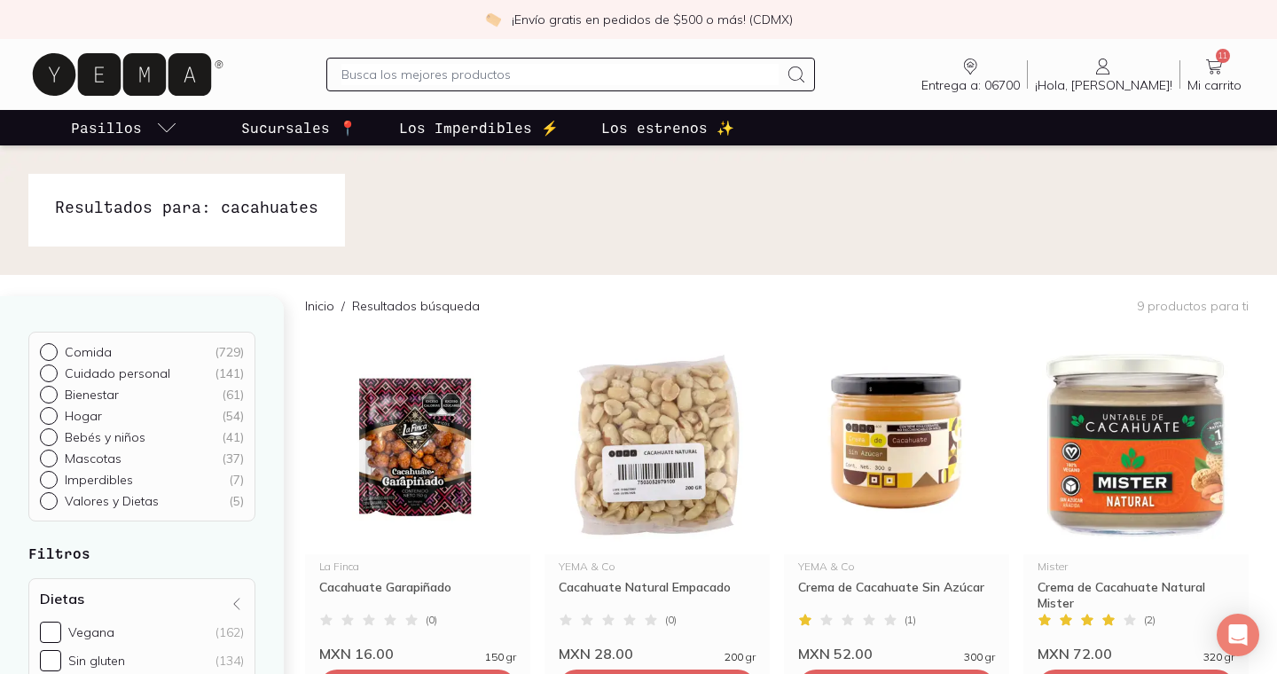
click at [520, 74] on input "text" at bounding box center [559, 74] width 436 height 21
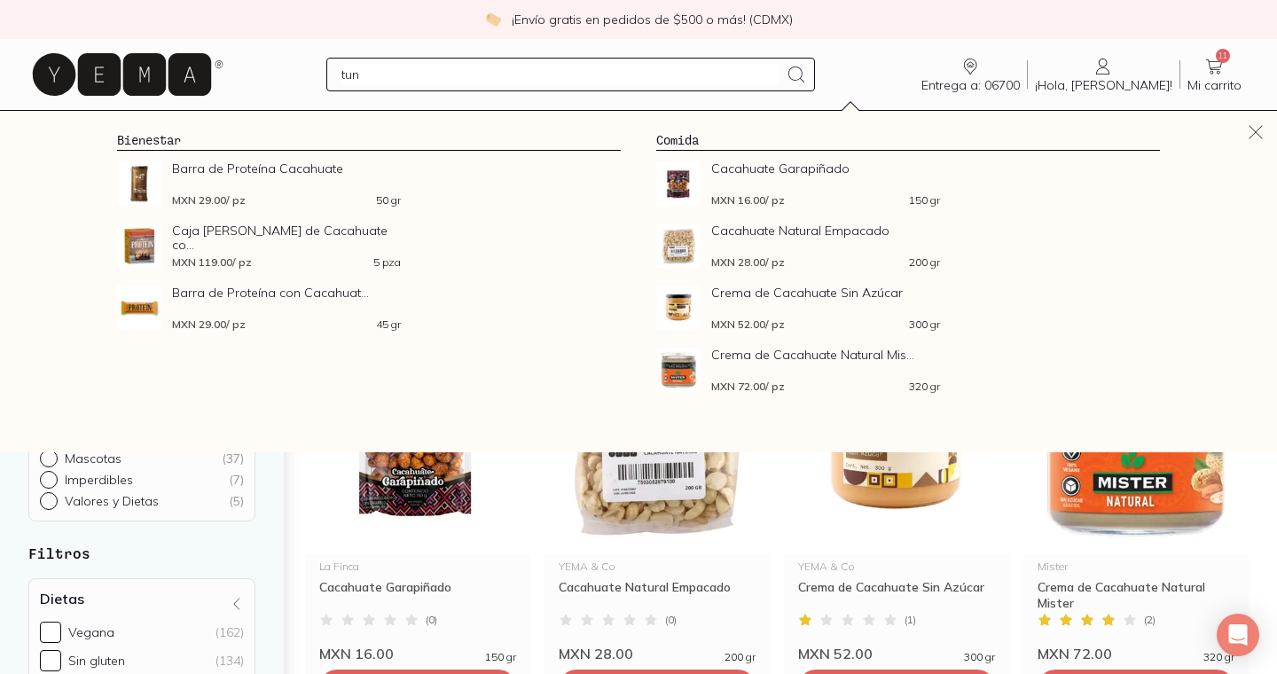
type input "tuna"
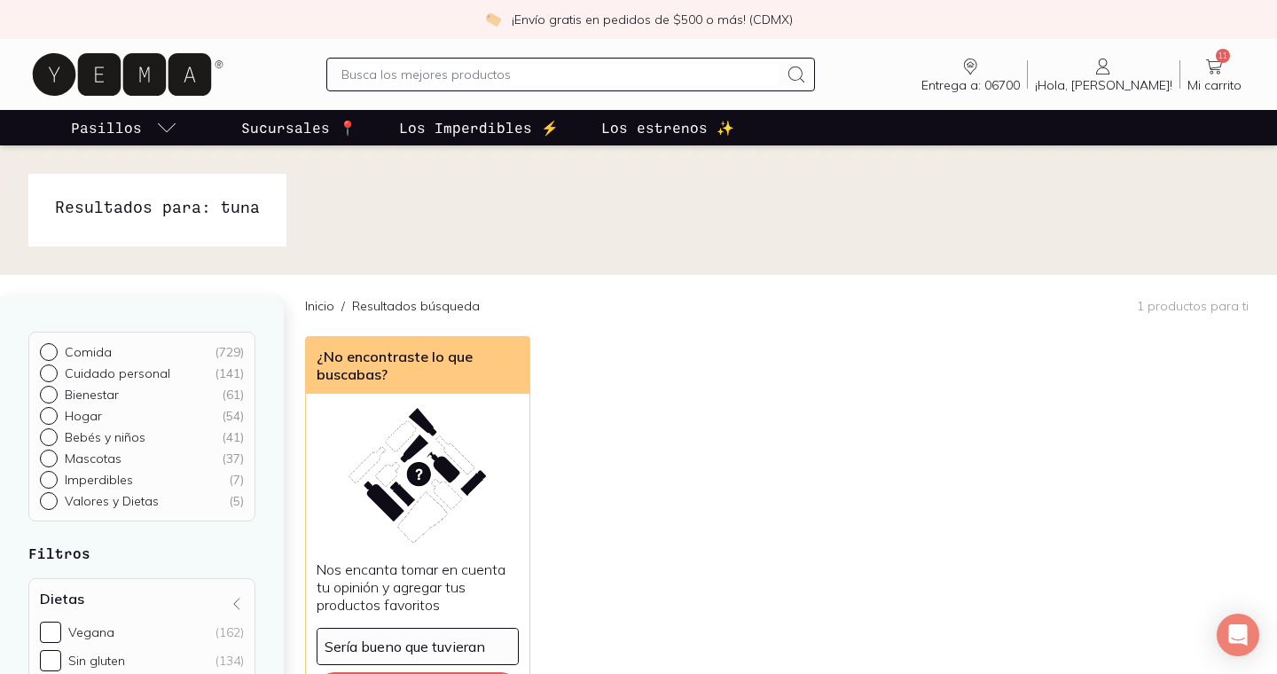
click at [508, 86] on div at bounding box center [570, 75] width 488 height 34
click at [525, 75] on input "text" at bounding box center [559, 74] width 436 height 21
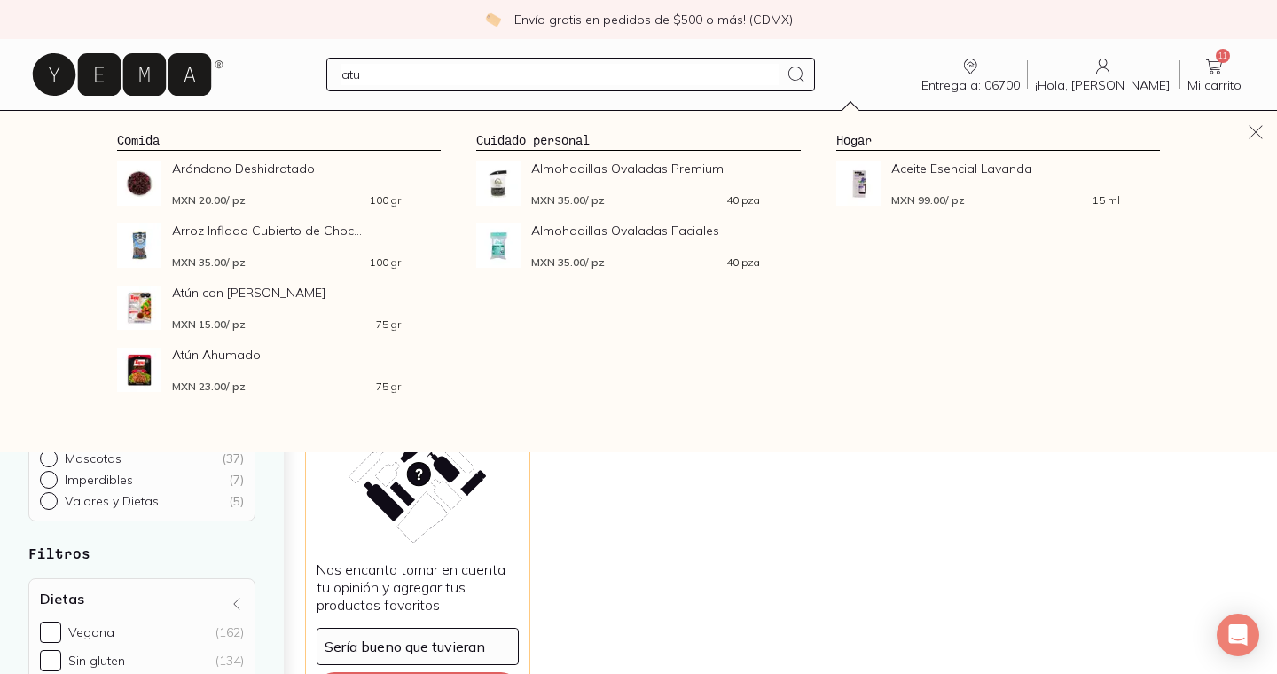
type input "atun"
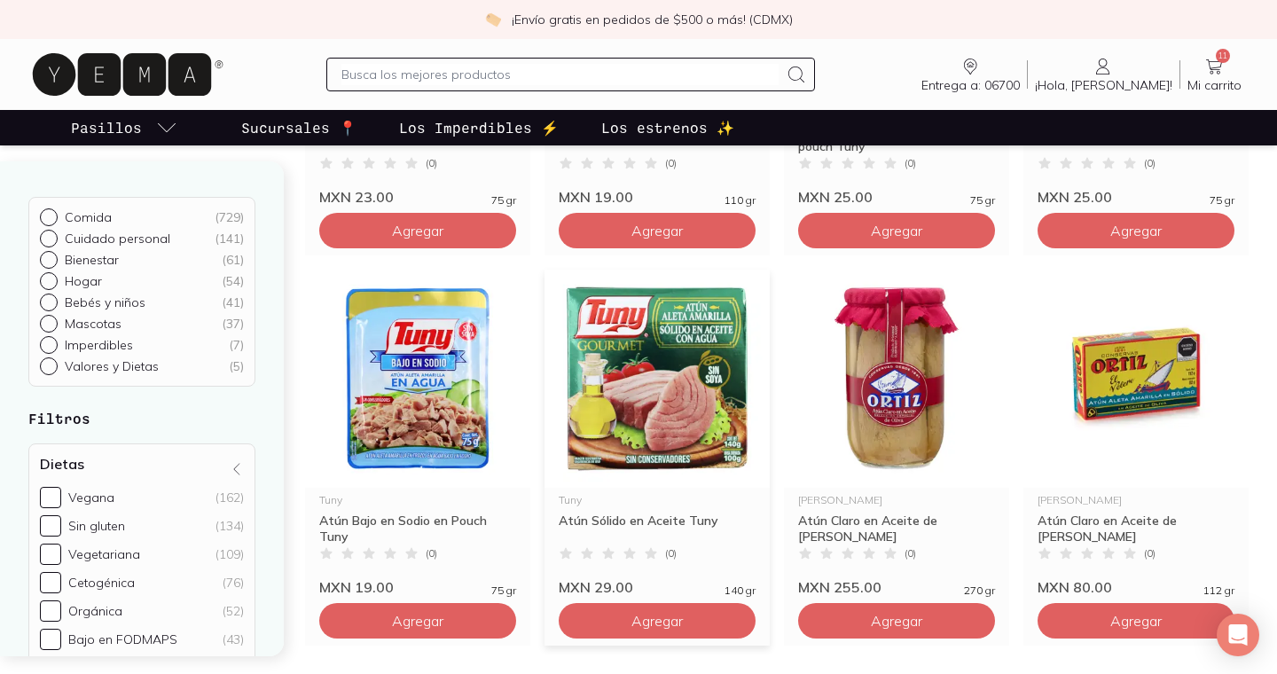
scroll to position [859, 0]
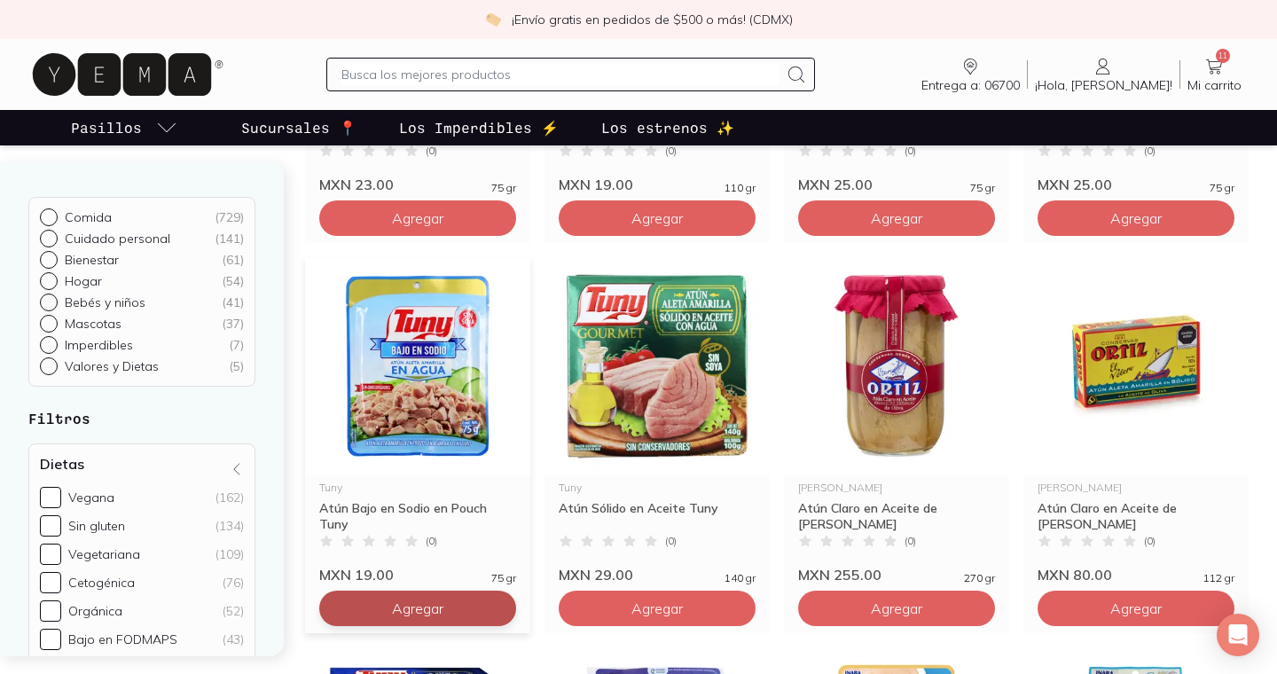
click at [411, 612] on span "Agregar" at bounding box center [417, 608] width 51 height 18
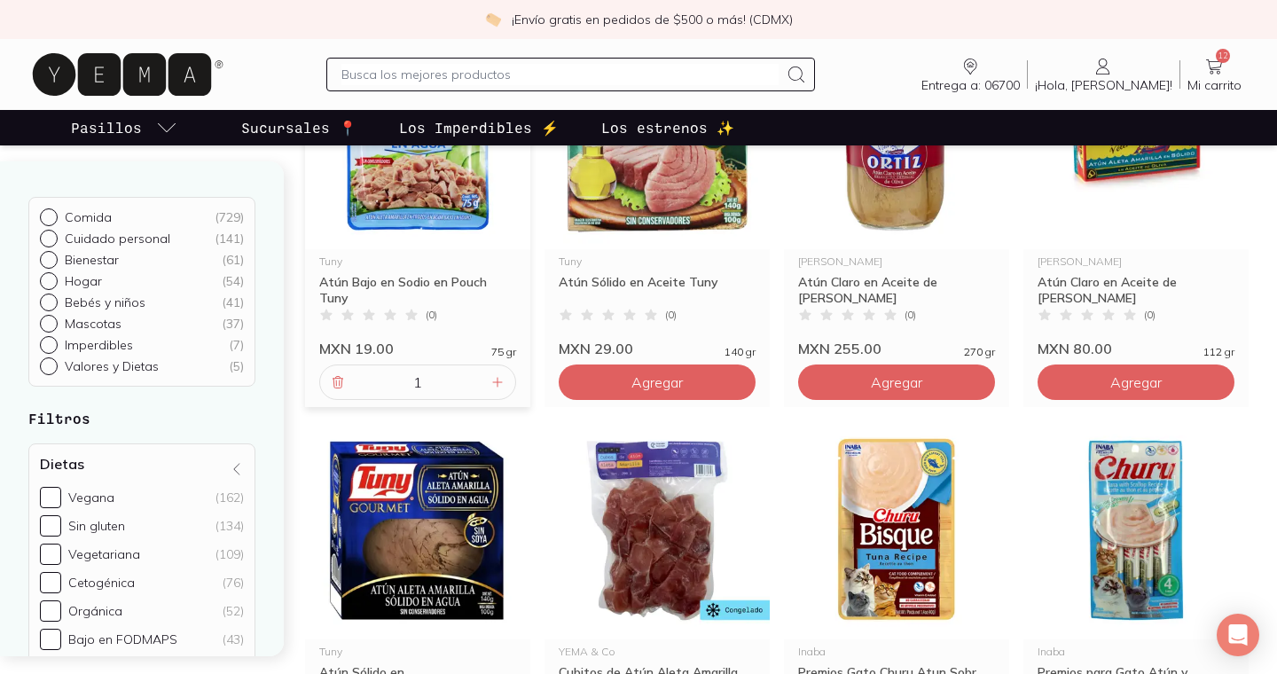
scroll to position [1204, 0]
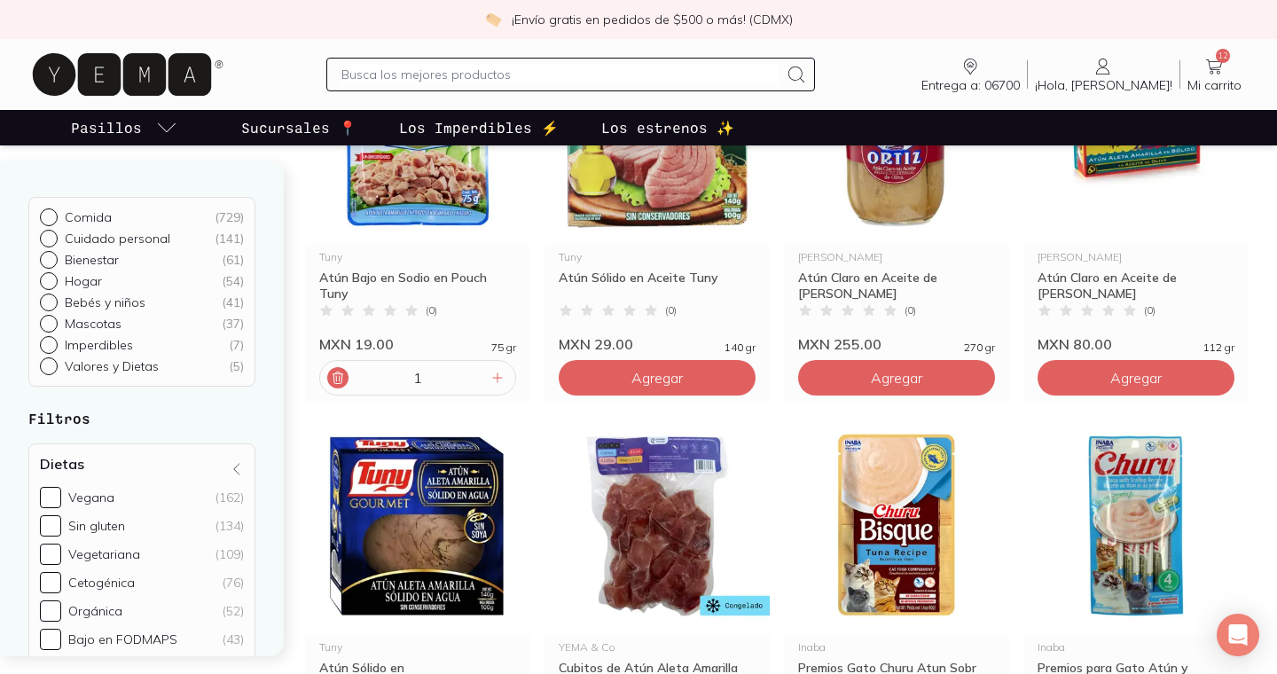
click at [334, 381] on icon at bounding box center [338, 378] width 14 height 14
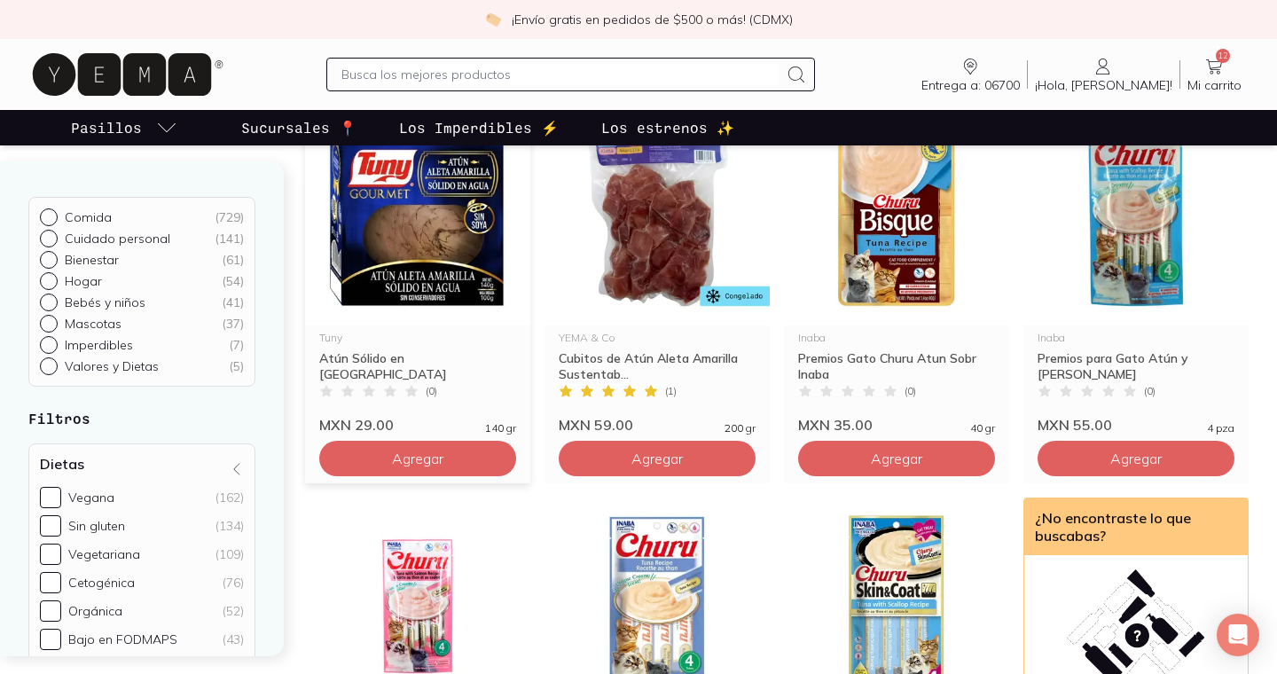
scroll to position [1428, 0]
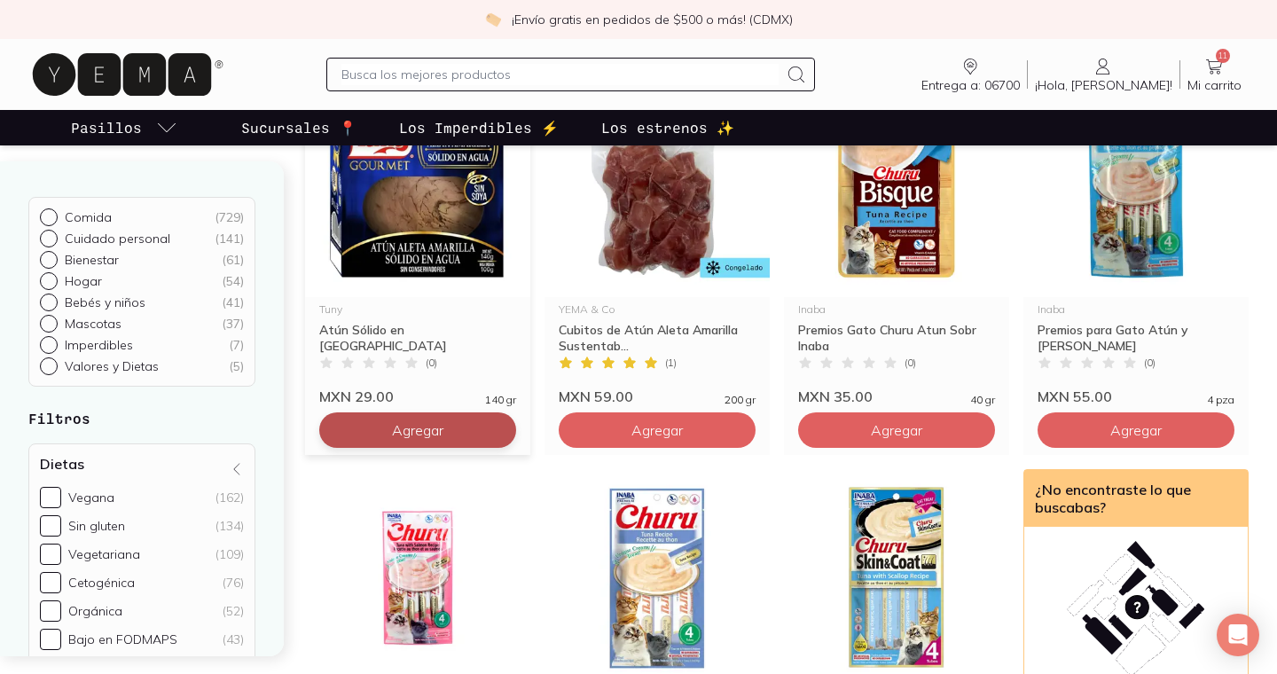
click at [436, 430] on span "Agregar" at bounding box center [417, 430] width 51 height 18
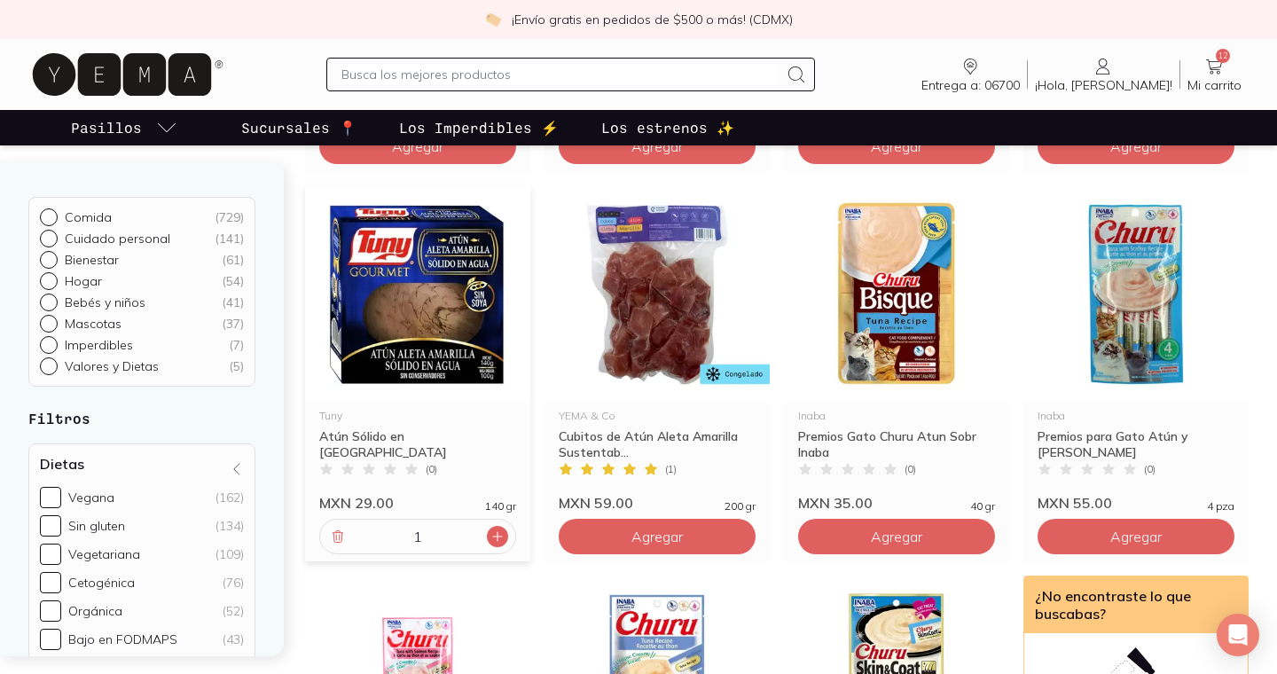
click at [502, 528] on div at bounding box center [497, 536] width 21 height 21
type input "2"
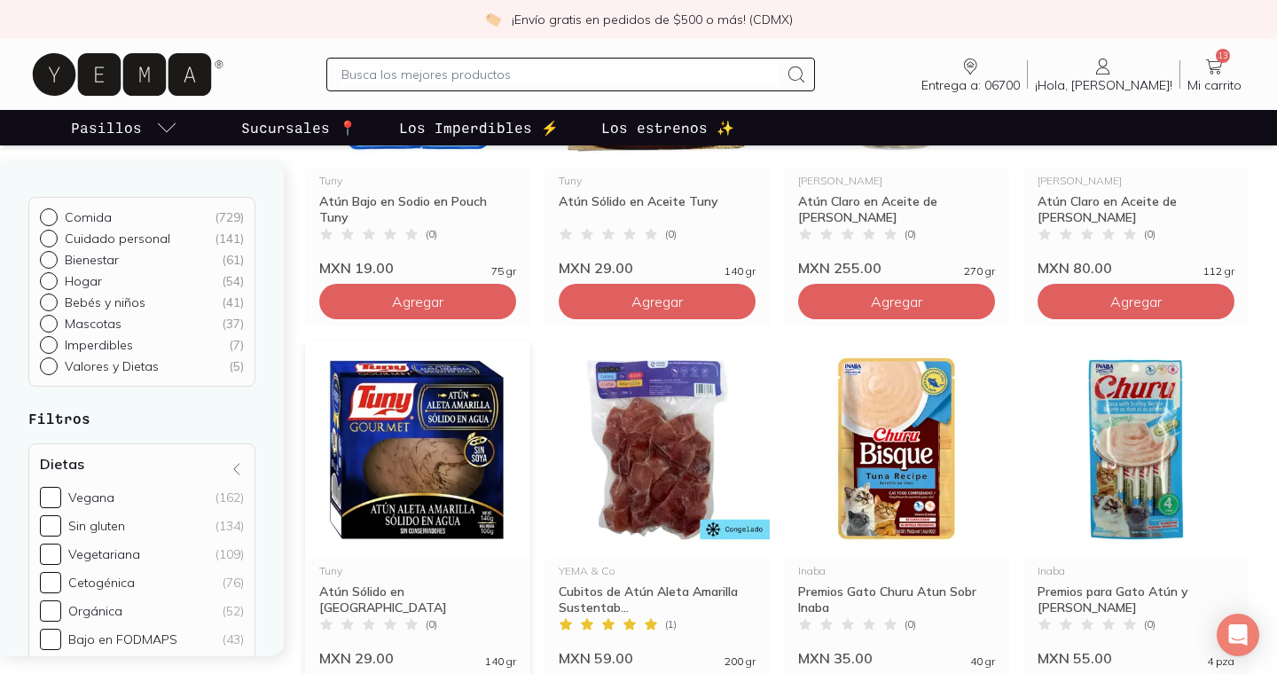
scroll to position [520, 0]
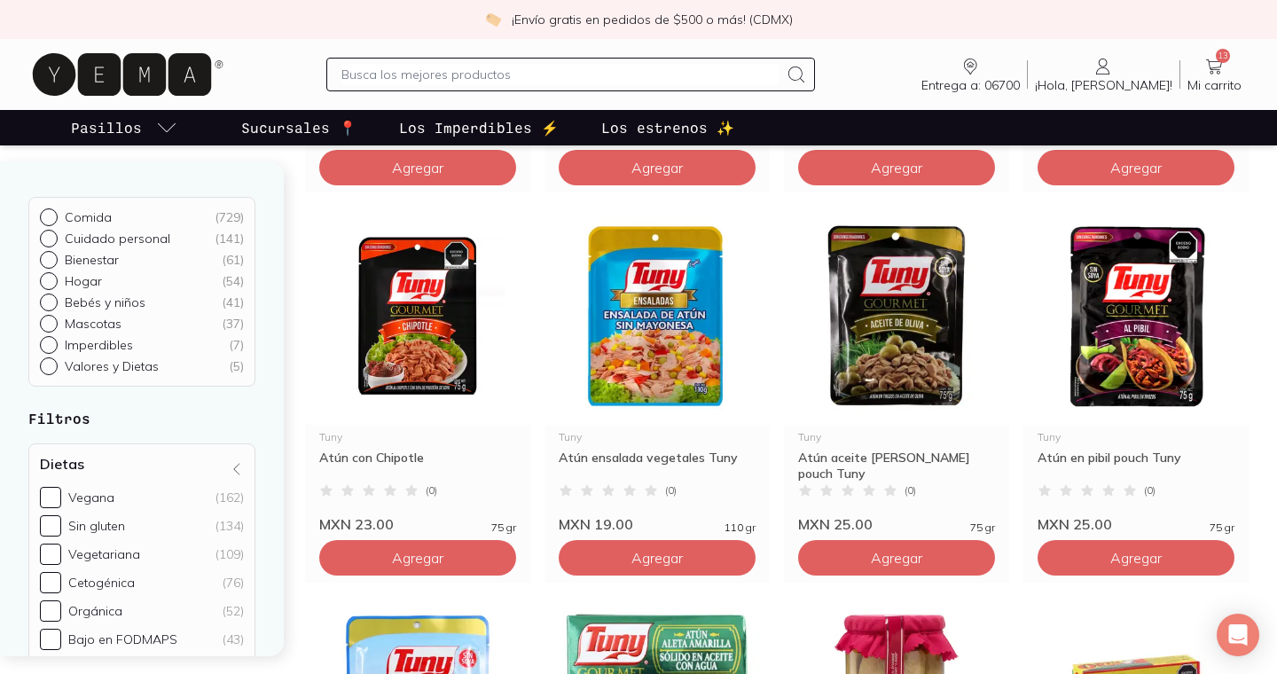
click at [1235, 72] on link "13 Mi carrito Carrito" at bounding box center [1214, 74] width 68 height 37
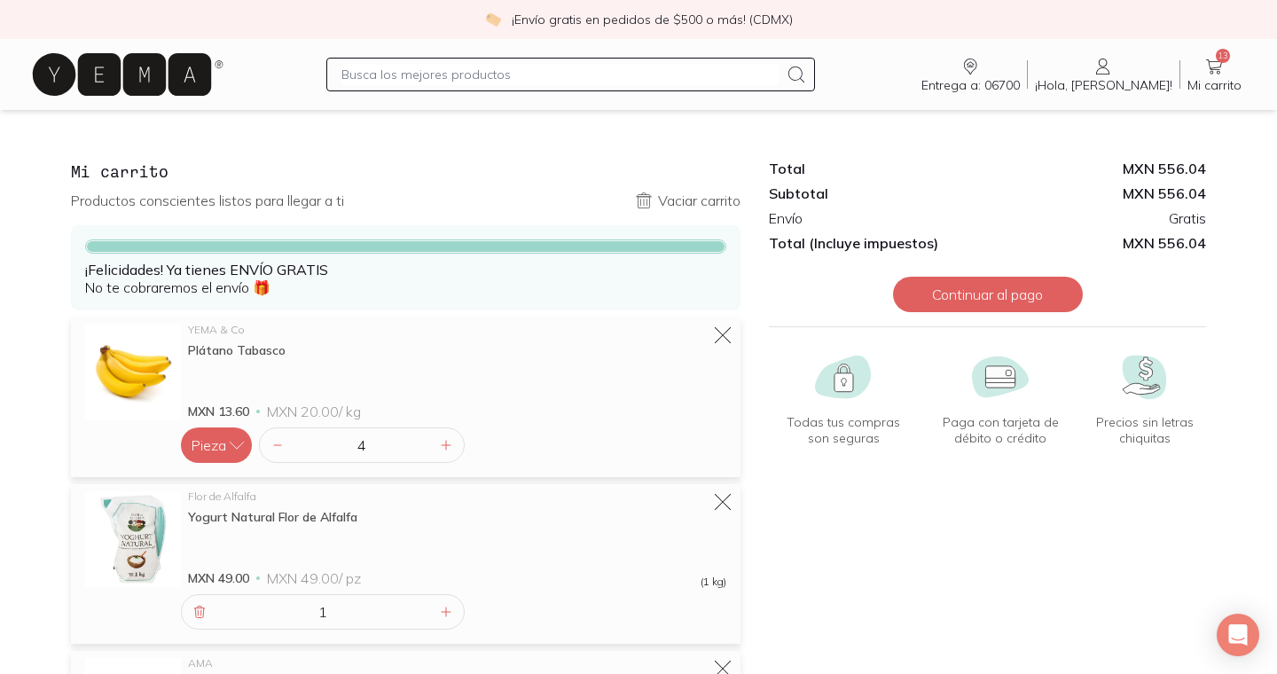
click at [581, 69] on input "text" at bounding box center [559, 74] width 436 height 21
type input "trail mix"
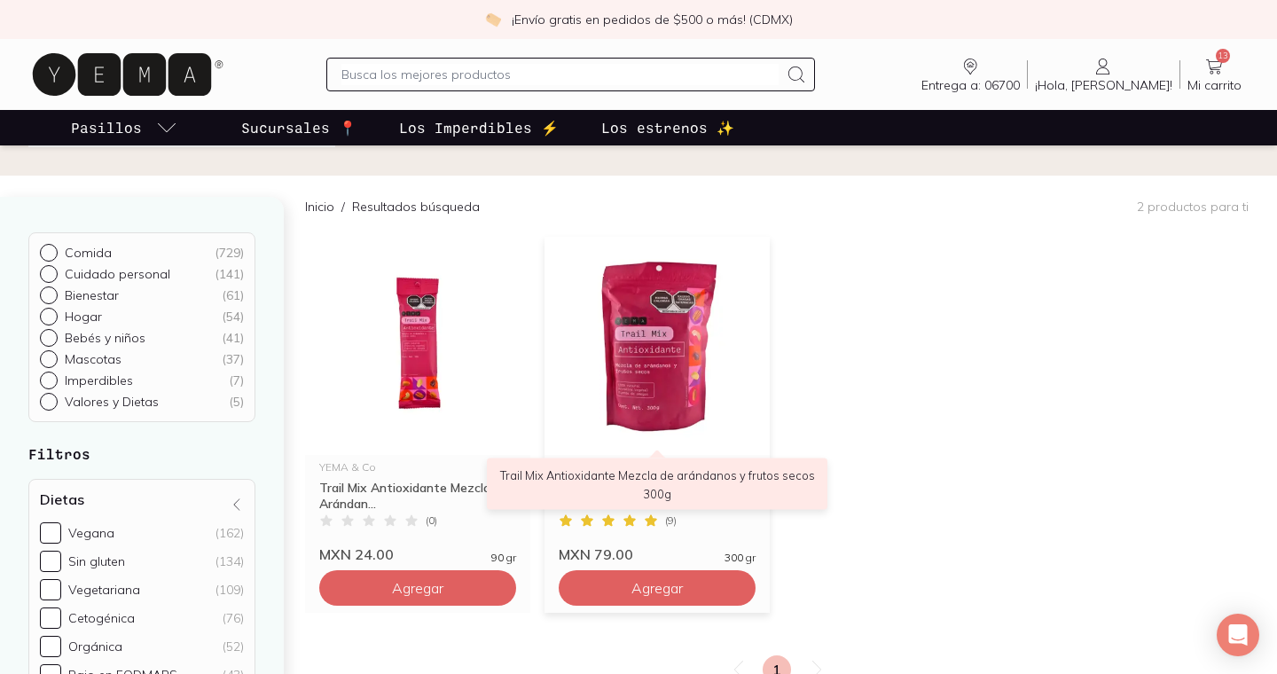
scroll to position [91, 0]
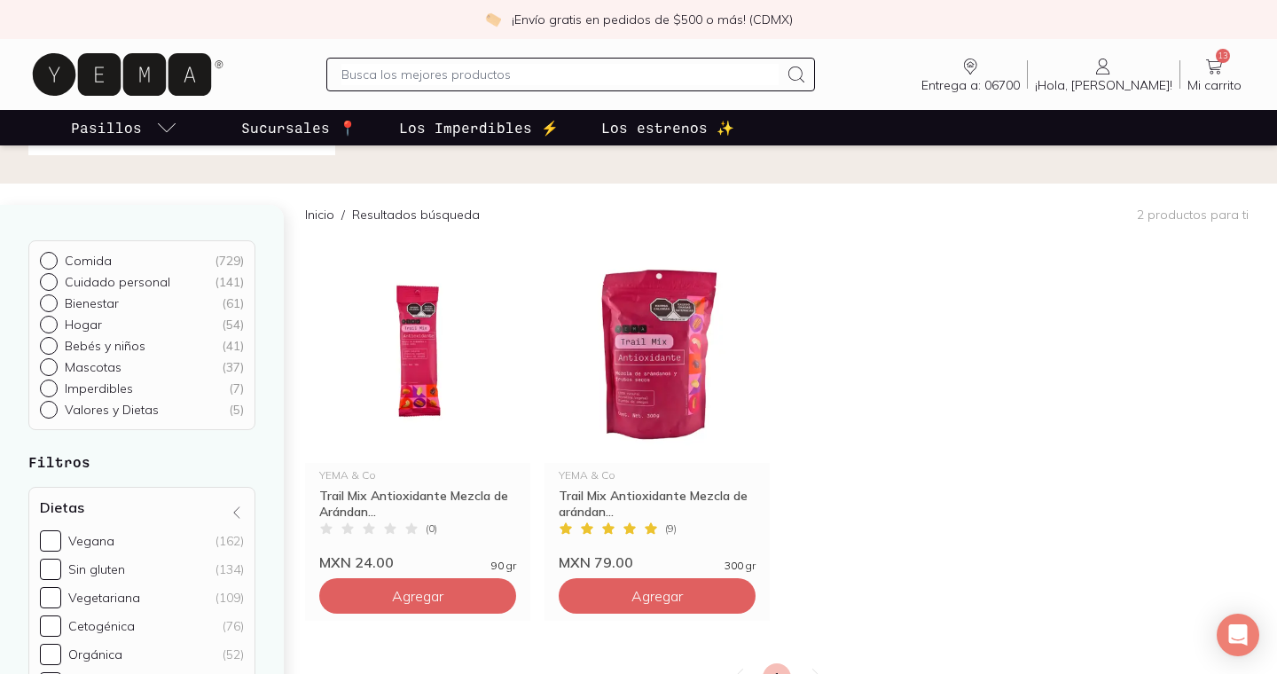
click at [1220, 58] on span "13" at bounding box center [1223, 56] width 14 height 14
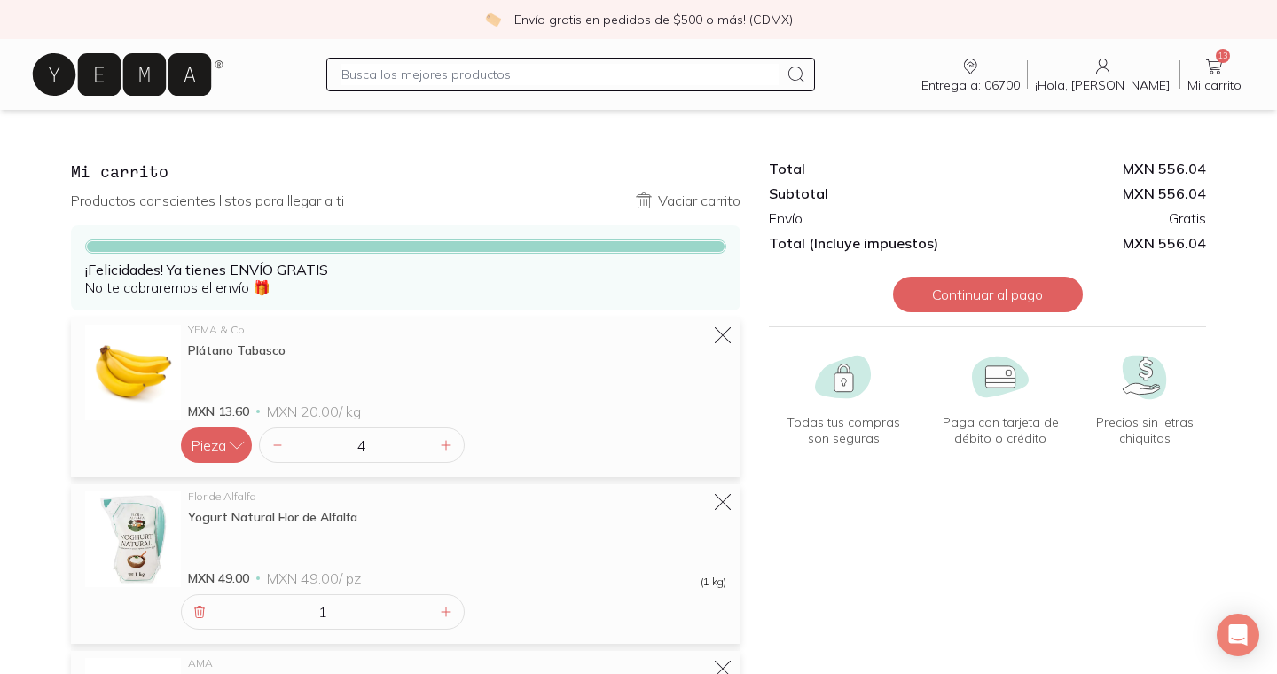
click at [531, 79] on input "text" at bounding box center [559, 74] width 436 height 21
type input "a"
type input "salsa"
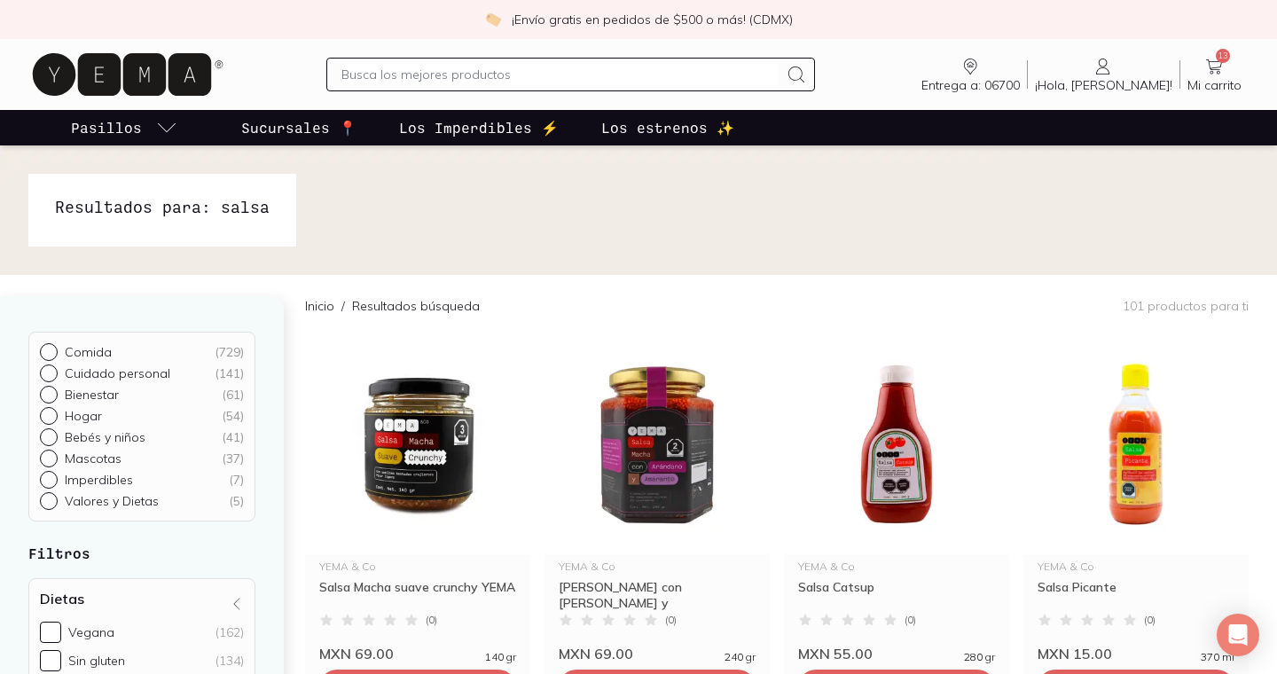
click at [566, 77] on input "text" at bounding box center [559, 74] width 436 height 21
click at [1212, 77] on span "Mi carrito" at bounding box center [1214, 85] width 54 height 16
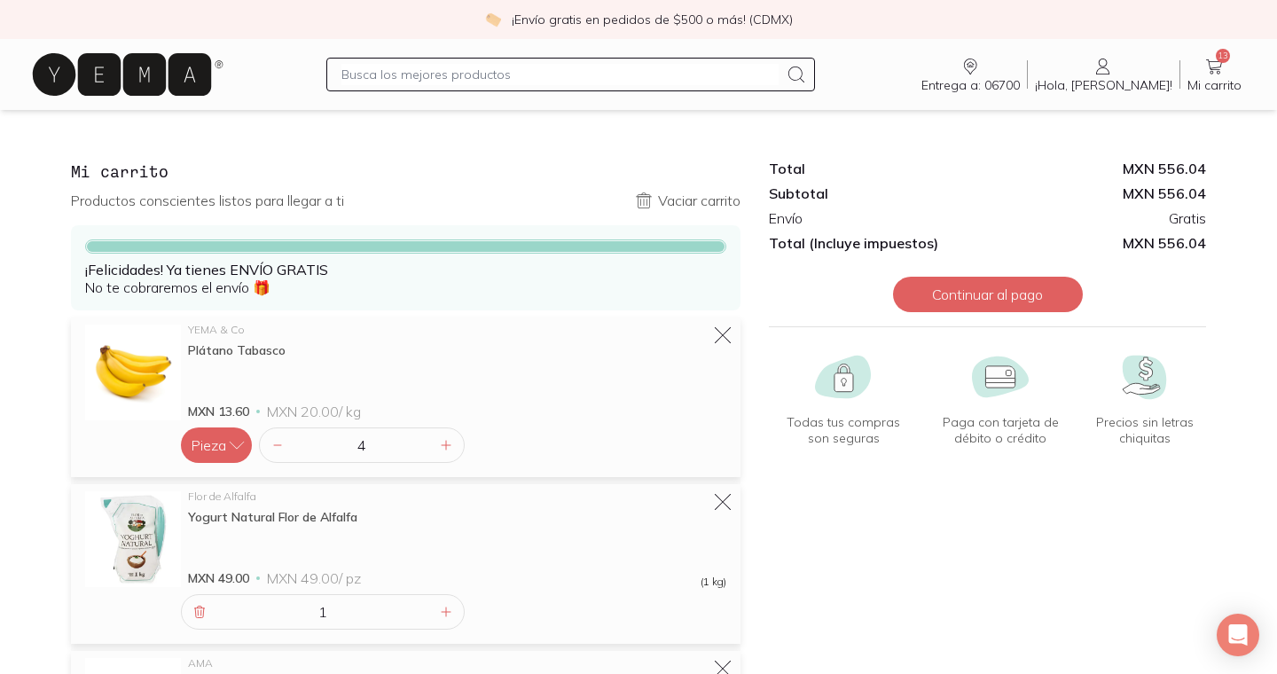
click at [530, 82] on input "text" at bounding box center [559, 74] width 436 height 21
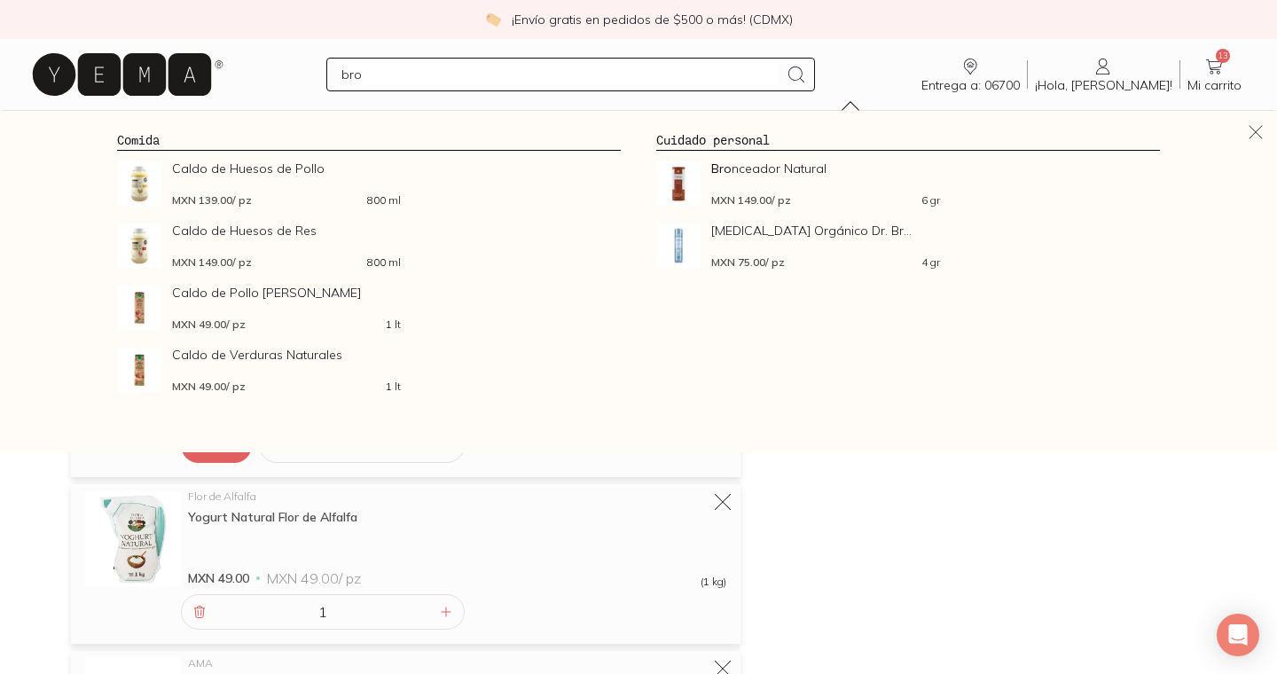
type input "[PERSON_NAME]"
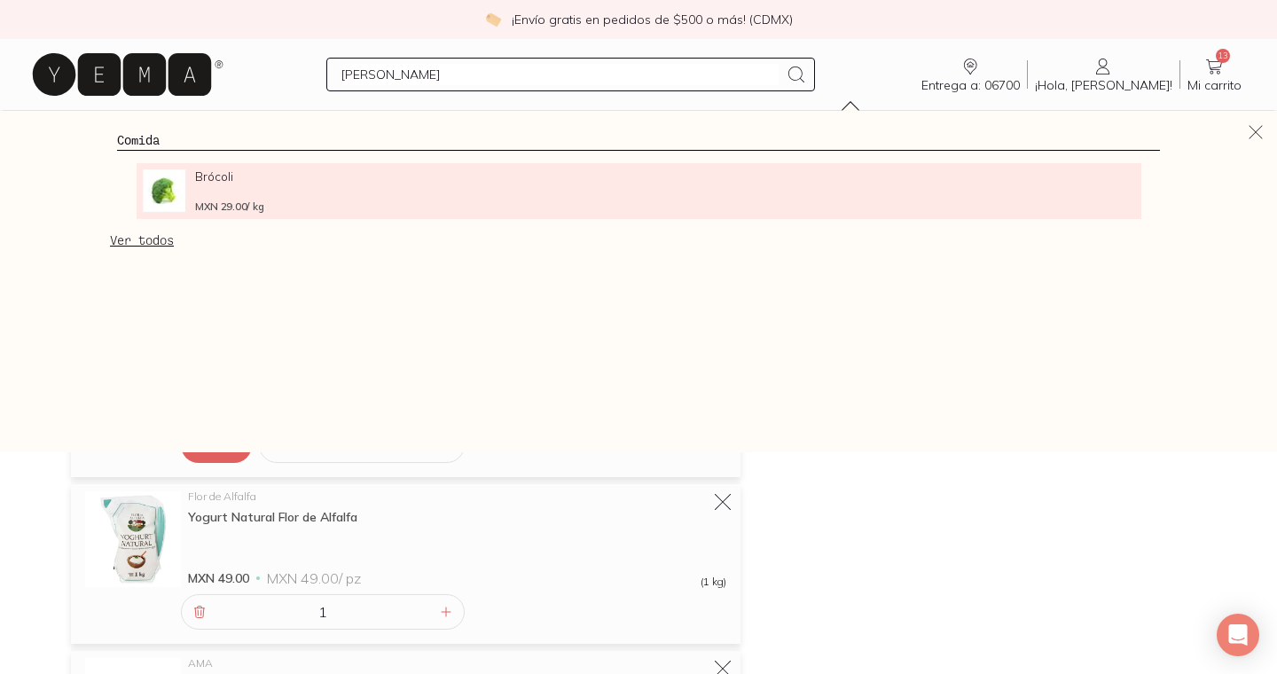
click at [216, 196] on div "Brócoli MXN 29.00 / kg" at bounding box center [303, 190] width 217 height 43
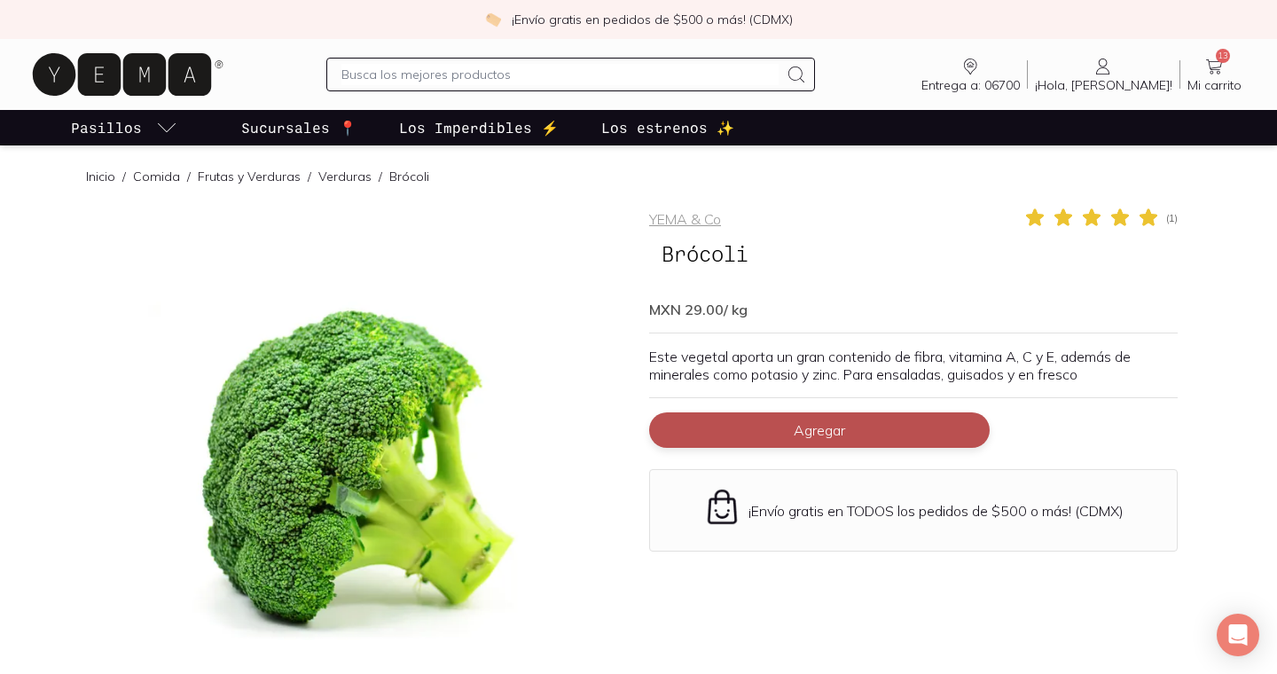
click at [841, 423] on span "Agregar" at bounding box center [819, 430] width 51 height 18
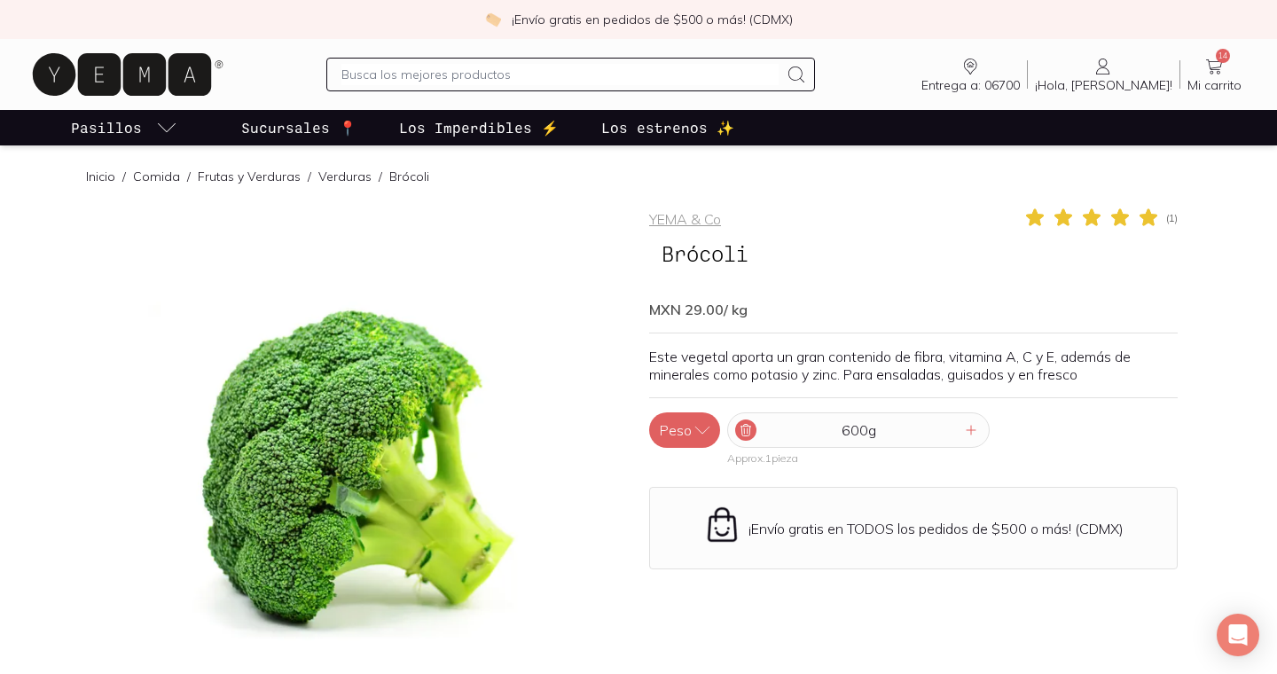
click at [749, 434] on icon at bounding box center [746, 431] width 10 height 12
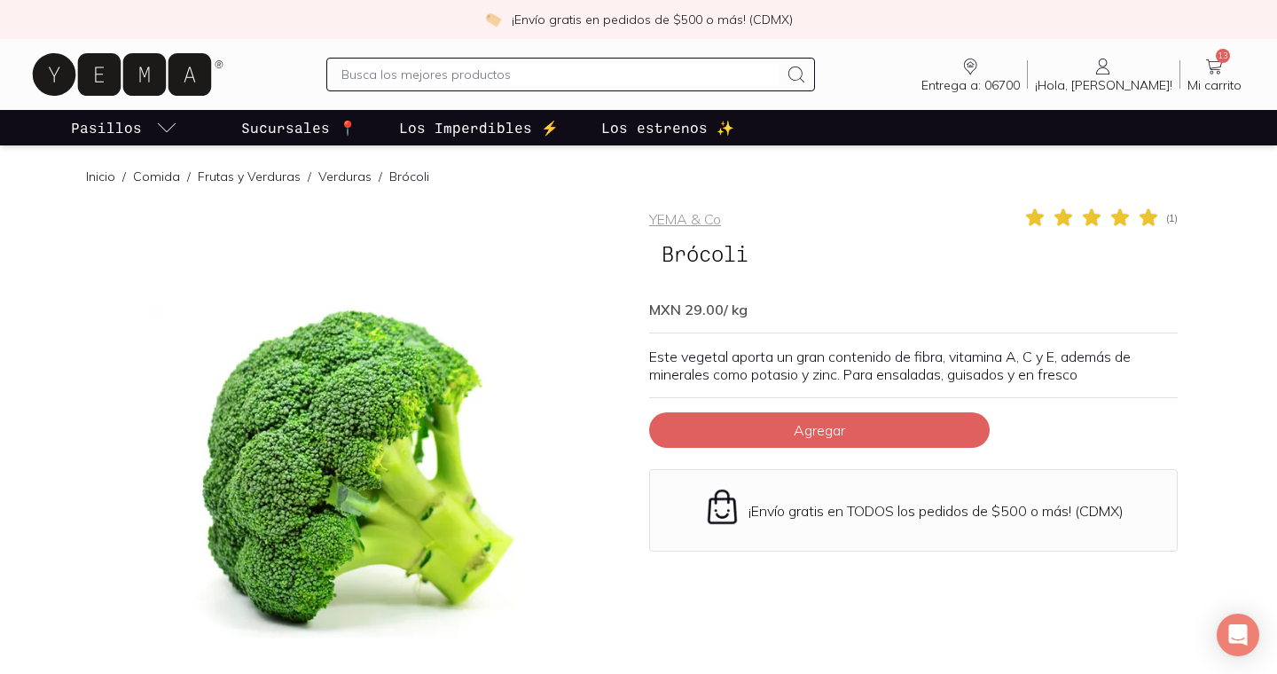
click at [616, 73] on input "text" at bounding box center [559, 74] width 436 height 21
click at [1194, 72] on link "13 Mi carrito Carrito" at bounding box center [1214, 74] width 68 height 37
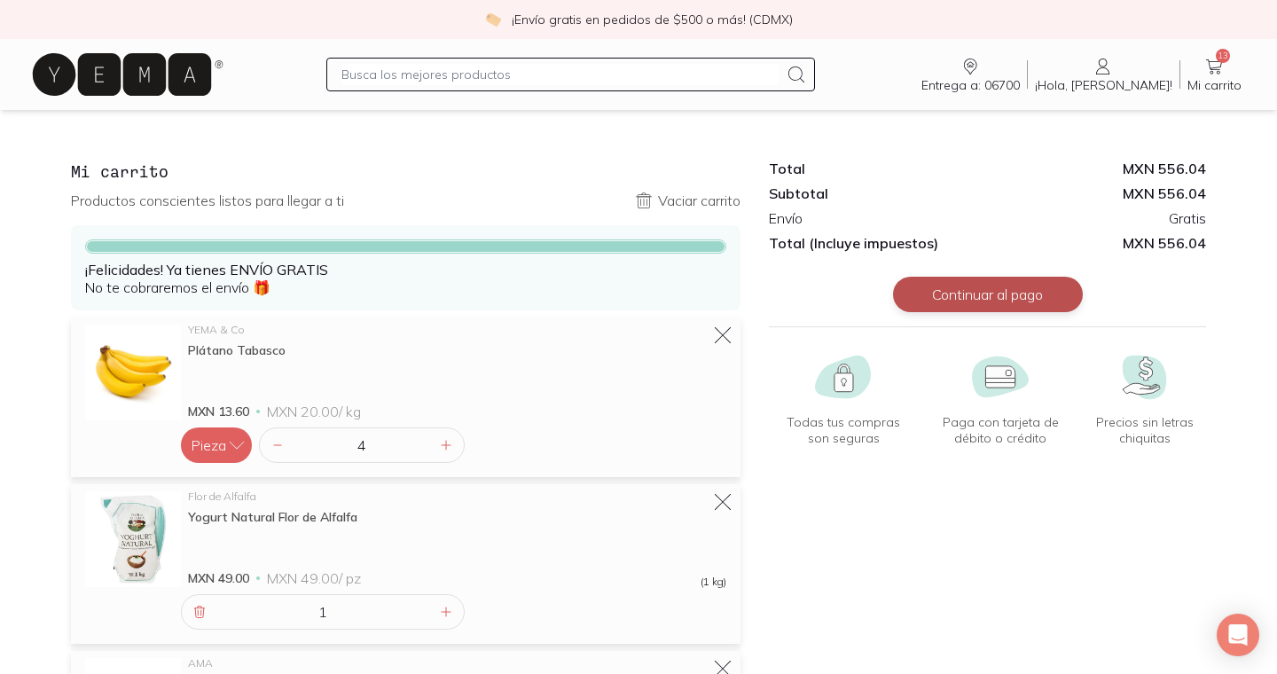
click at [1008, 298] on button "Continuar al pago" at bounding box center [988, 294] width 190 height 35
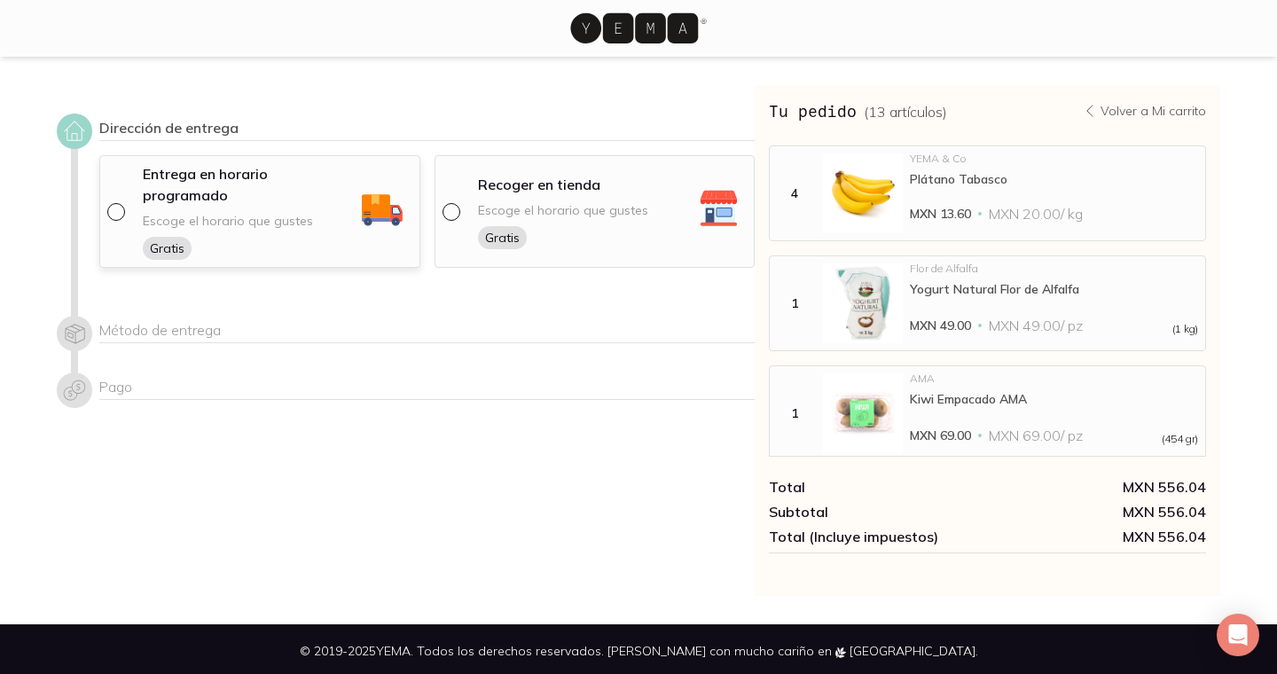
click at [121, 203] on div at bounding box center [119, 212] width 25 height 18
click at [121, 203] on input "radio" at bounding box center [114, 210] width 14 height 14
radio input "true"
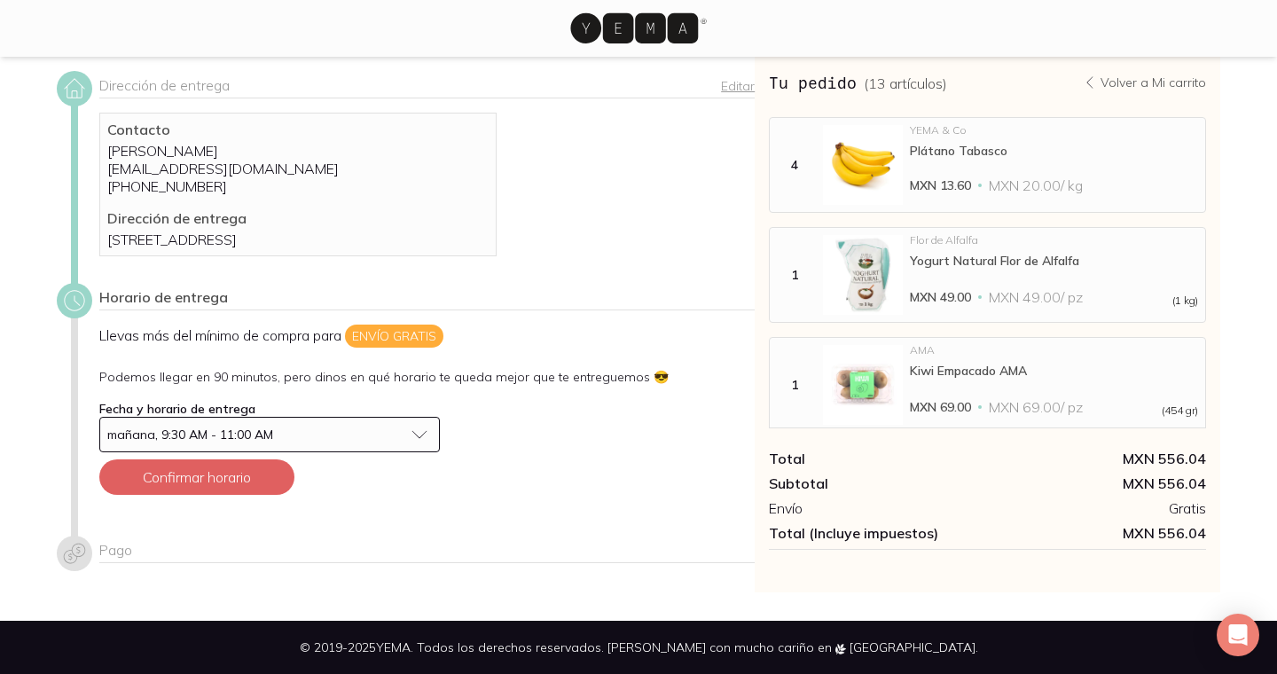
scroll to position [60, 0]
click at [197, 437] on span "mañana, 9:30 AM - 11:00 AM" at bounding box center [190, 435] width 166 height 16
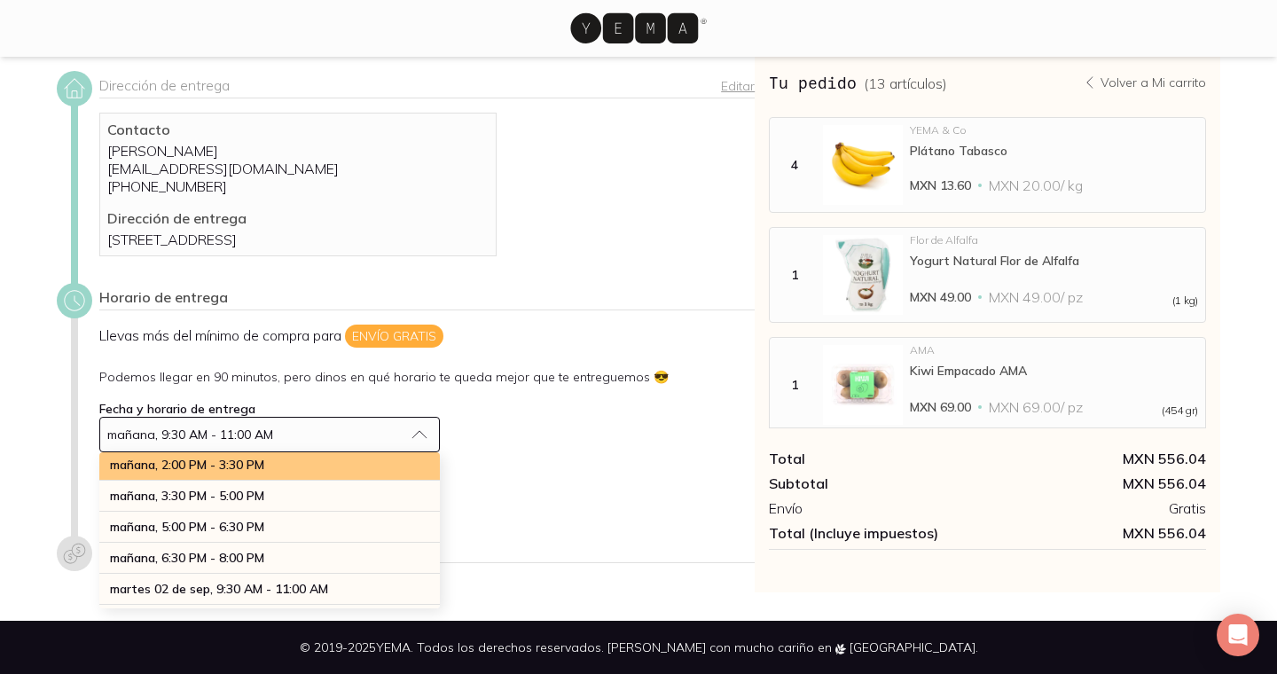
scroll to position [100, 0]
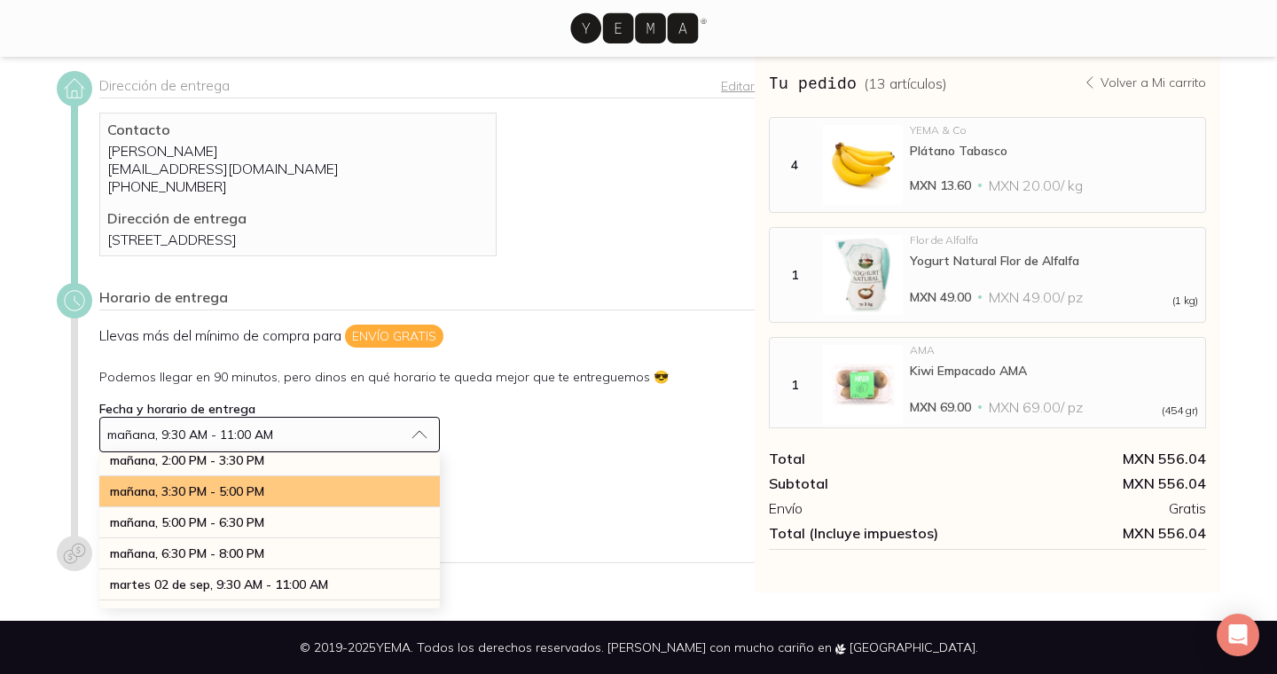
click at [301, 499] on div "mañana, 3:30 PM - 5:00 PM" at bounding box center [269, 491] width 340 height 31
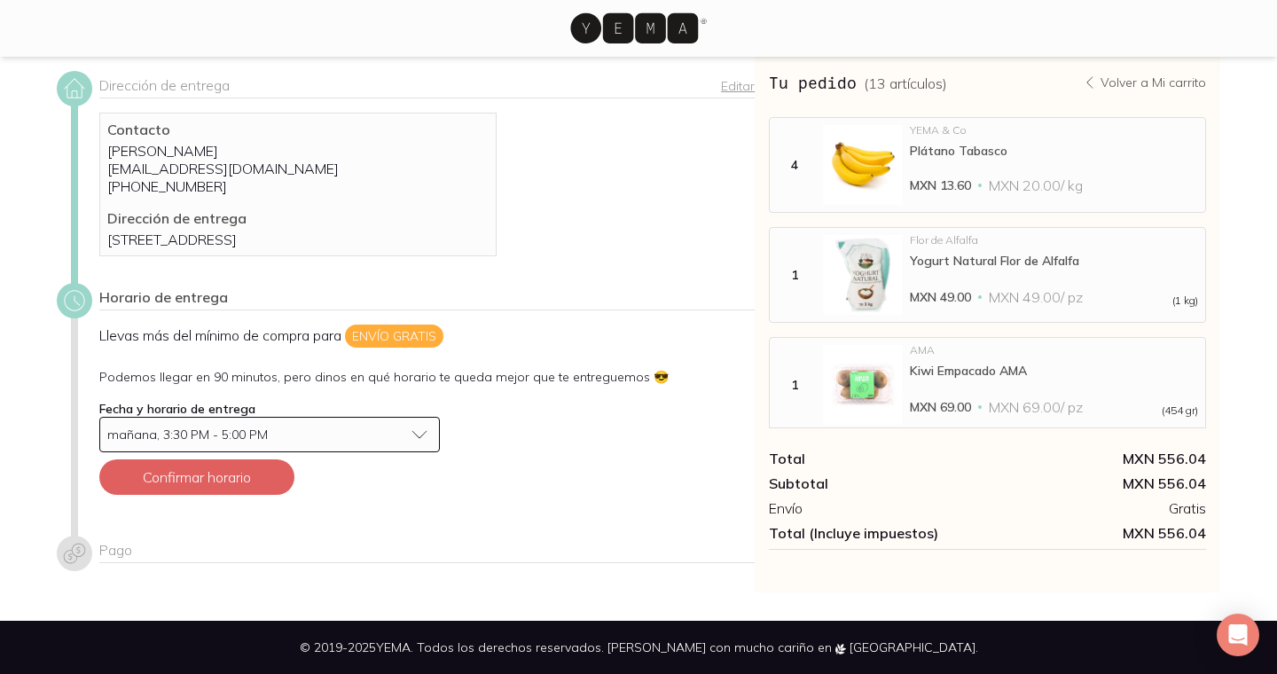
click at [245, 441] on span "mañana, 3:30 PM - 5:00 PM" at bounding box center [187, 434] width 160 height 12
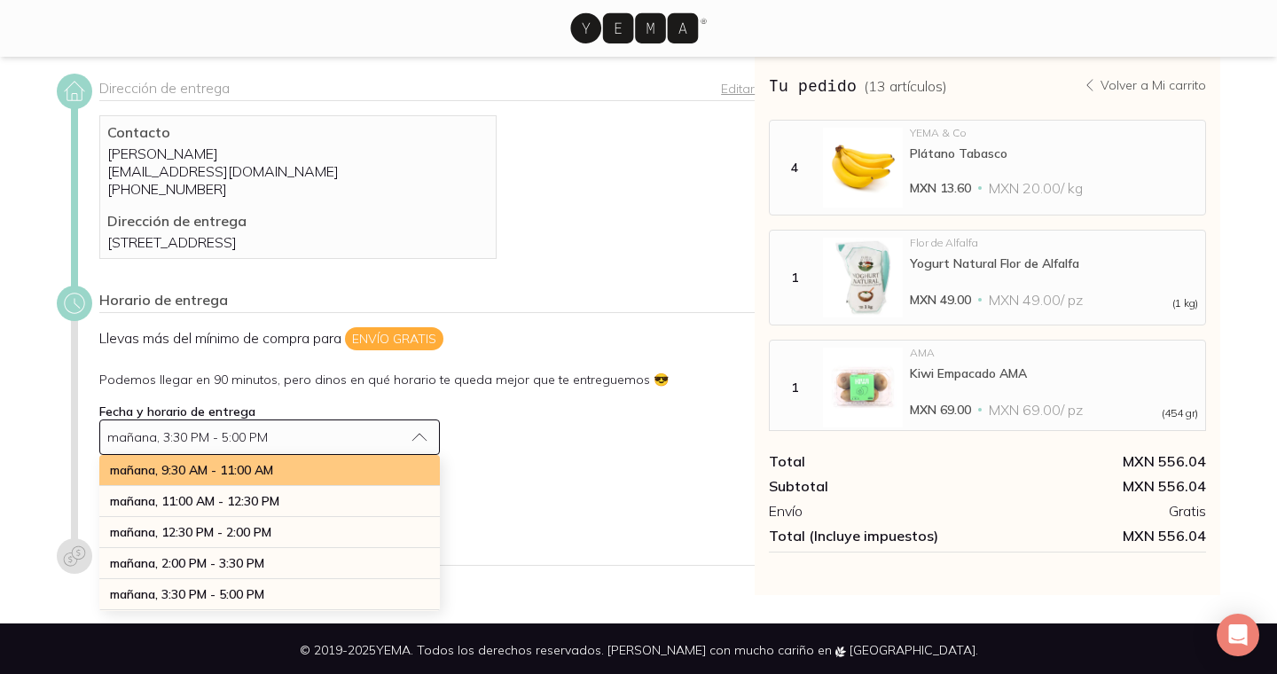
scroll to position [0, 0]
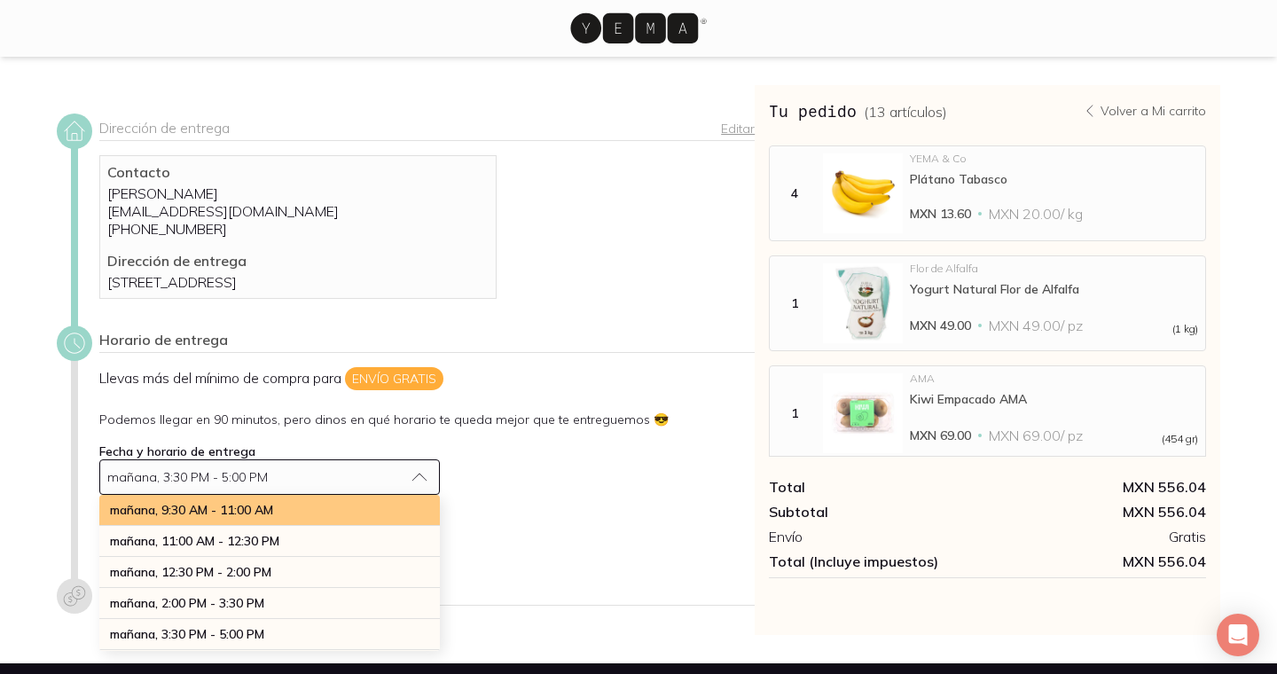
click at [296, 521] on div "mañana, 9:30 AM - 11:00 AM" at bounding box center [269, 510] width 340 height 31
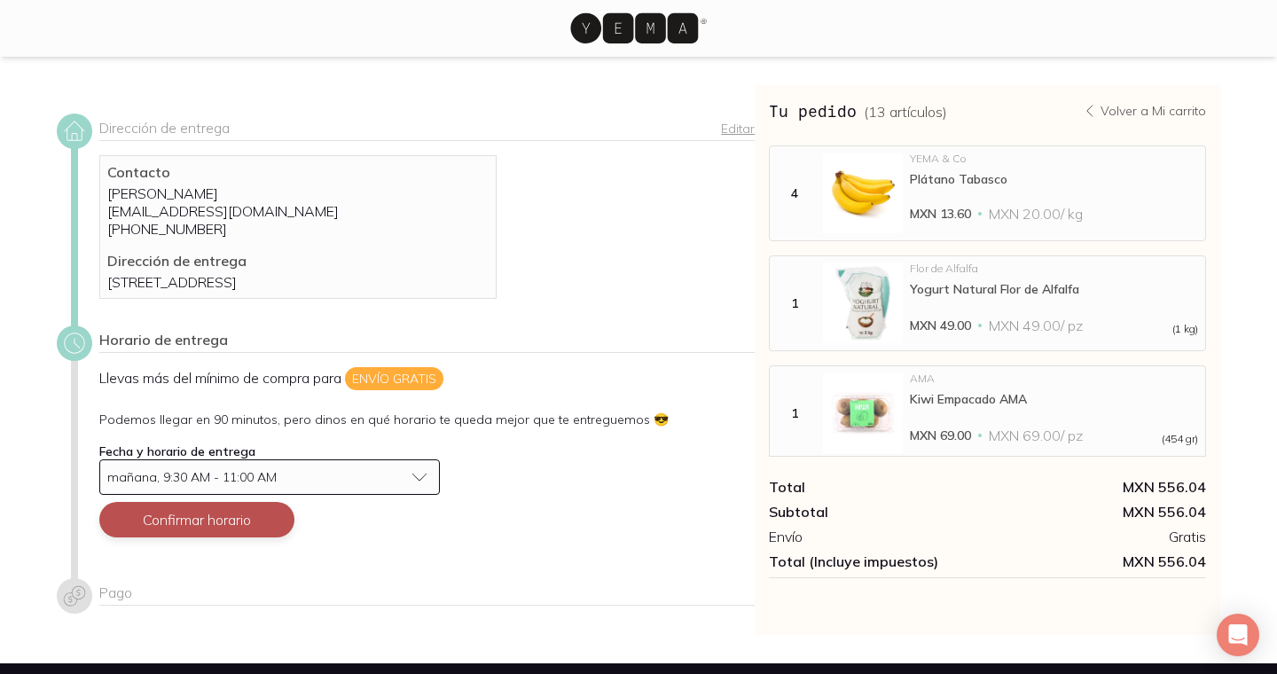
click at [231, 537] on button "Confirmar horario" at bounding box center [196, 519] width 195 height 35
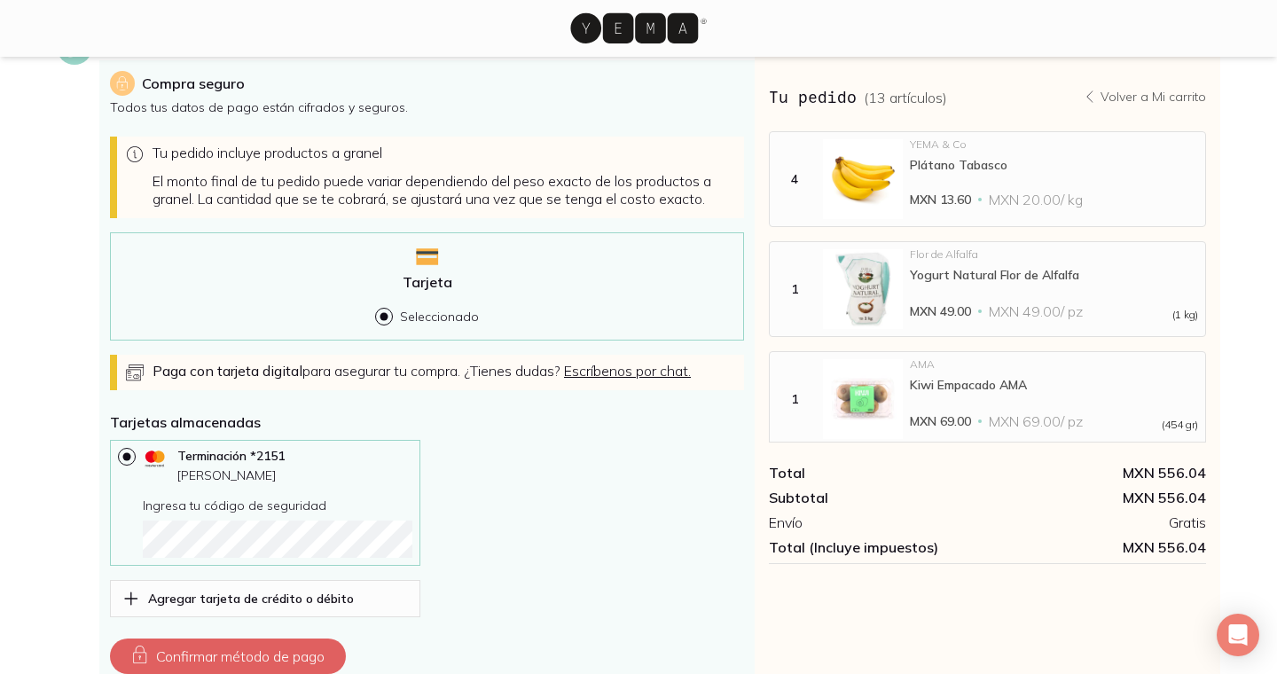
scroll to position [588, 0]
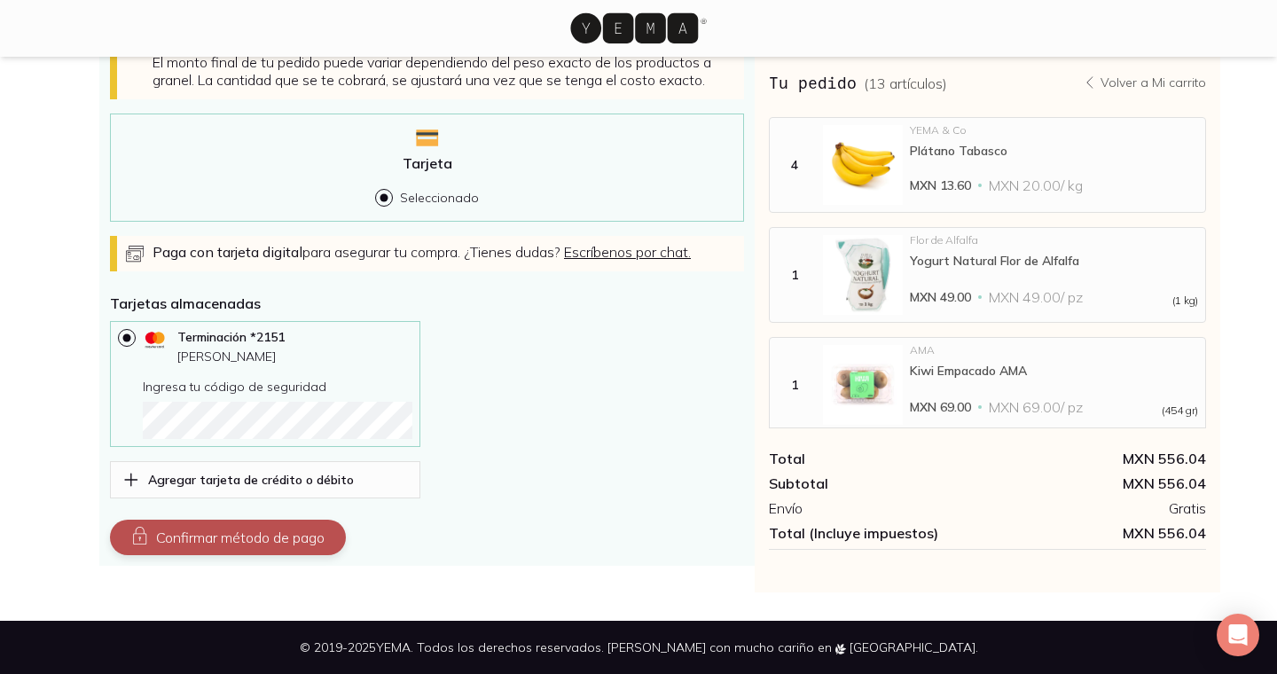
click at [213, 544] on button "Confirmar método de pago" at bounding box center [228, 537] width 236 height 35
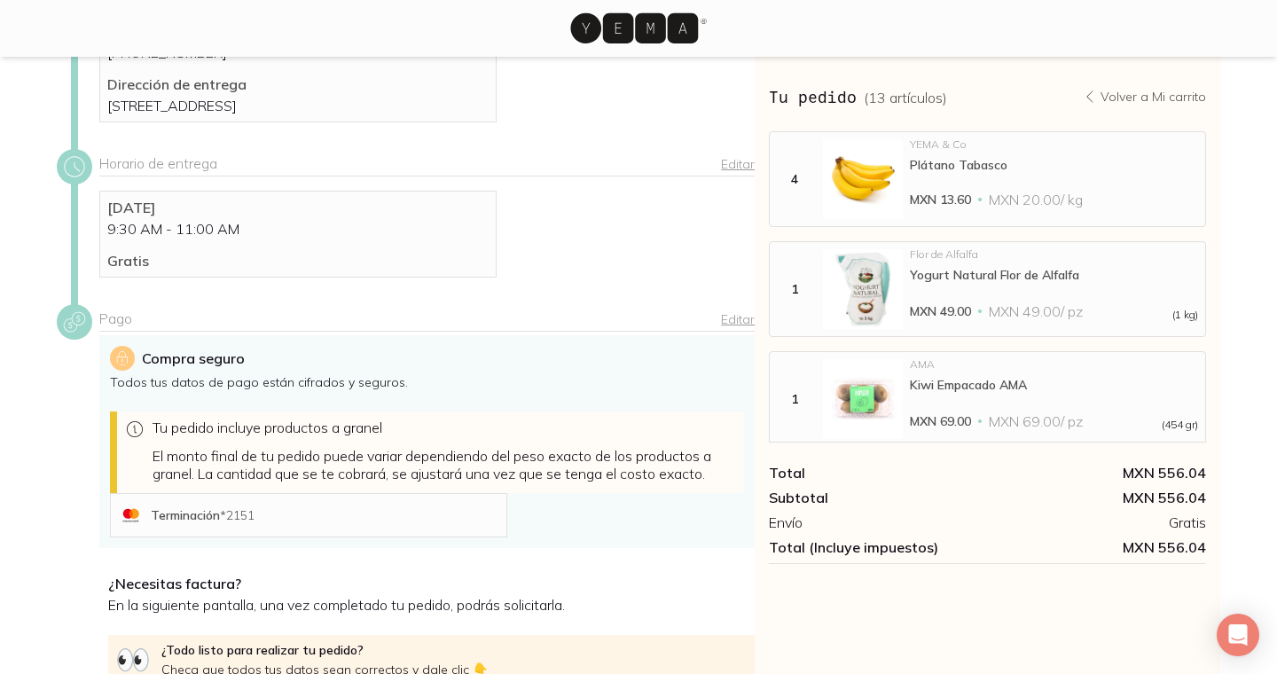
scroll to position [372, 0]
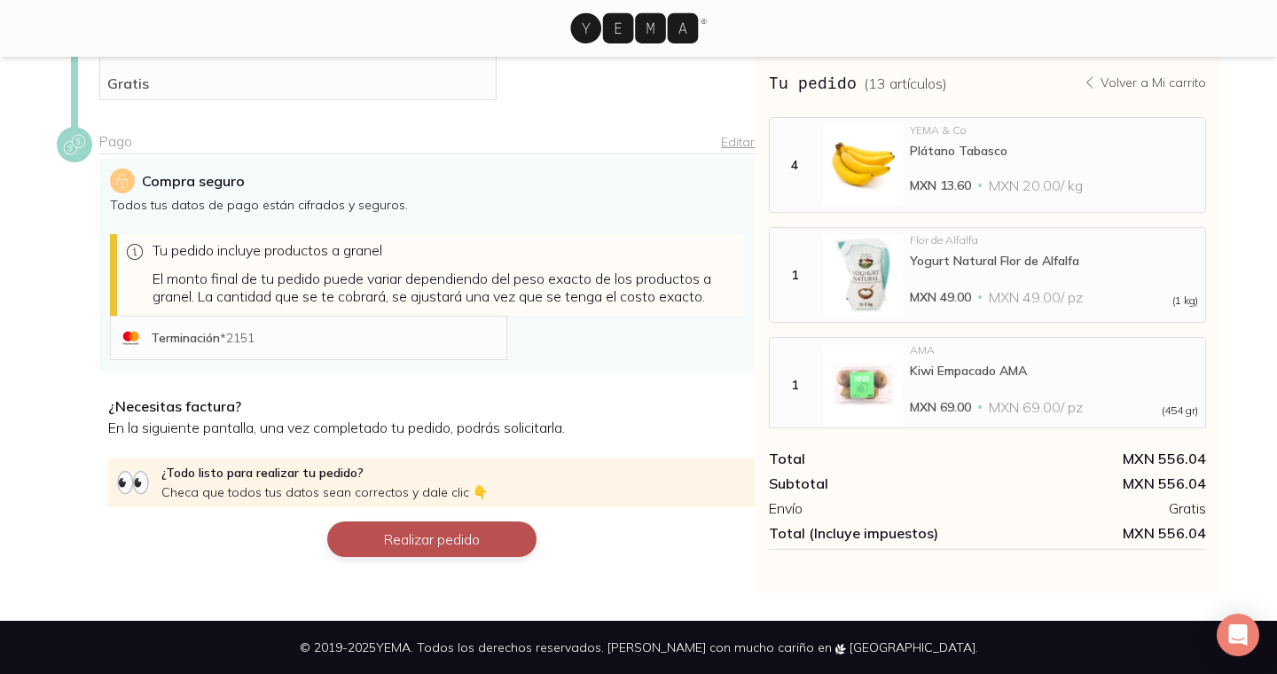
click at [408, 536] on button "Realizar pedido" at bounding box center [431, 538] width 209 height 35
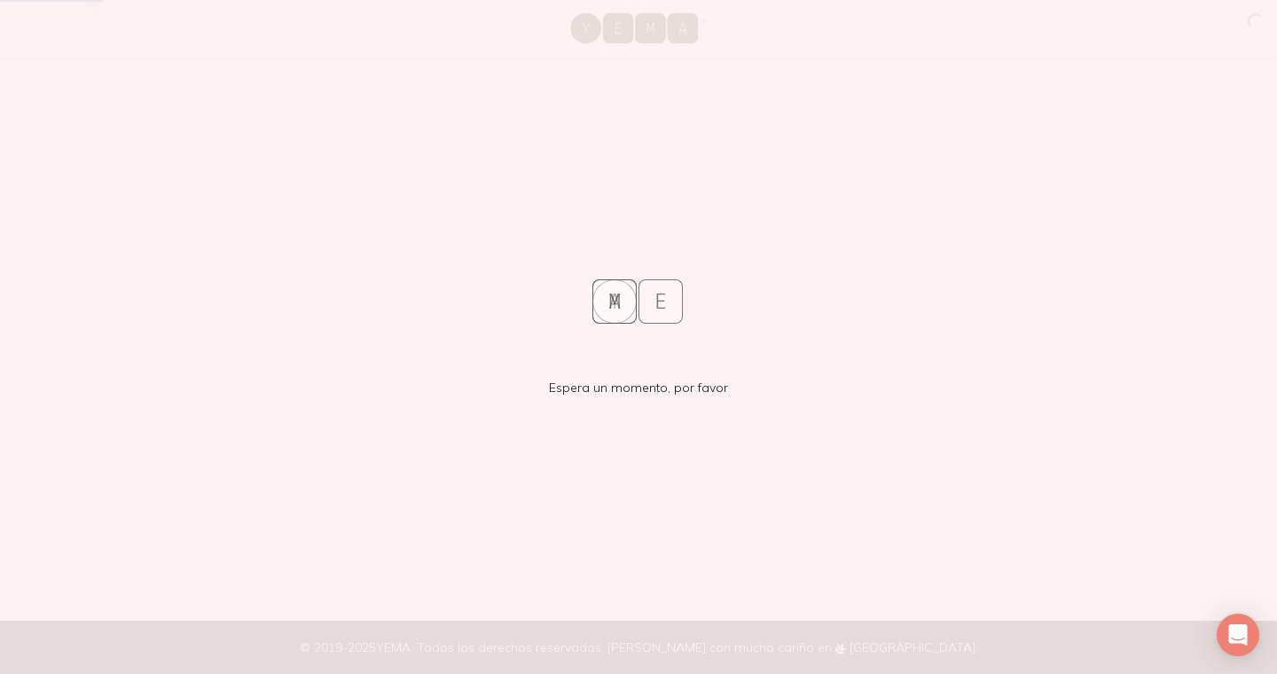
scroll to position [0, 0]
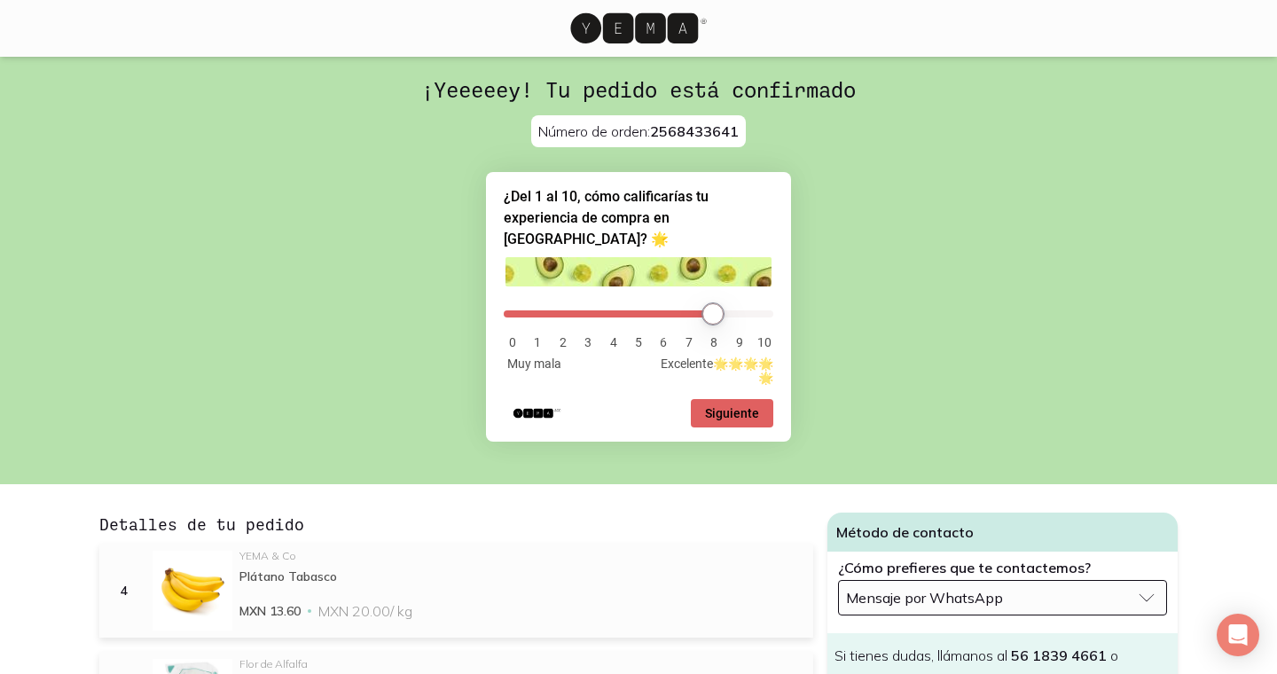
drag, startPoint x: 520, startPoint y: 289, endPoint x: 714, endPoint y: 286, distance: 193.3
type input "8"
click at [714, 310] on input "range" at bounding box center [639, 313] width 270 height 7
click at [738, 399] on button "Siguiente" at bounding box center [732, 413] width 82 height 28
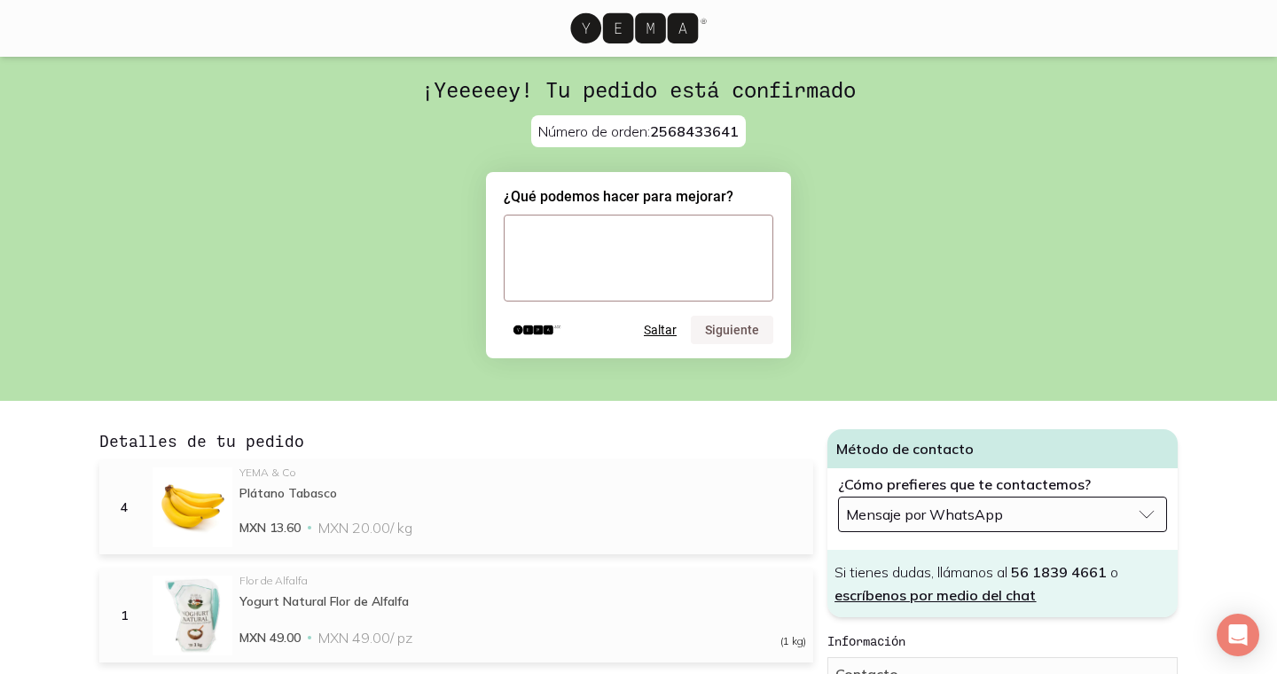
click at [680, 286] on textarea at bounding box center [639, 258] width 270 height 87
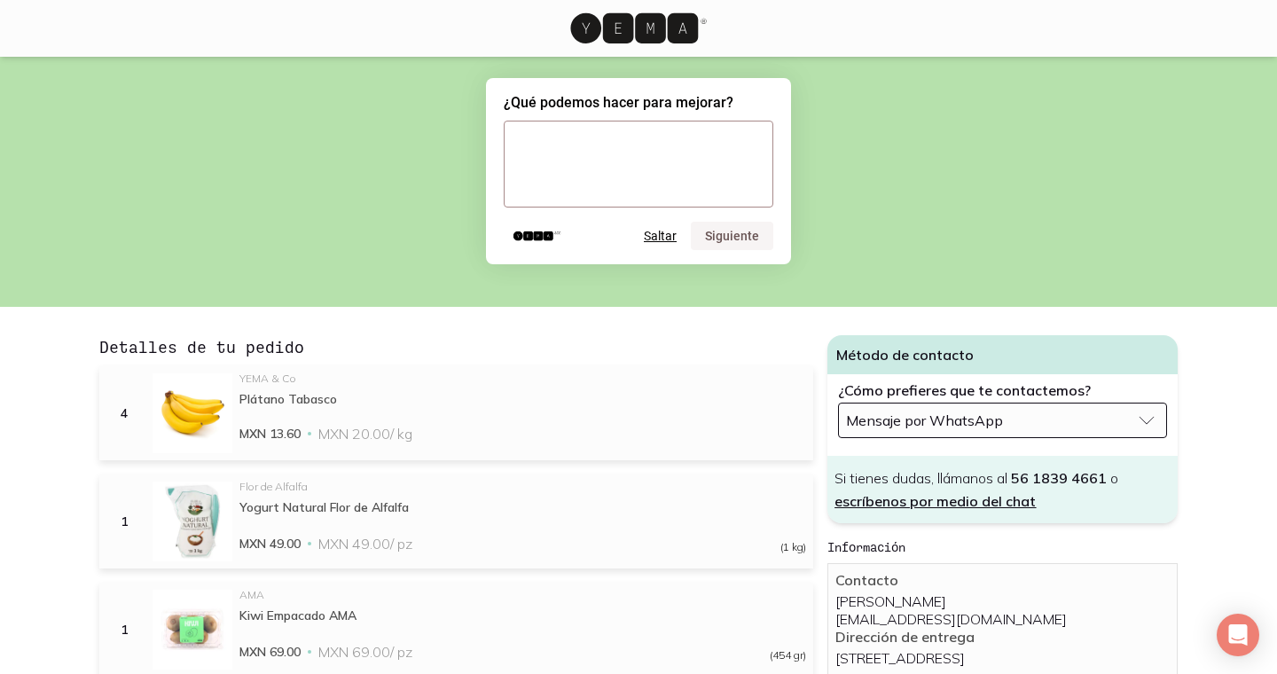
scroll to position [125, 0]
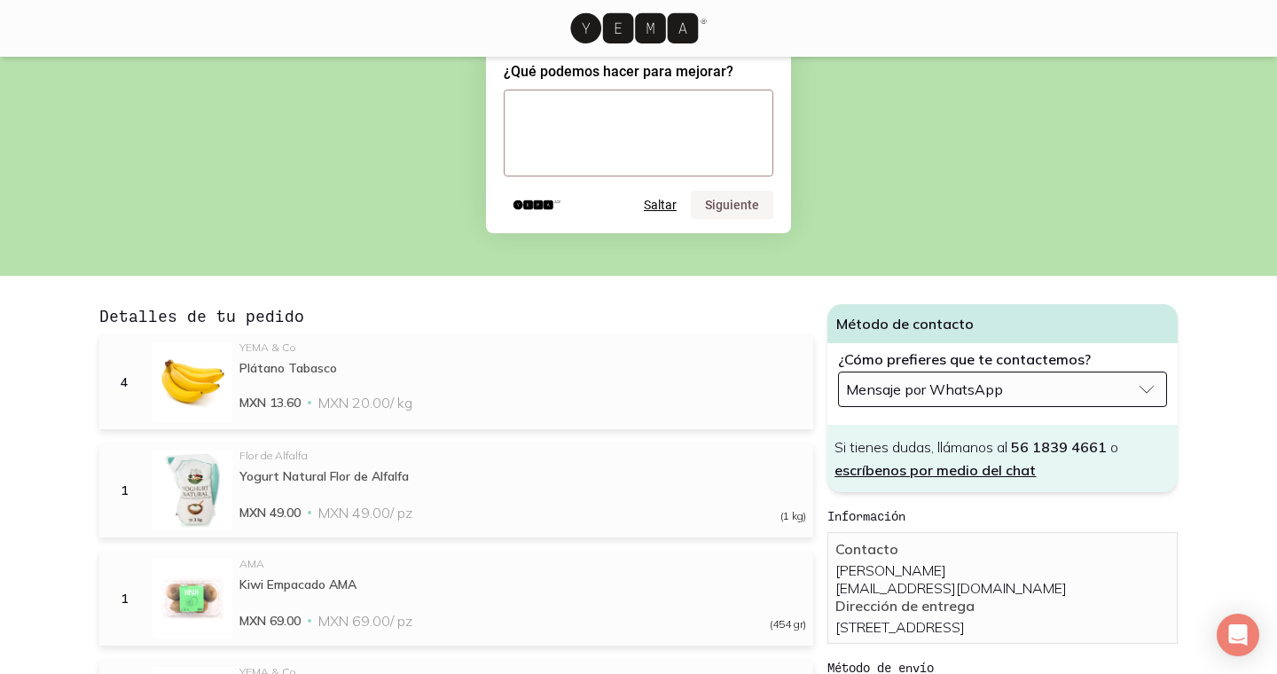
click at [1017, 377] on button "Mensaje por WhatsApp" at bounding box center [1002, 389] width 329 height 35
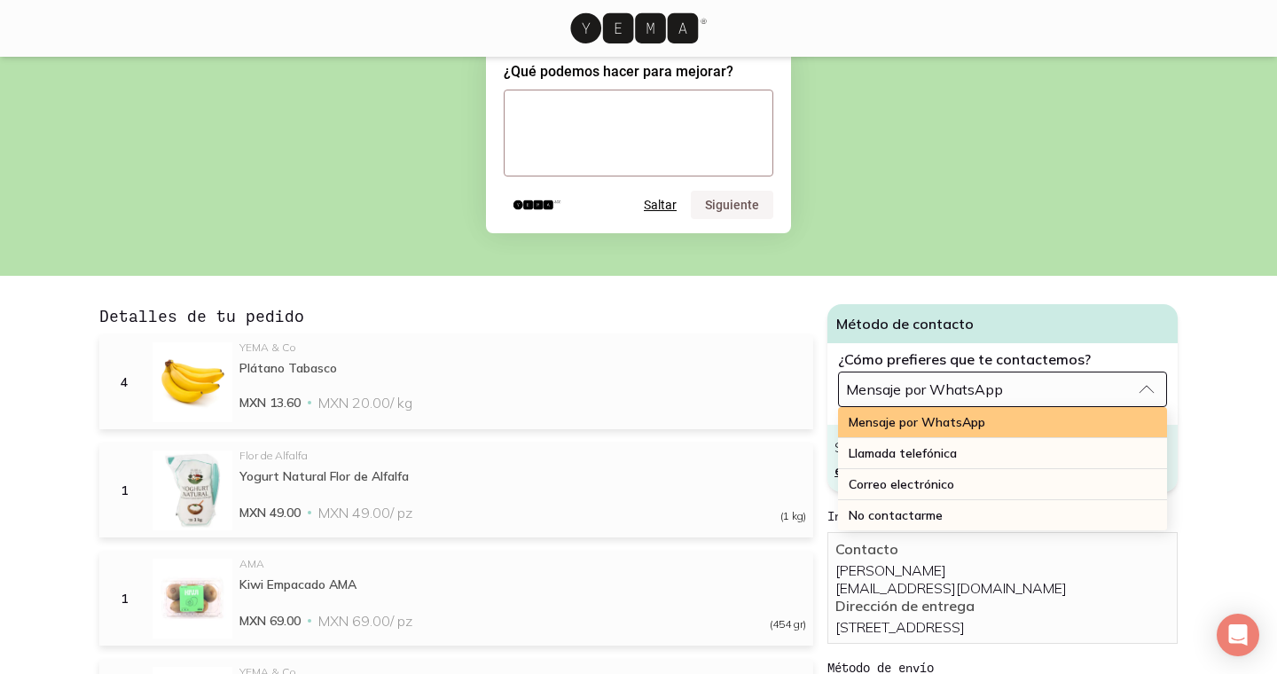
click at [1012, 411] on div "Mensaje por WhatsApp" at bounding box center [1002, 422] width 329 height 31
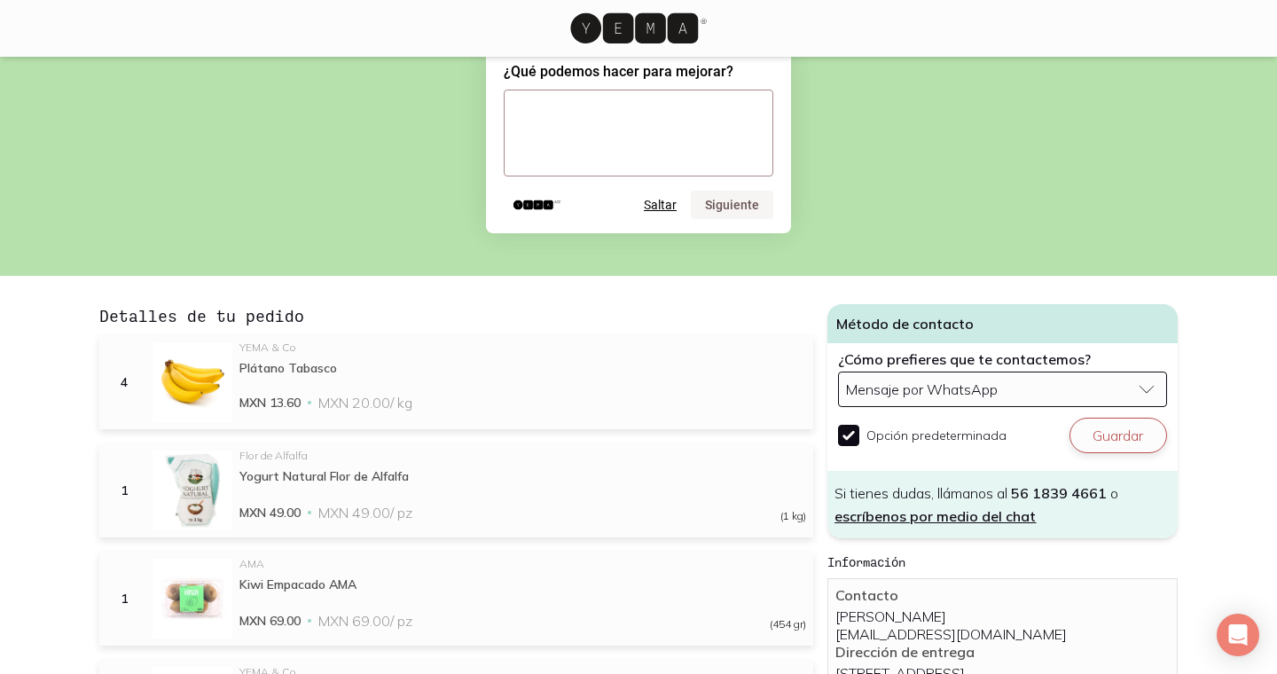
click at [1136, 434] on button "Guardar" at bounding box center [1118, 435] width 98 height 35
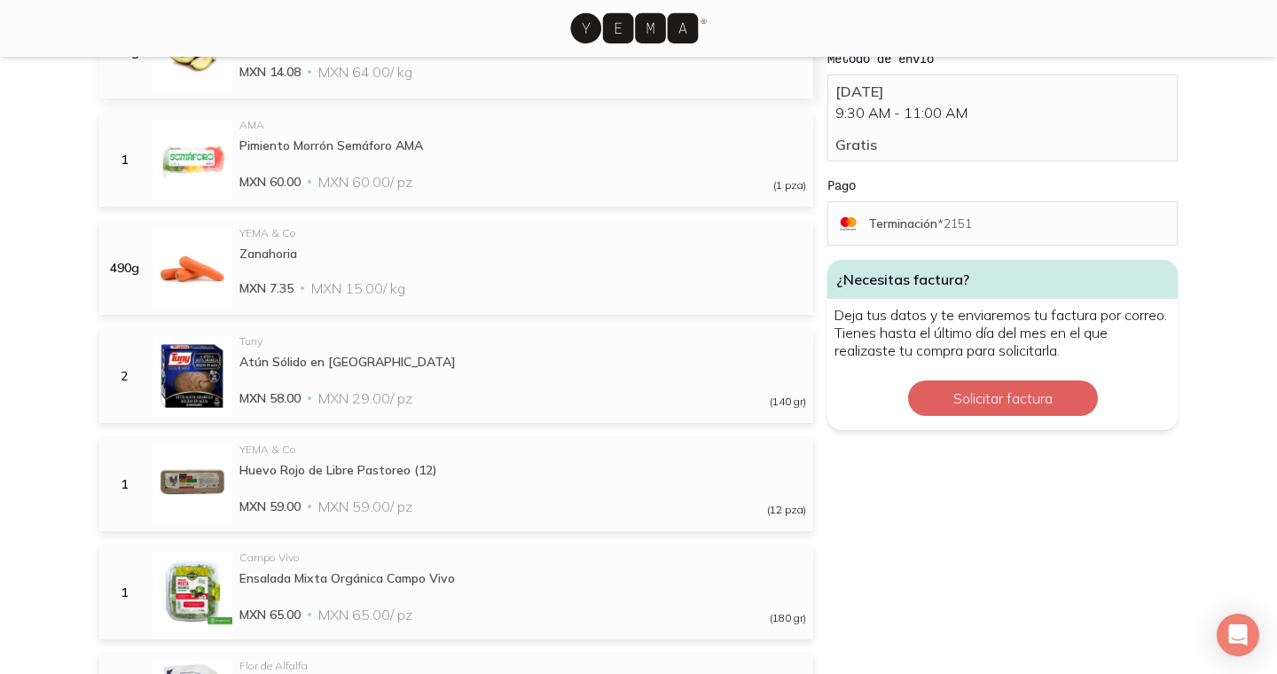
scroll to position [771, 0]
